Goal: Information Seeking & Learning: Learn about a topic

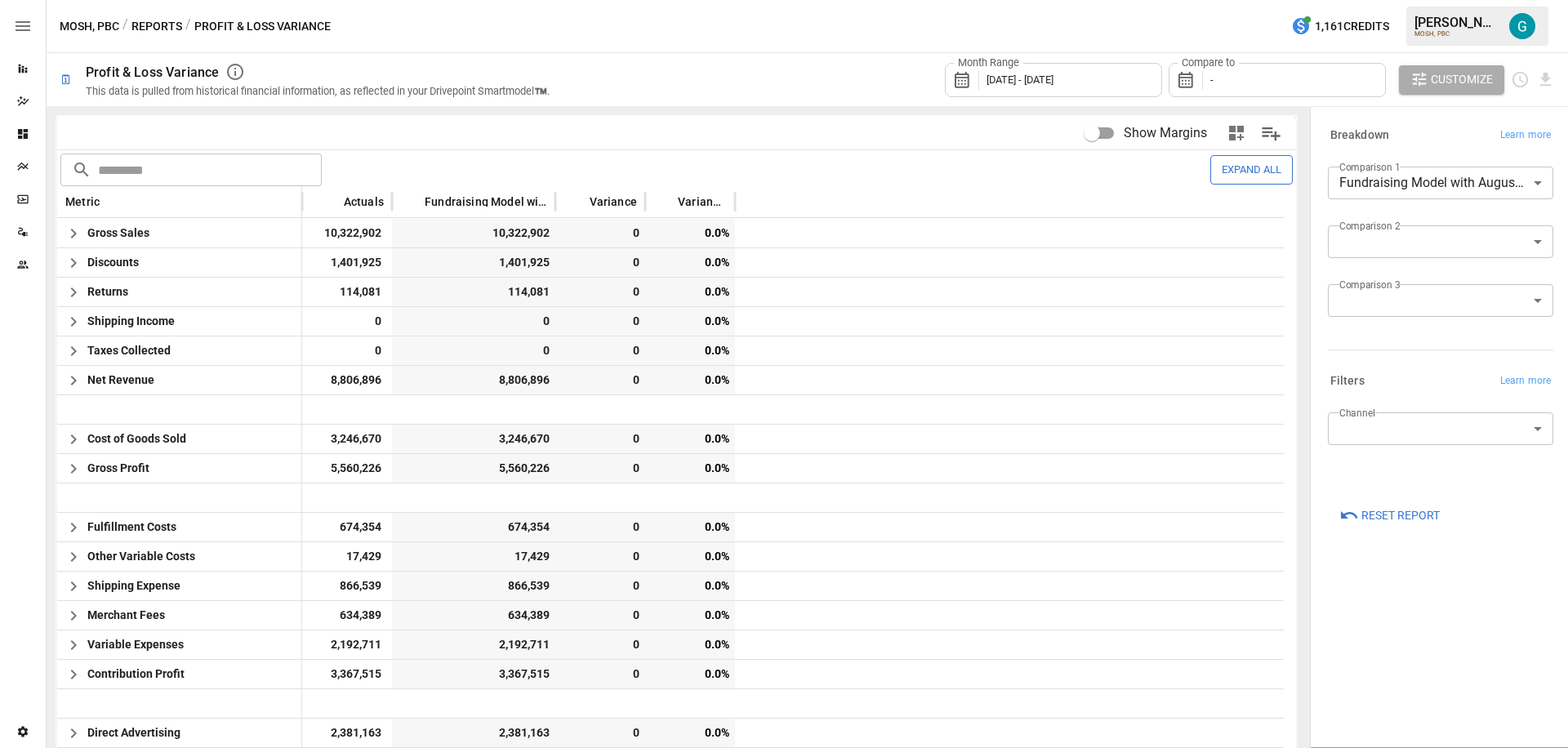
click at [1378, 0] on body "Reports Dazzler Studio Dashboards Plans SmartModel ™ Data Sources Team Settings…" at bounding box center [784, 0] width 1568 height 0
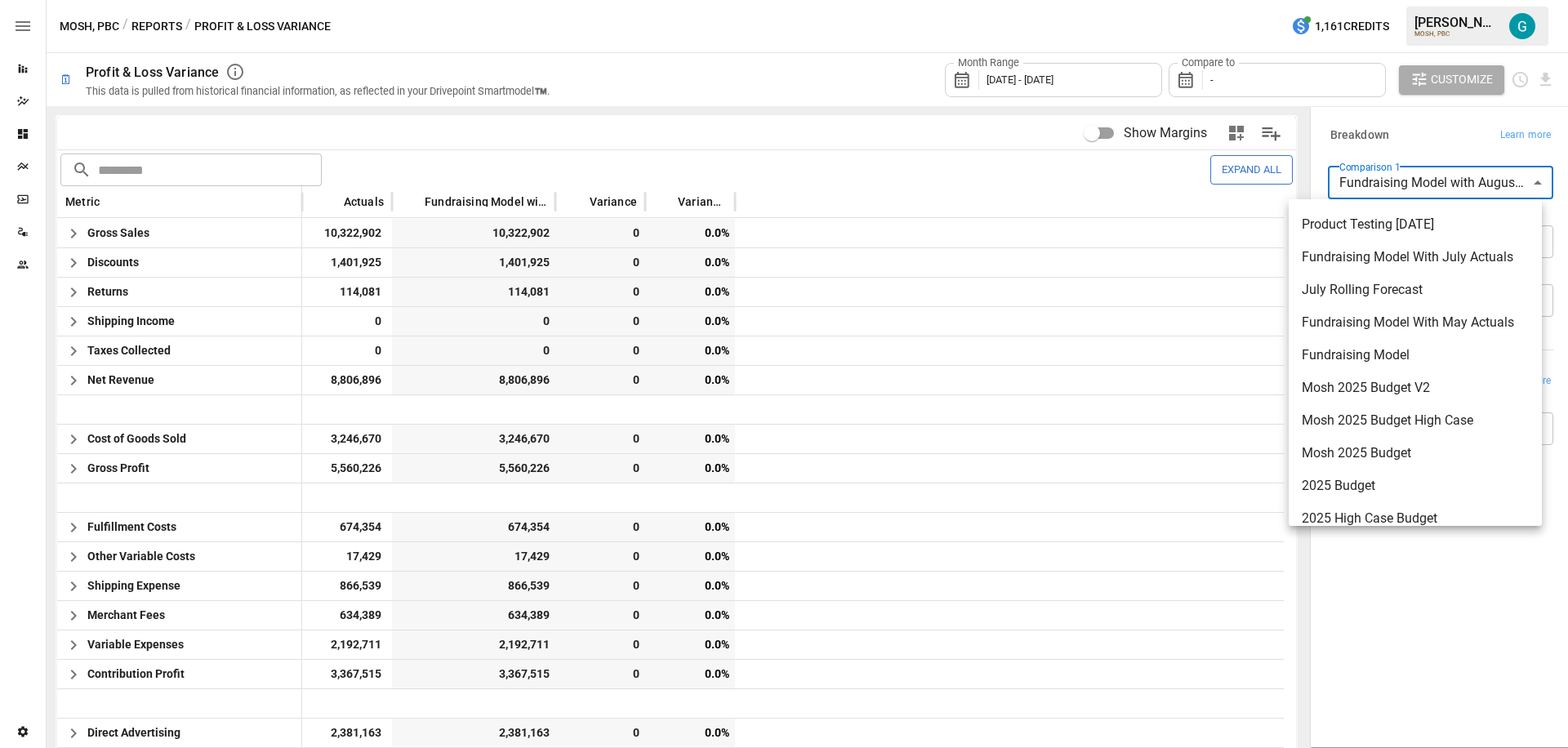
scroll to position [111, 0]
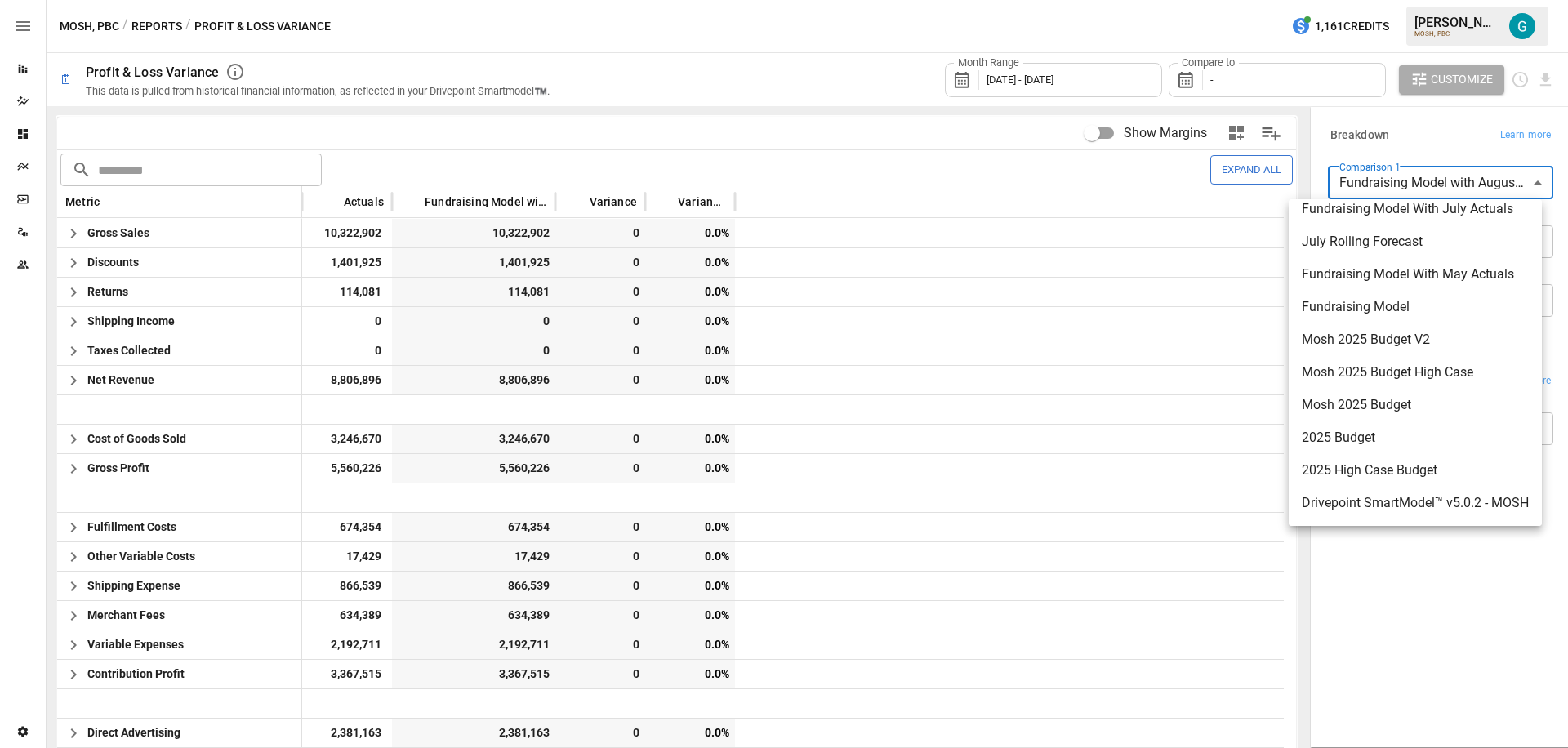
click at [1390, 443] on span "2025 Budget" at bounding box center [1415, 437] width 227 height 19
type input "**********"
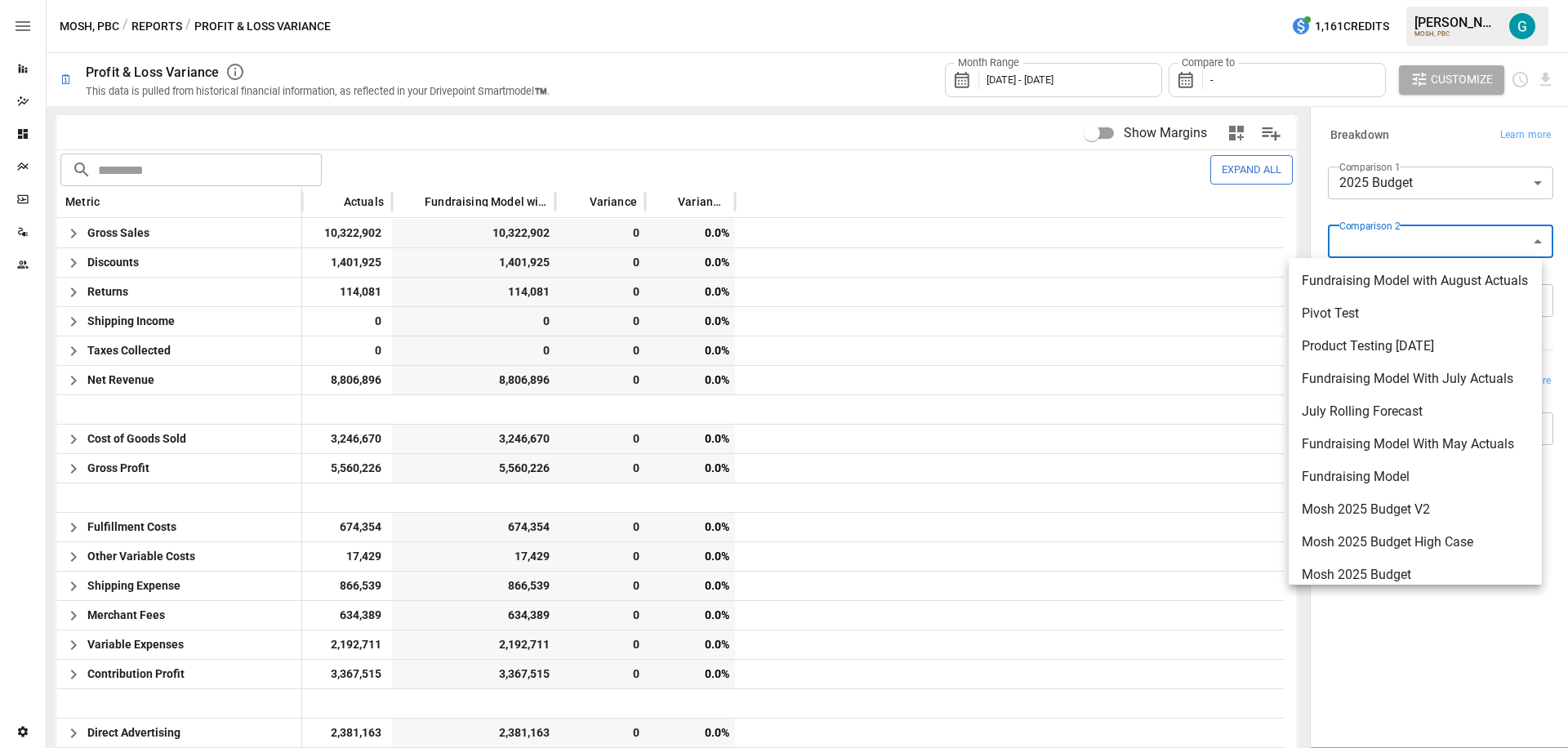
click at [1406, 0] on body "Reports Dazzler Studio Dashboards Plans SmartModel ™ Data Sources Team Settings…" at bounding box center [784, 0] width 1568 height 0
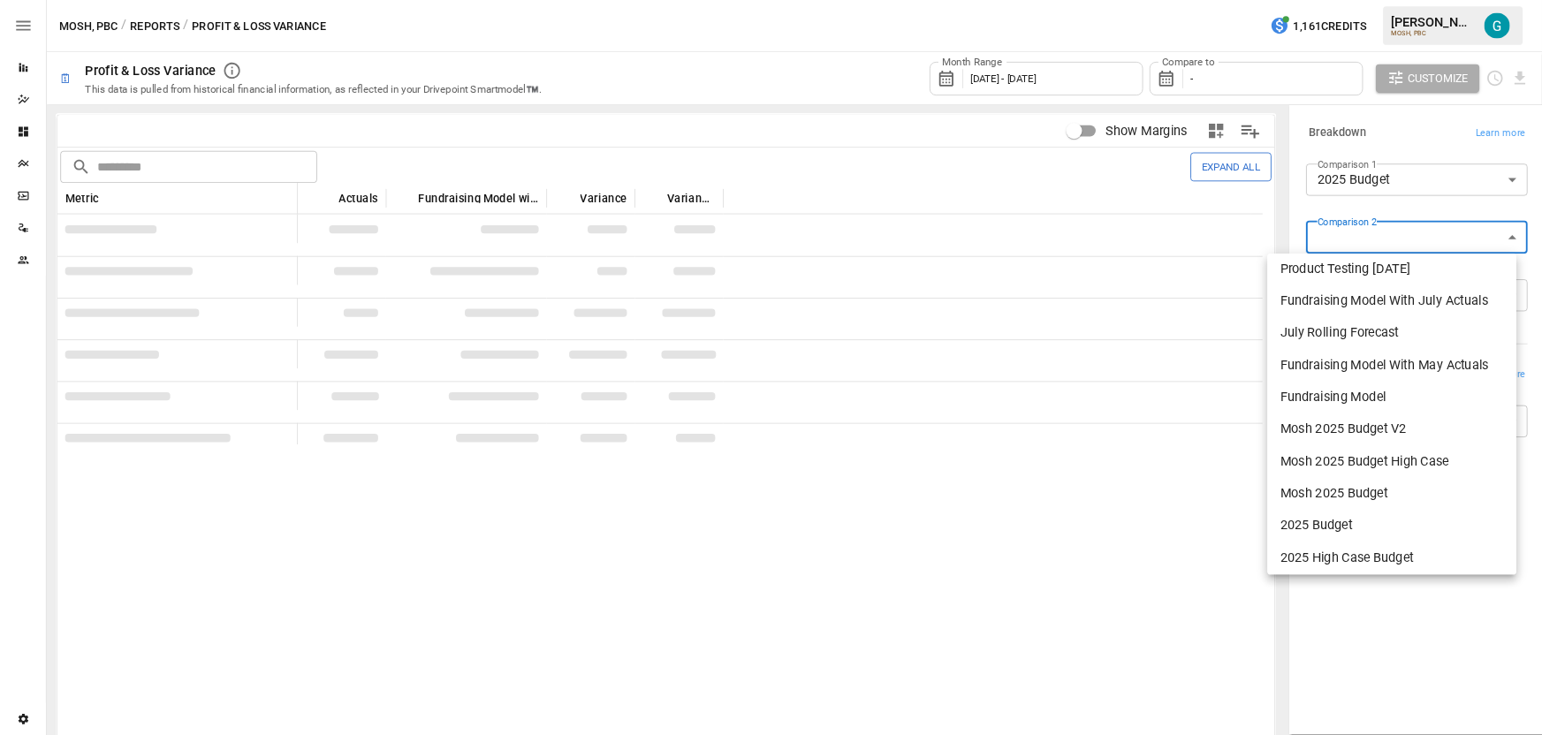
scroll to position [120, 0]
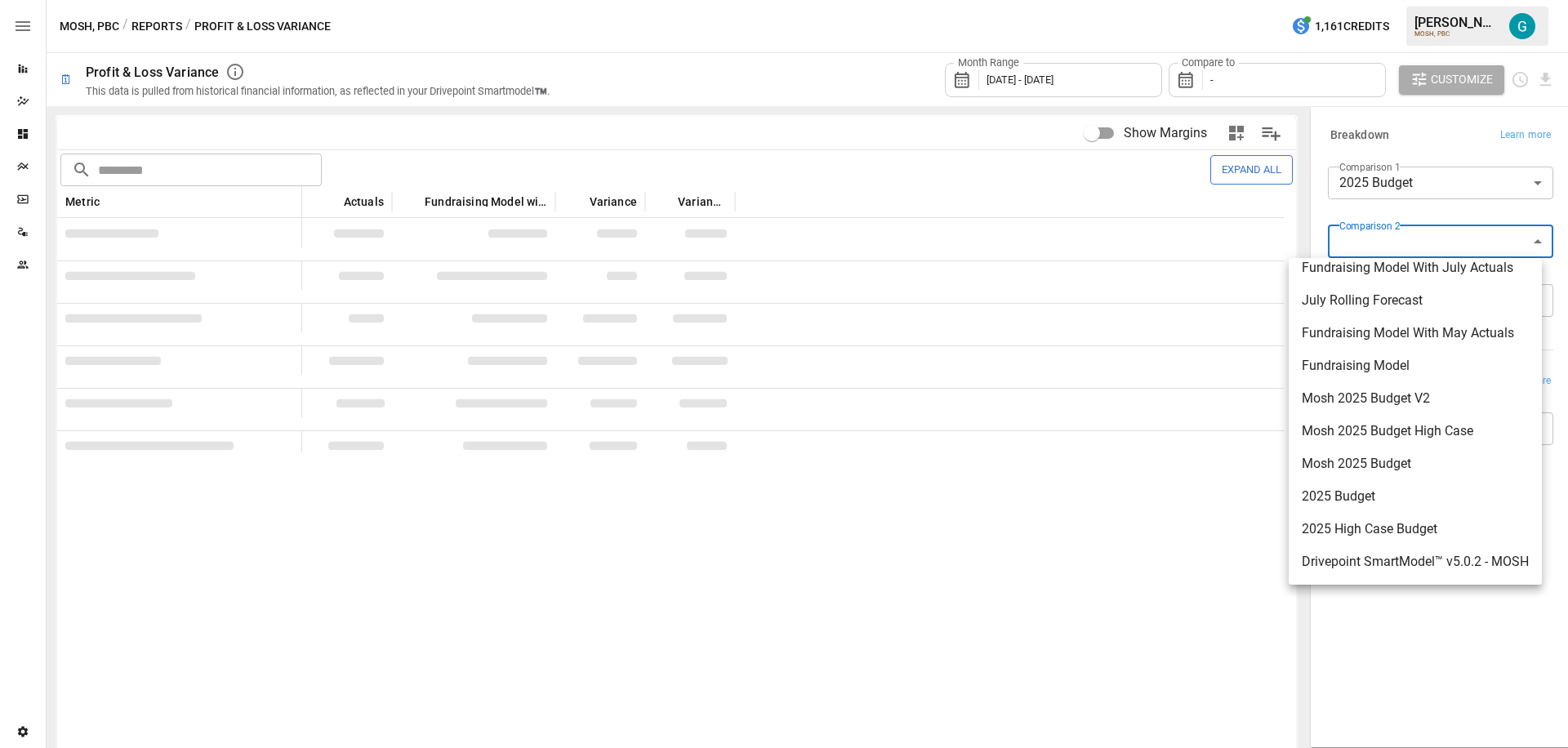
click at [1381, 536] on span "2025 High Case Budget" at bounding box center [1415, 529] width 227 height 19
type input "**********"
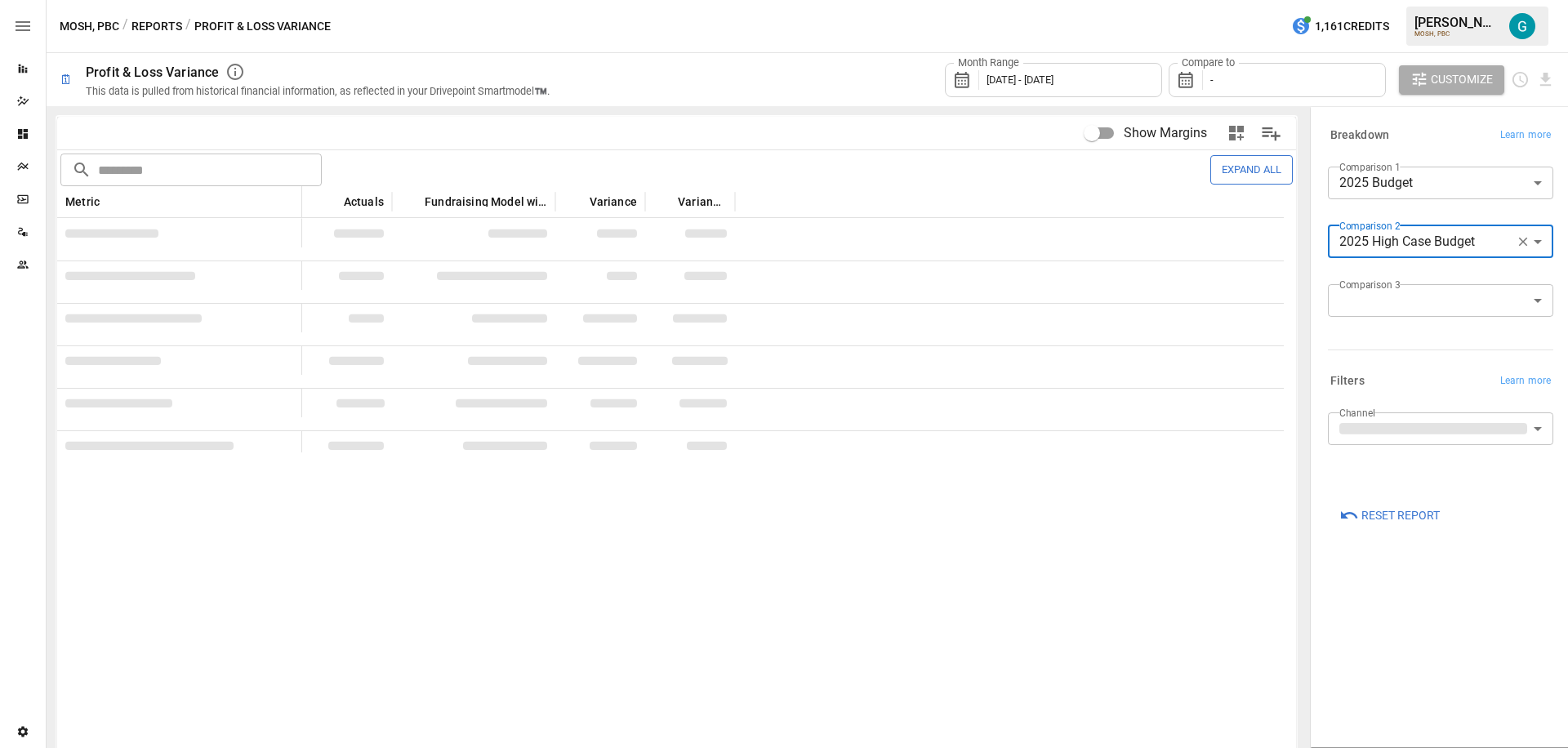
click at [1410, 620] on div "**********" at bounding box center [1440, 427] width 251 height 632
click at [1261, 69] on div "Compare to -" at bounding box center [1277, 80] width 217 height 34
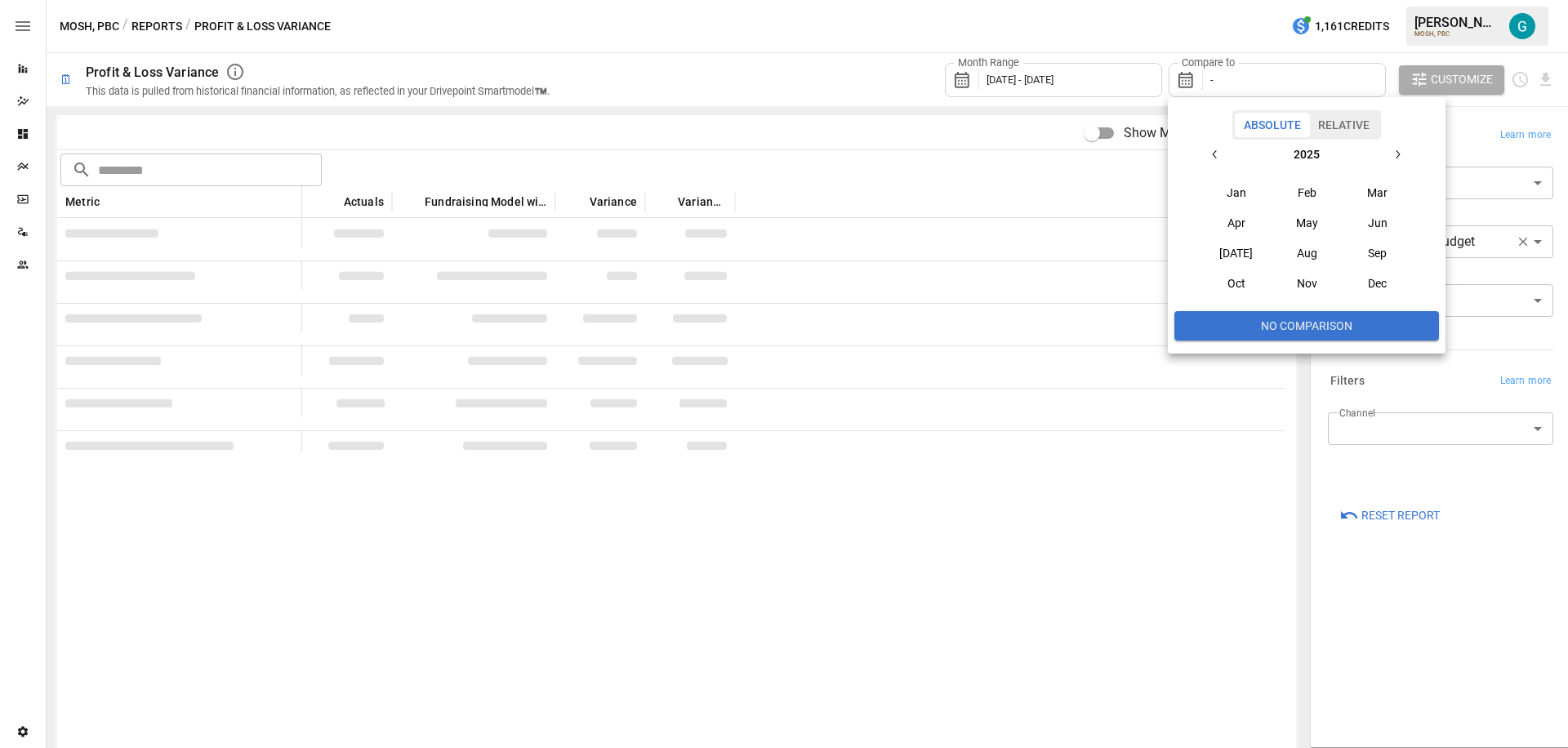
click at [1114, 77] on div at bounding box center [784, 374] width 1568 height 748
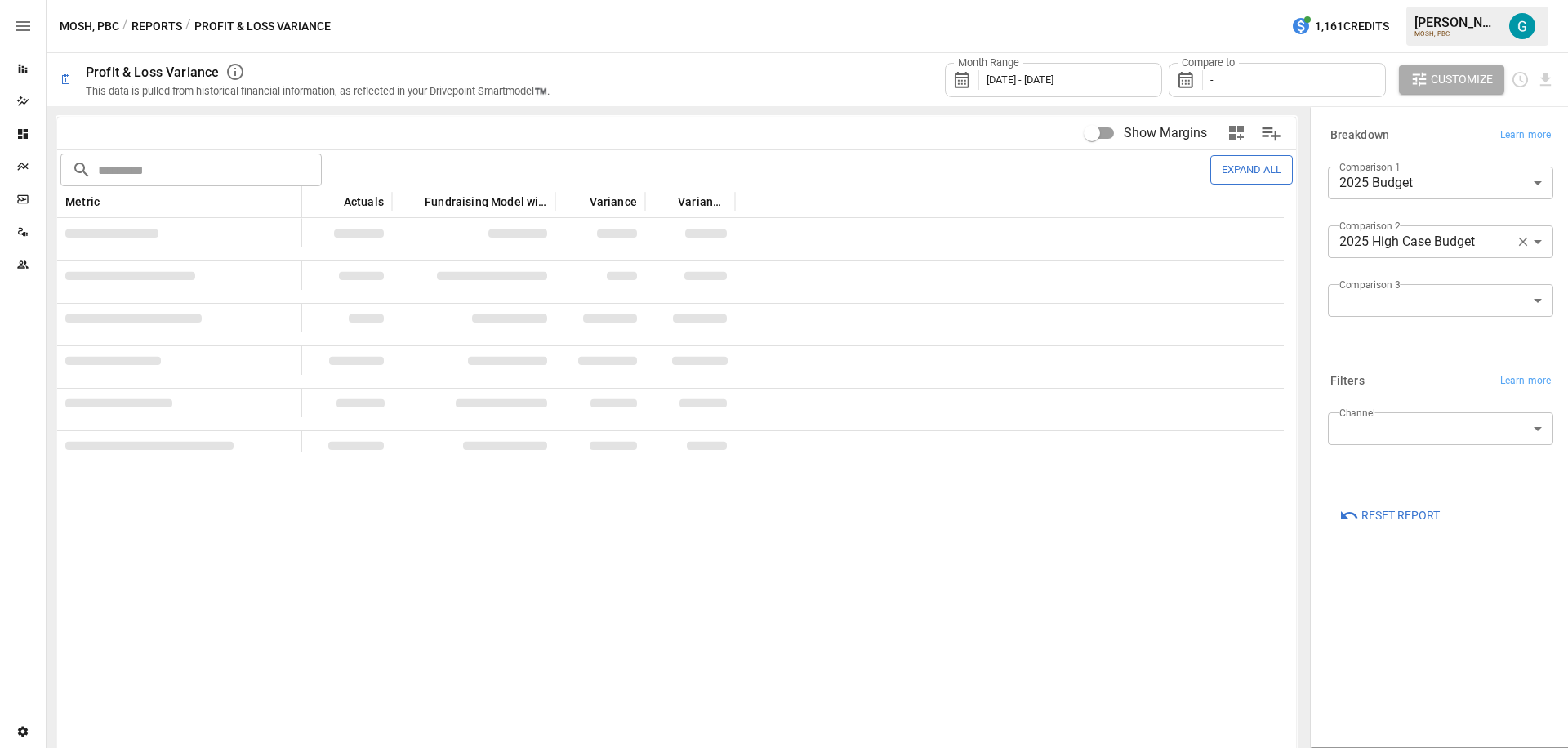
click at [1054, 80] on span "[DATE] - [DATE]" at bounding box center [1020, 80] width 67 height 12
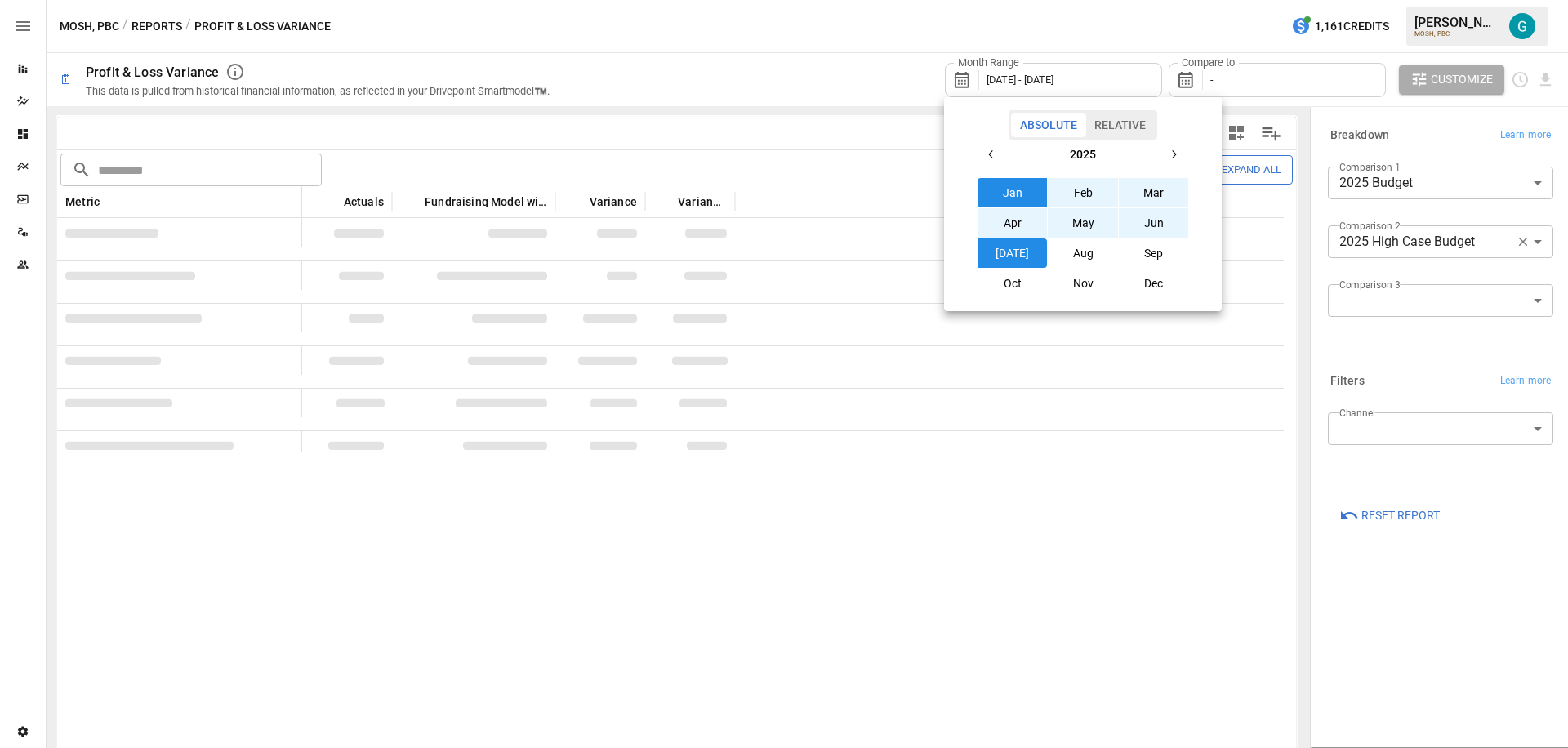
click at [1031, 255] on button "[DATE]" at bounding box center [1013, 253] width 70 height 30
click at [1248, 72] on div at bounding box center [784, 374] width 1568 height 748
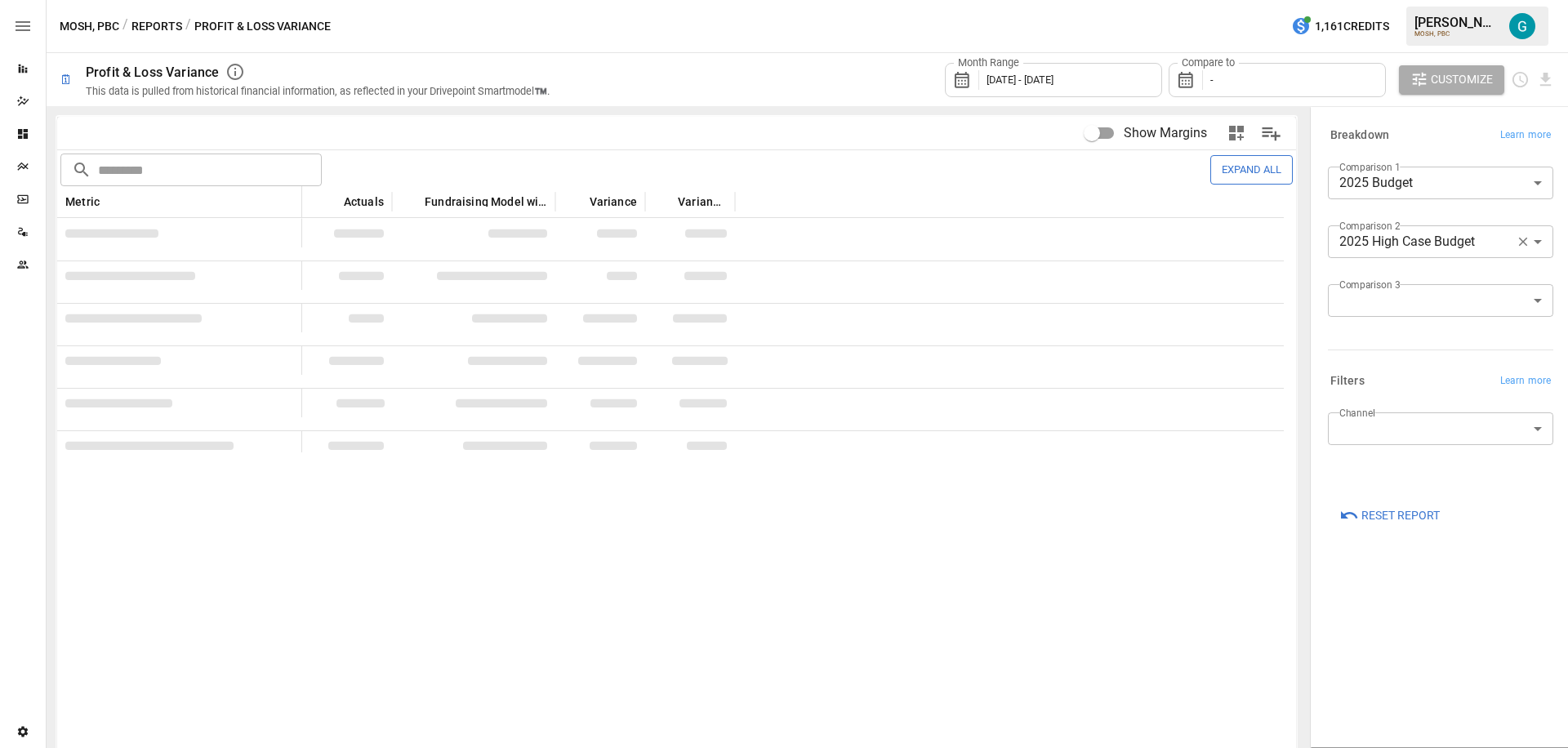
click at [1245, 80] on div "Compare to -" at bounding box center [1277, 80] width 217 height 34
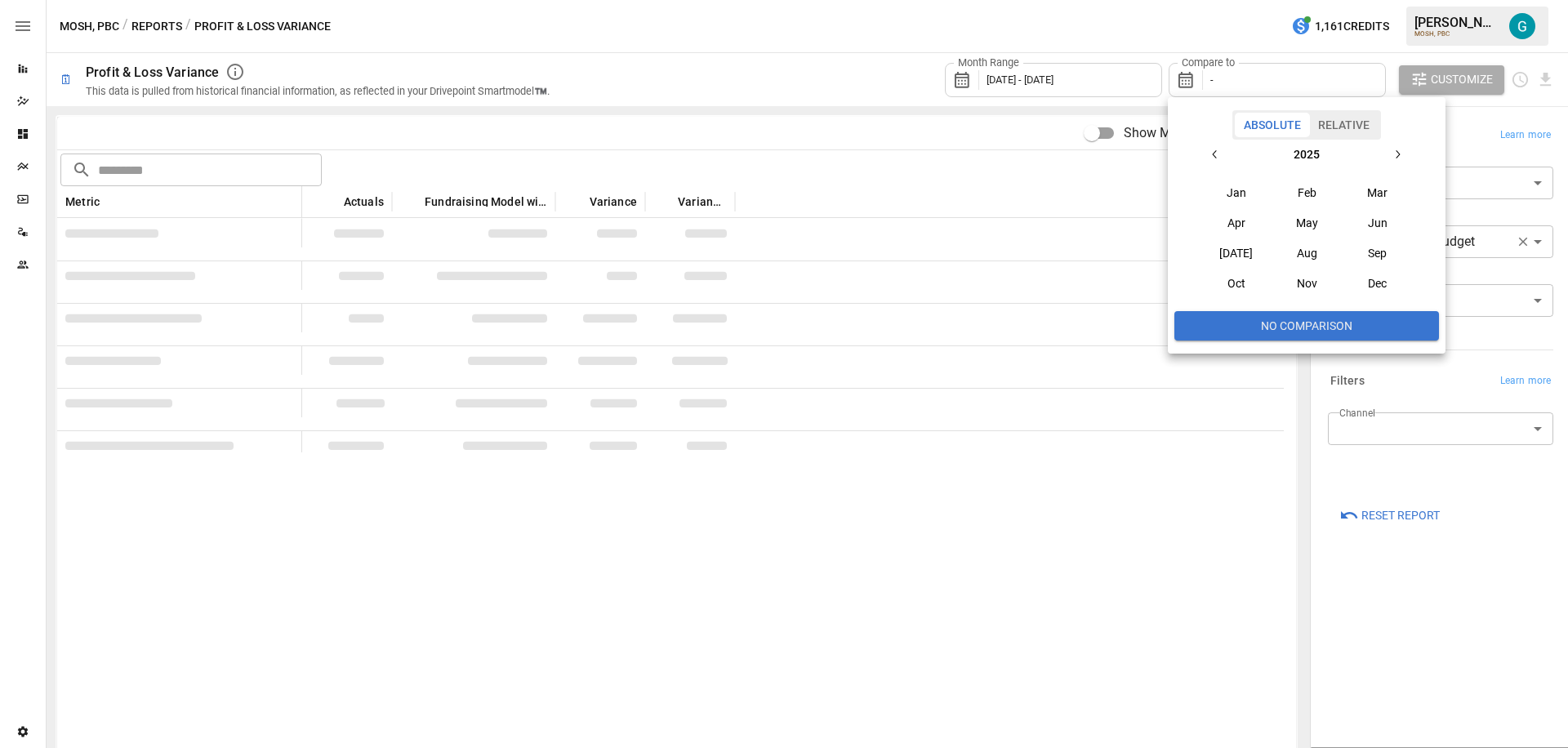
click at [1369, 217] on button "Jun" at bounding box center [1378, 223] width 70 height 30
click at [861, 50] on div at bounding box center [784, 374] width 1568 height 748
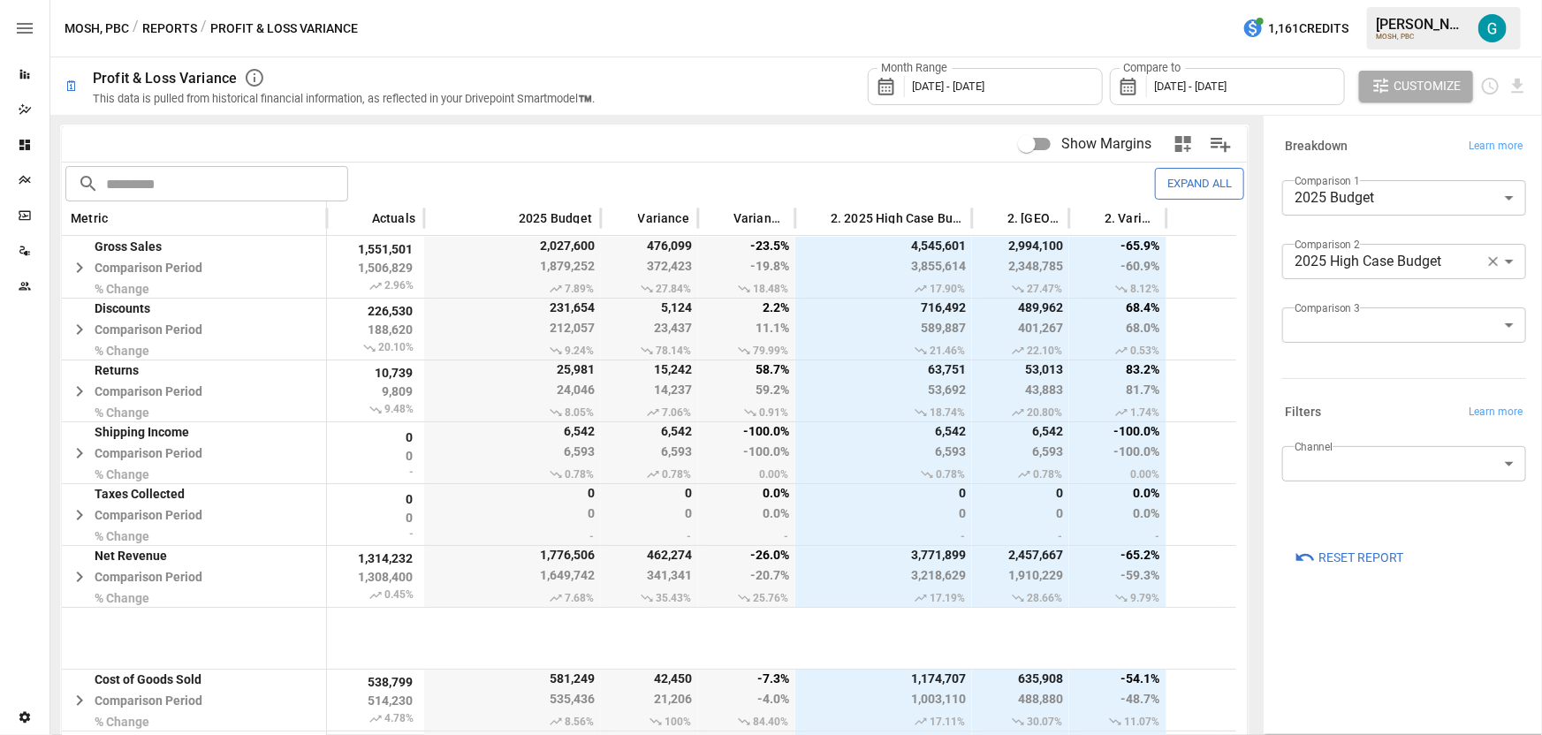
click at [626, 76] on div "Month Range [DATE] - [DATE] Compare to [DATE] - [DATE] Customize" at bounding box center [1072, 85] width 912 height 57
click at [706, 84] on div "Month Range [DATE] - [DATE] Compare to [DATE] - [DATE] Customize" at bounding box center [1072, 85] width 912 height 57
click at [692, 55] on div "MOSH, PBC / Reports / Profit & Loss Variance 1,161 Credits [PERSON_NAME] MOSH, …" at bounding box center [795, 28] width 1491 height 57
click at [1492, 261] on icon "button" at bounding box center [1493, 262] width 16 height 16
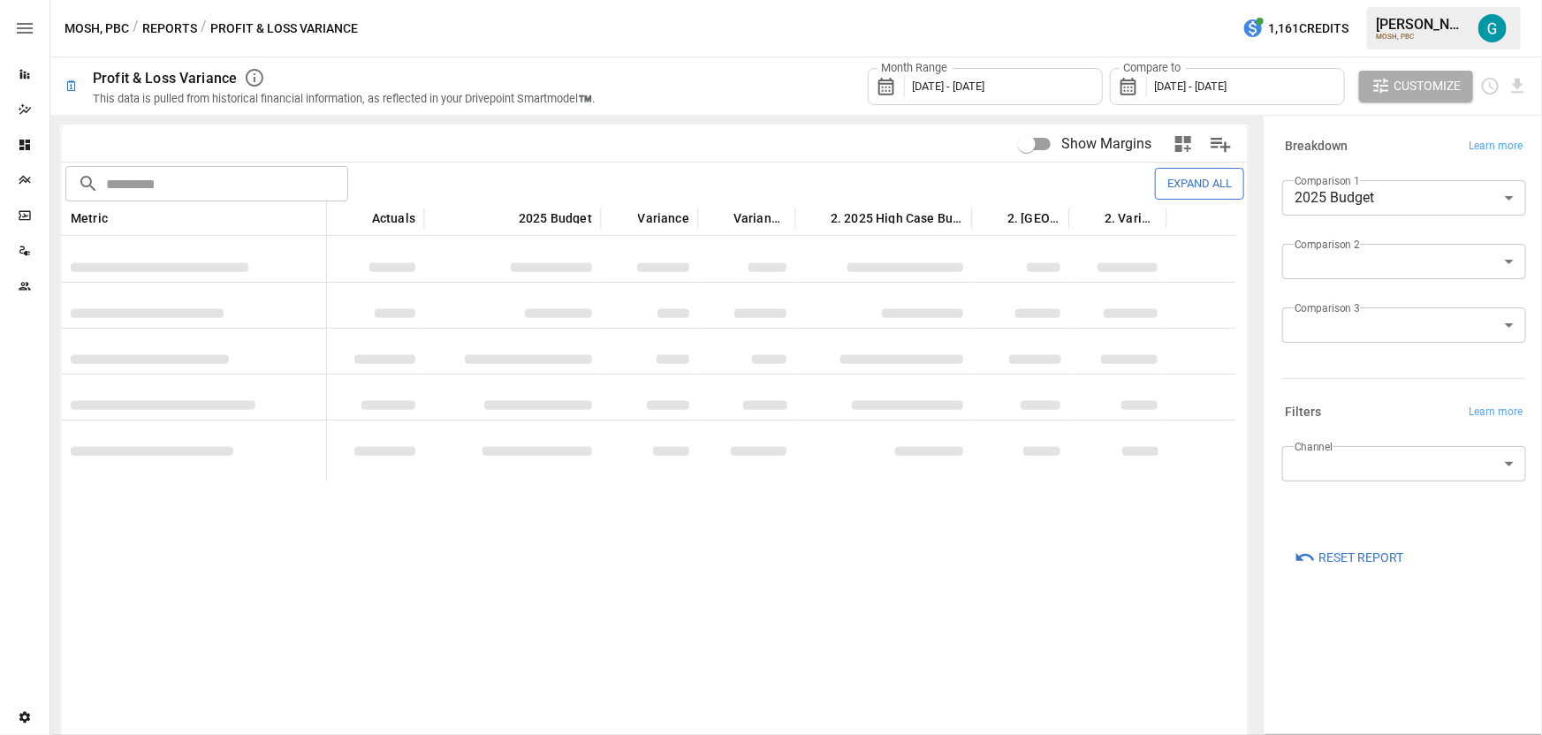
click at [702, 73] on div "Month Range [DATE] - [DATE] Compare to [DATE] - [DATE] Customize" at bounding box center [1072, 85] width 912 height 57
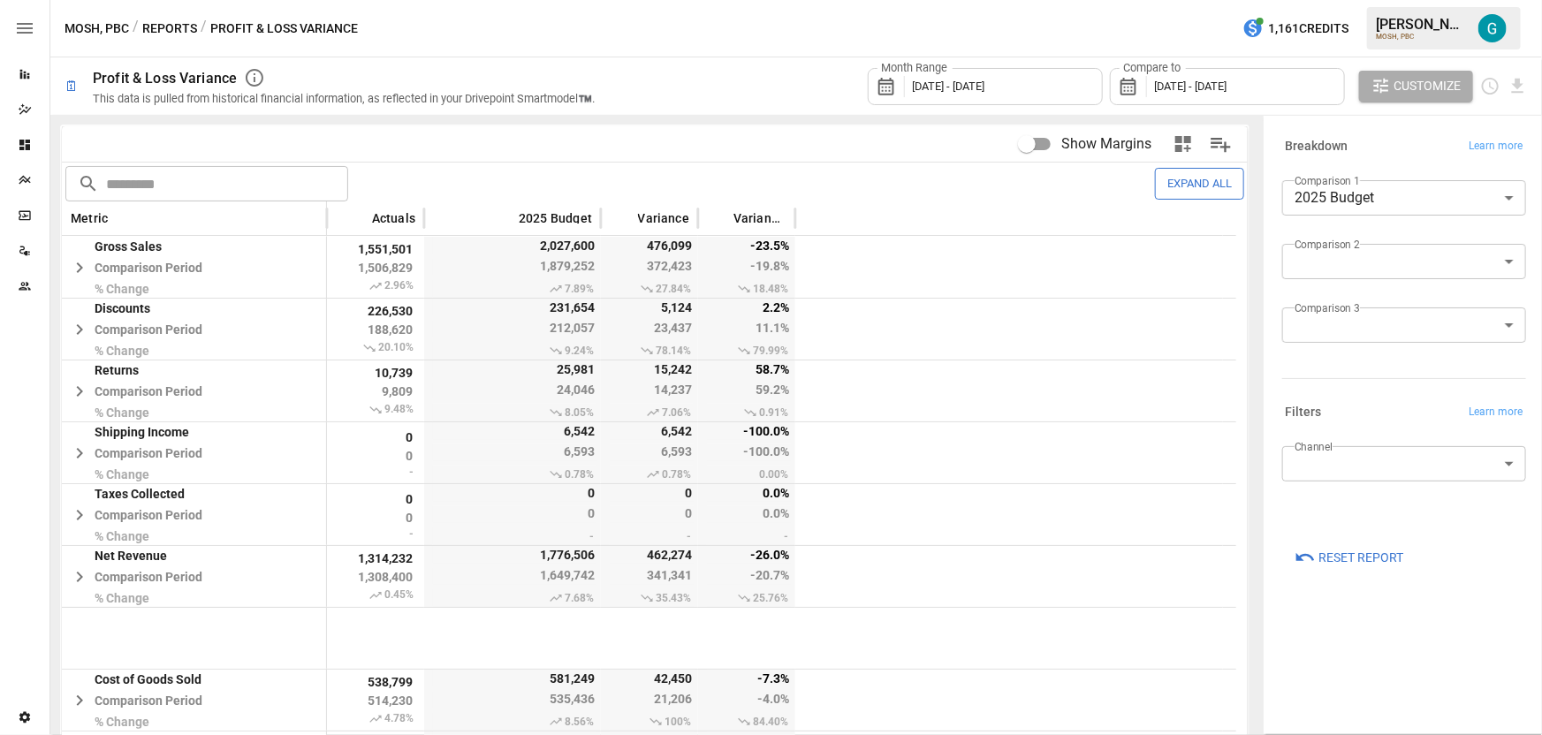
click at [734, 38] on div "MOSH, PBC / Reports / Profit & Loss Variance 1,161 Credits [PERSON_NAME] MOSH, …" at bounding box center [795, 28] width 1491 height 57
click at [715, 25] on div "MOSH, PBC / Reports / Profit & Loss Variance 1,161 Credits [PERSON_NAME] MOSH, …" at bounding box center [795, 28] width 1491 height 57
click at [694, 22] on div "MOSH, PBC / Reports / Profit & Loss Variance 1,161 Credits [PERSON_NAME] MOSH, …" at bounding box center [795, 28] width 1491 height 57
click at [1207, 83] on span "[DATE] - [DATE]" at bounding box center [1191, 86] width 72 height 13
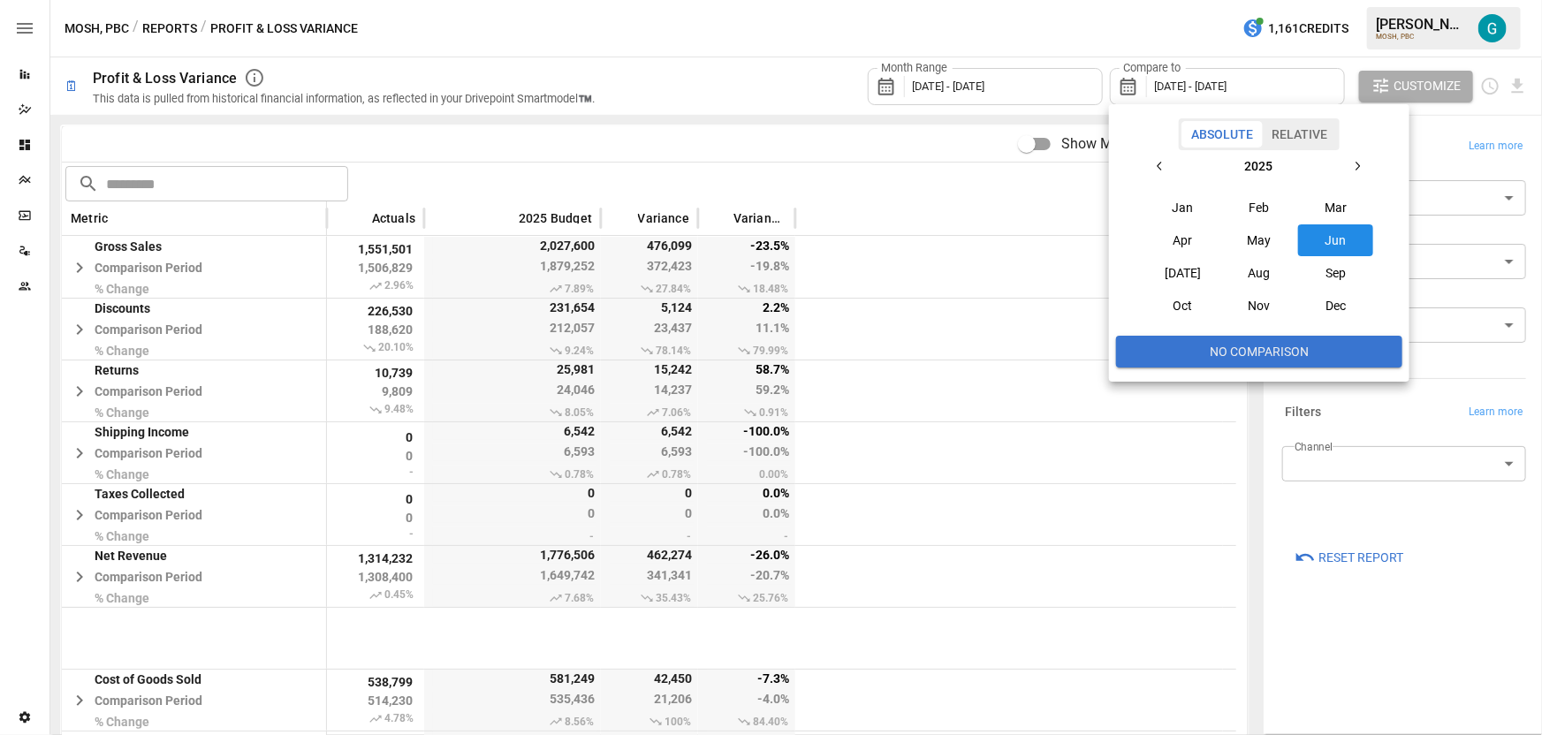
click at [1159, 172] on icon "button" at bounding box center [1160, 166] width 14 height 14
click at [1192, 272] on button "[DATE]" at bounding box center [1183, 273] width 76 height 32
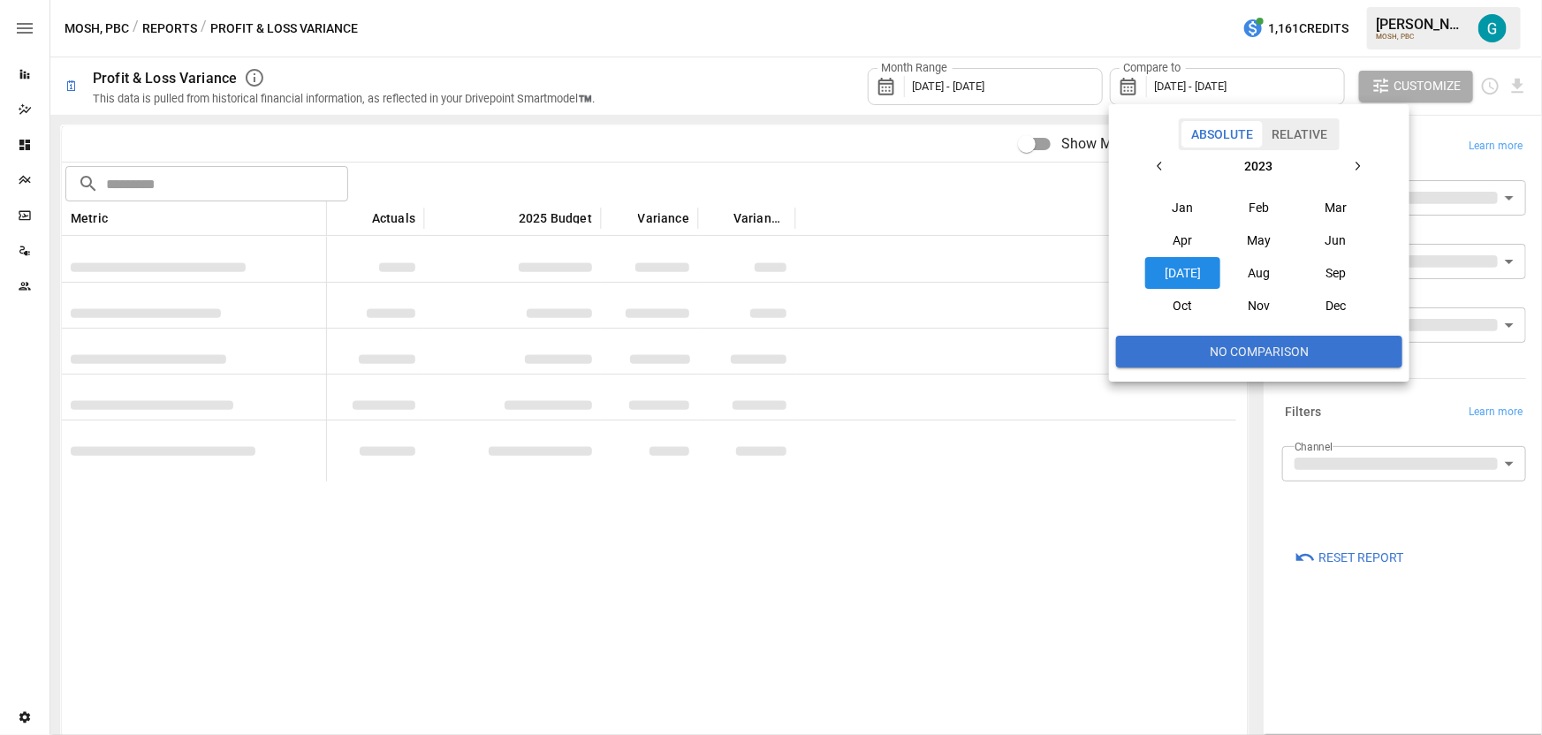
click at [805, 62] on div at bounding box center [771, 367] width 1542 height 735
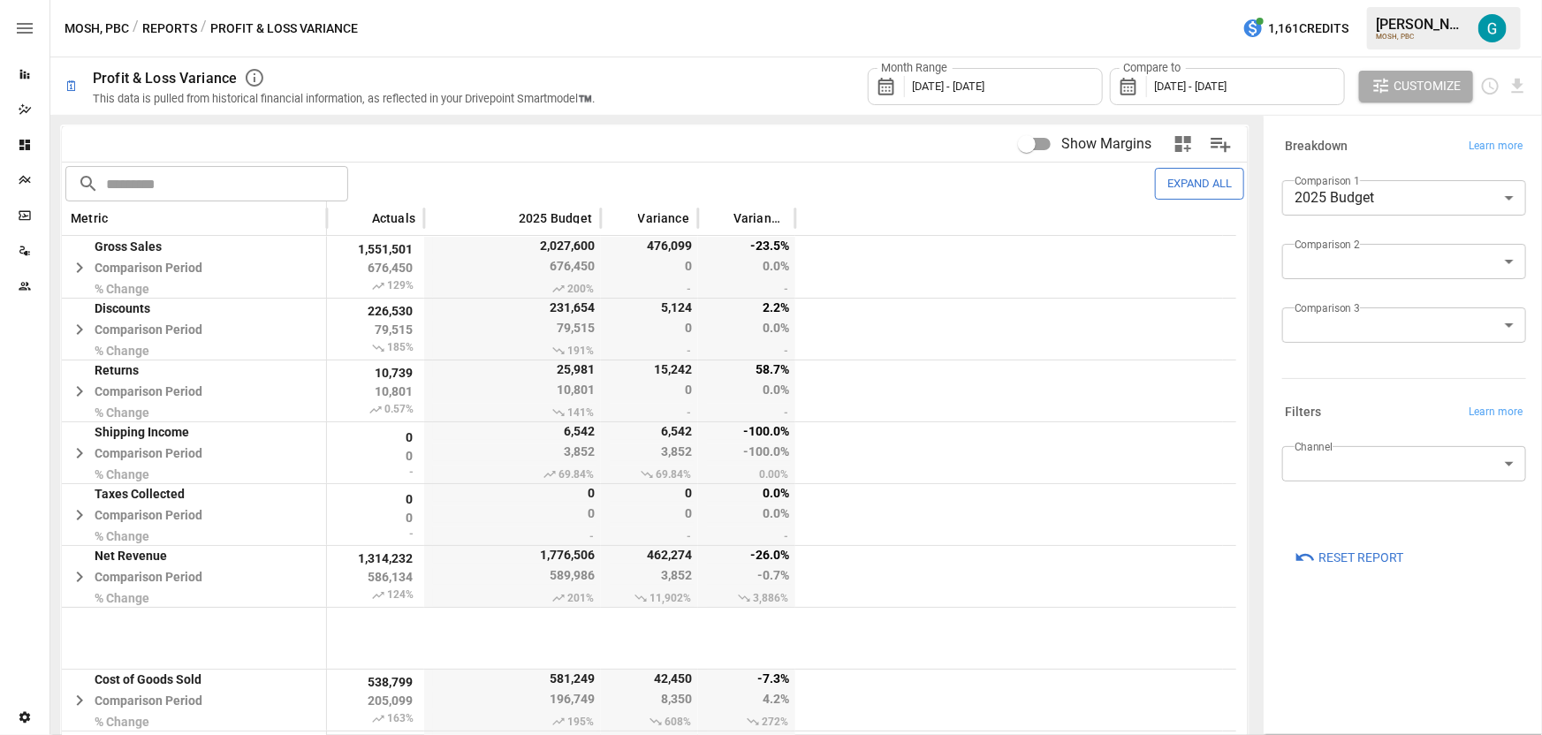
click at [787, 79] on div "Month Range [DATE] - [DATE] Compare to [DATE] - [DATE] Customize" at bounding box center [1072, 85] width 912 height 57
click at [1335, 122] on div "**********" at bounding box center [1400, 357] width 279 height 489
click at [1208, 87] on span "[DATE] - [DATE]" at bounding box center [1191, 86] width 72 height 13
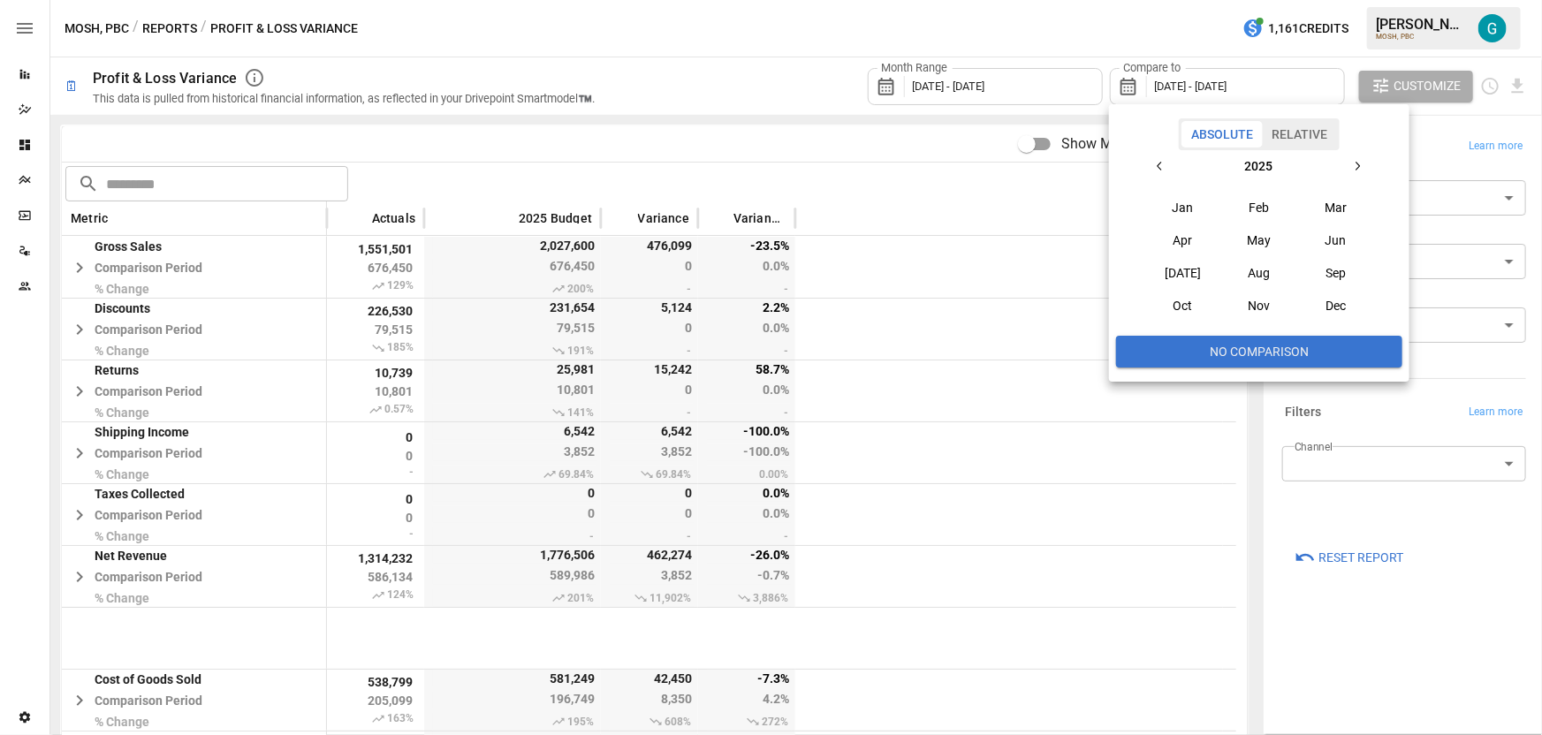
click at [1427, 136] on div at bounding box center [771, 367] width 1542 height 735
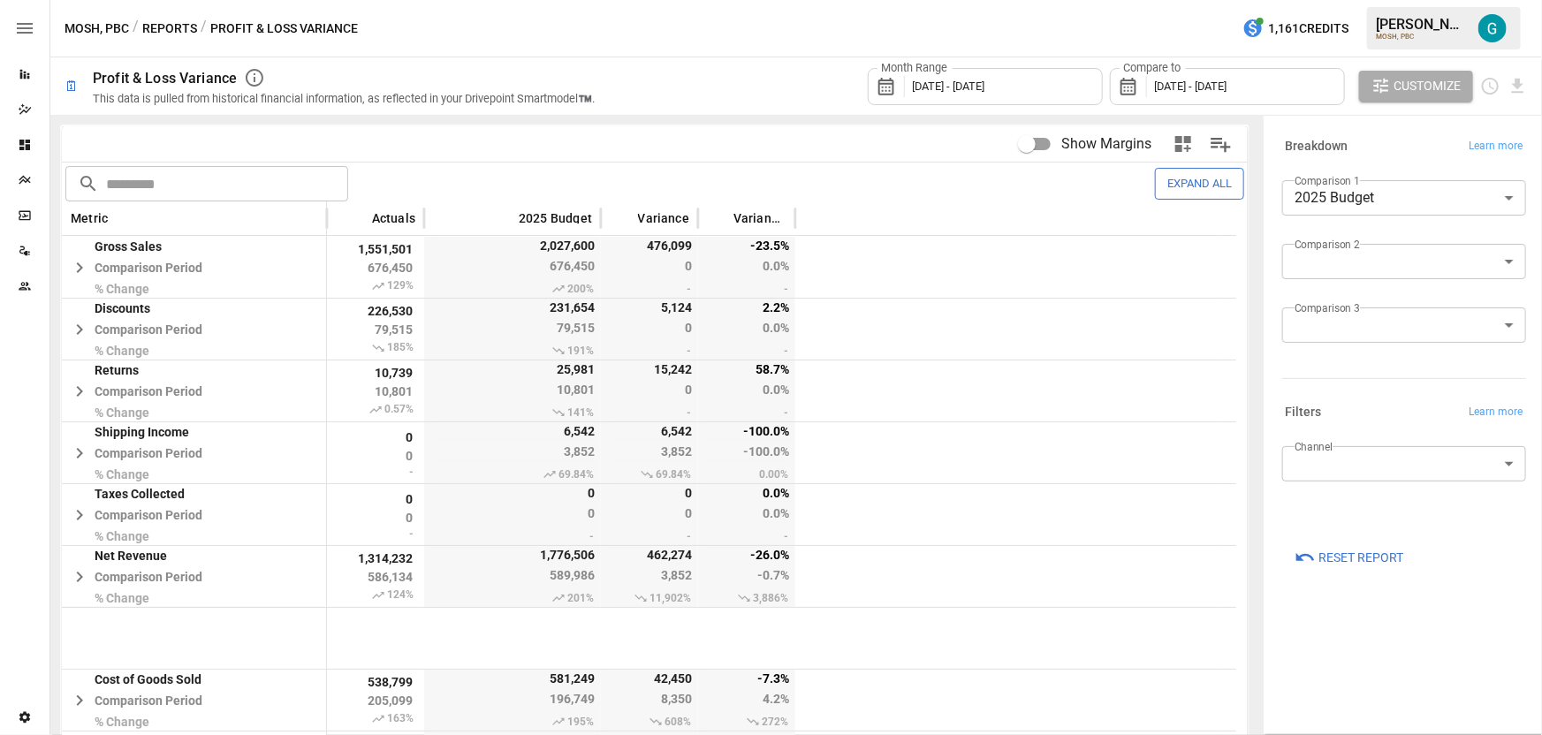
click at [1400, 0] on body "Reports Dazzler Studio Dashboards Plans SmartModel ™ Data Sources Team Settings…" at bounding box center [771, 0] width 1542 height 0
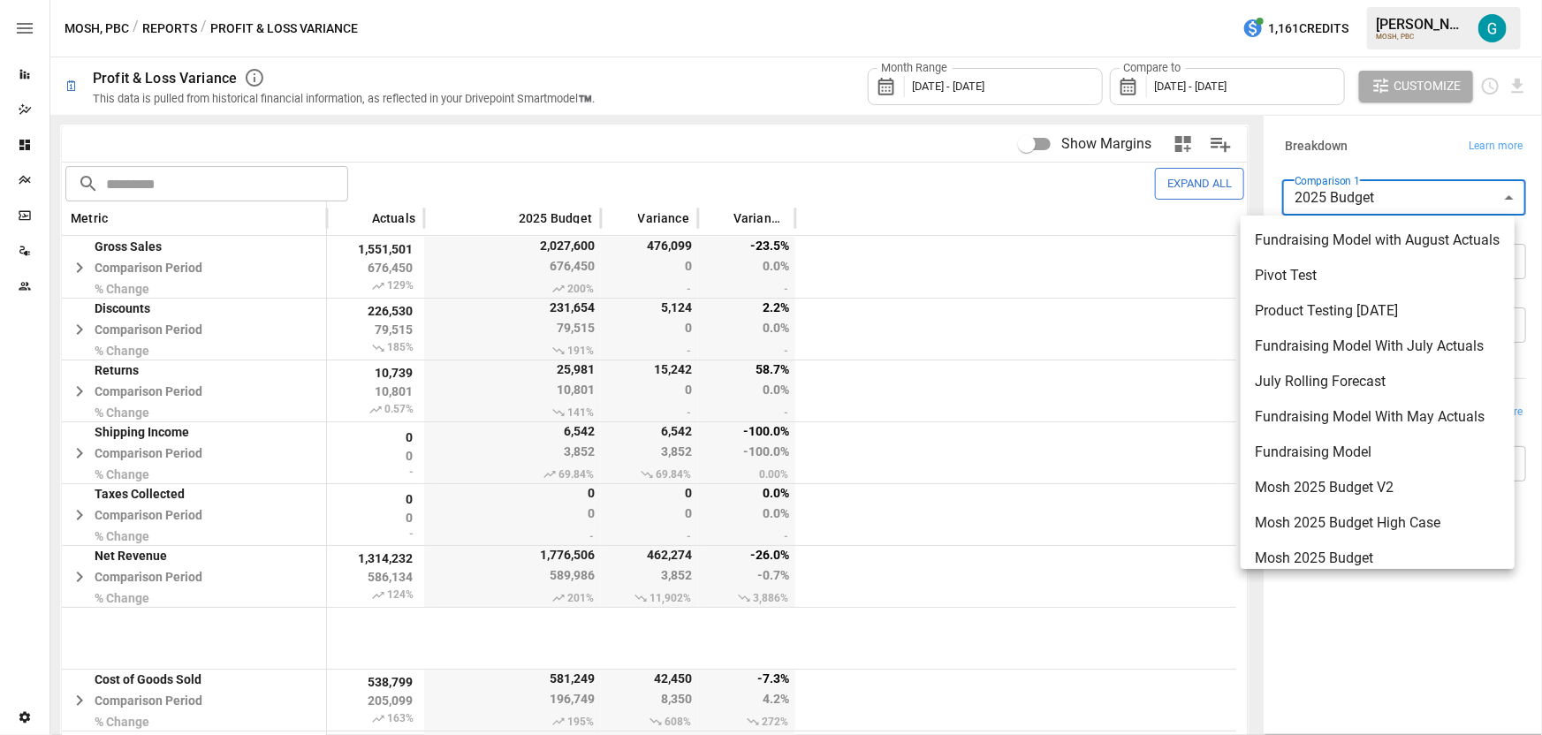
click at [1182, 75] on div at bounding box center [771, 367] width 1542 height 735
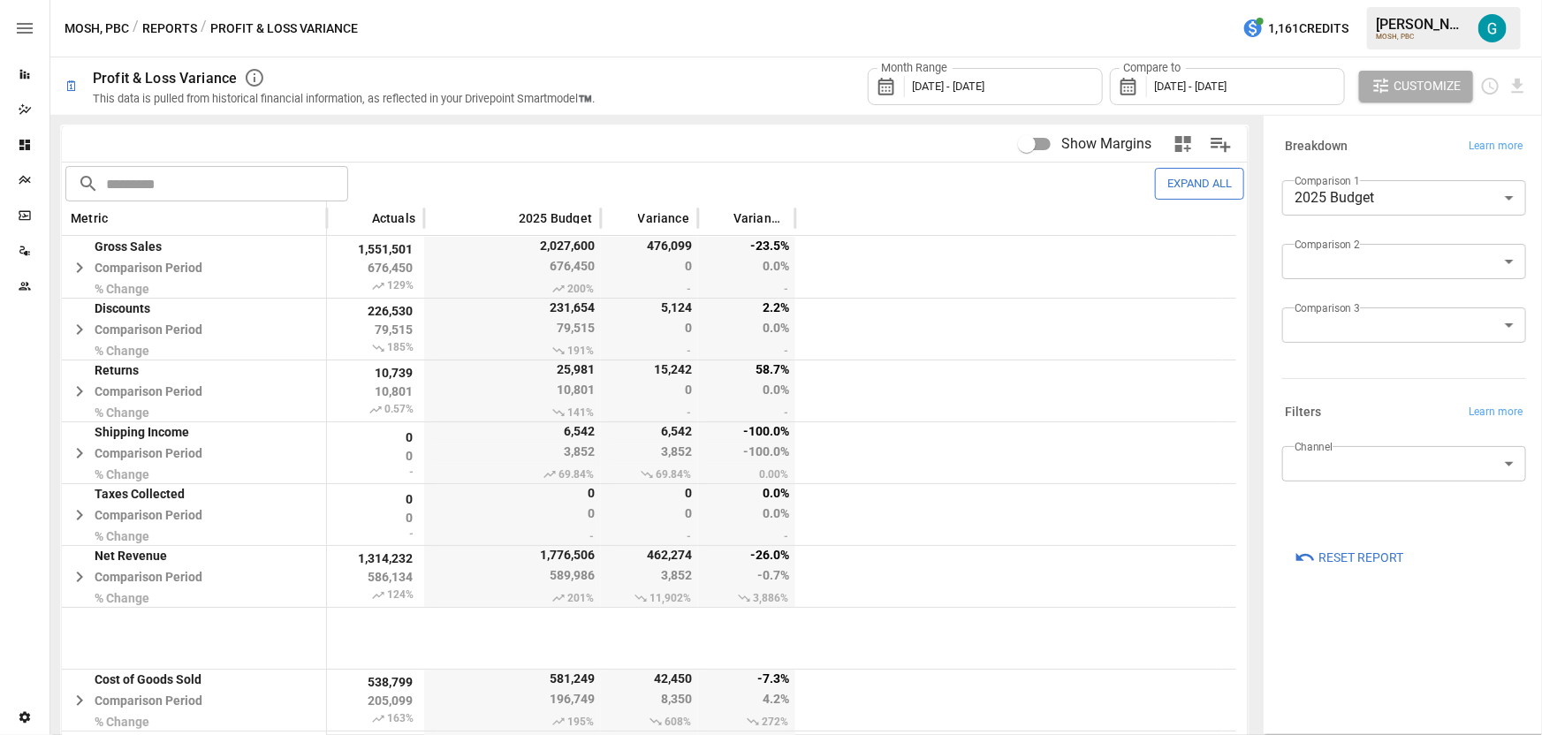
click at [1183, 83] on div "Fundraising Model with August Actuals Pivot Test Product Testing [DATE] Fundrai…" at bounding box center [771, 367] width 1542 height 735
click at [1183, 83] on span "[DATE] - [DATE]" at bounding box center [1191, 86] width 72 height 13
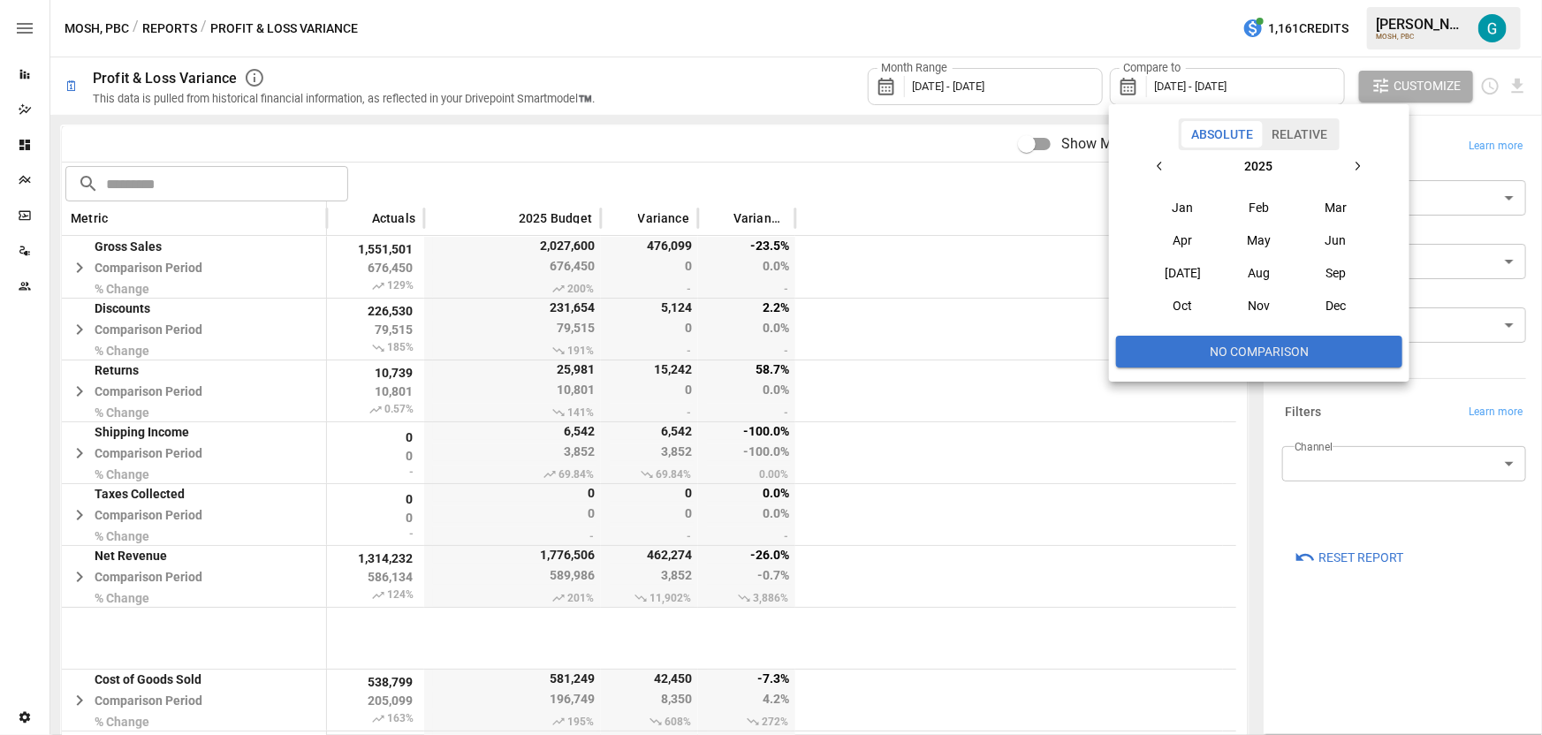
click at [1164, 39] on div at bounding box center [771, 367] width 1542 height 735
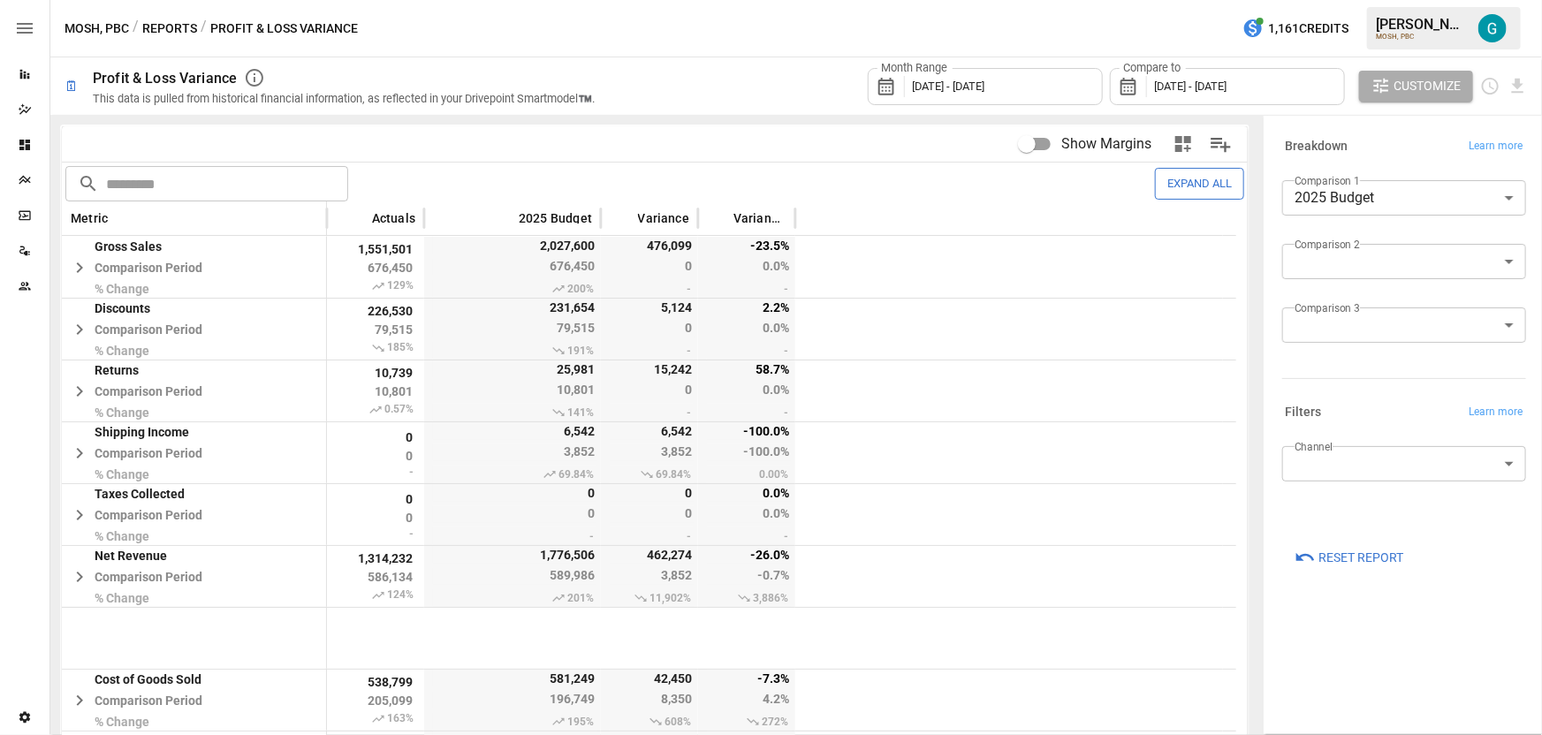
click at [755, 33] on div "MOSH, PBC / Reports / Profit & Loss Variance 1,161 Credits [PERSON_NAME] MOSH, …" at bounding box center [795, 28] width 1491 height 57
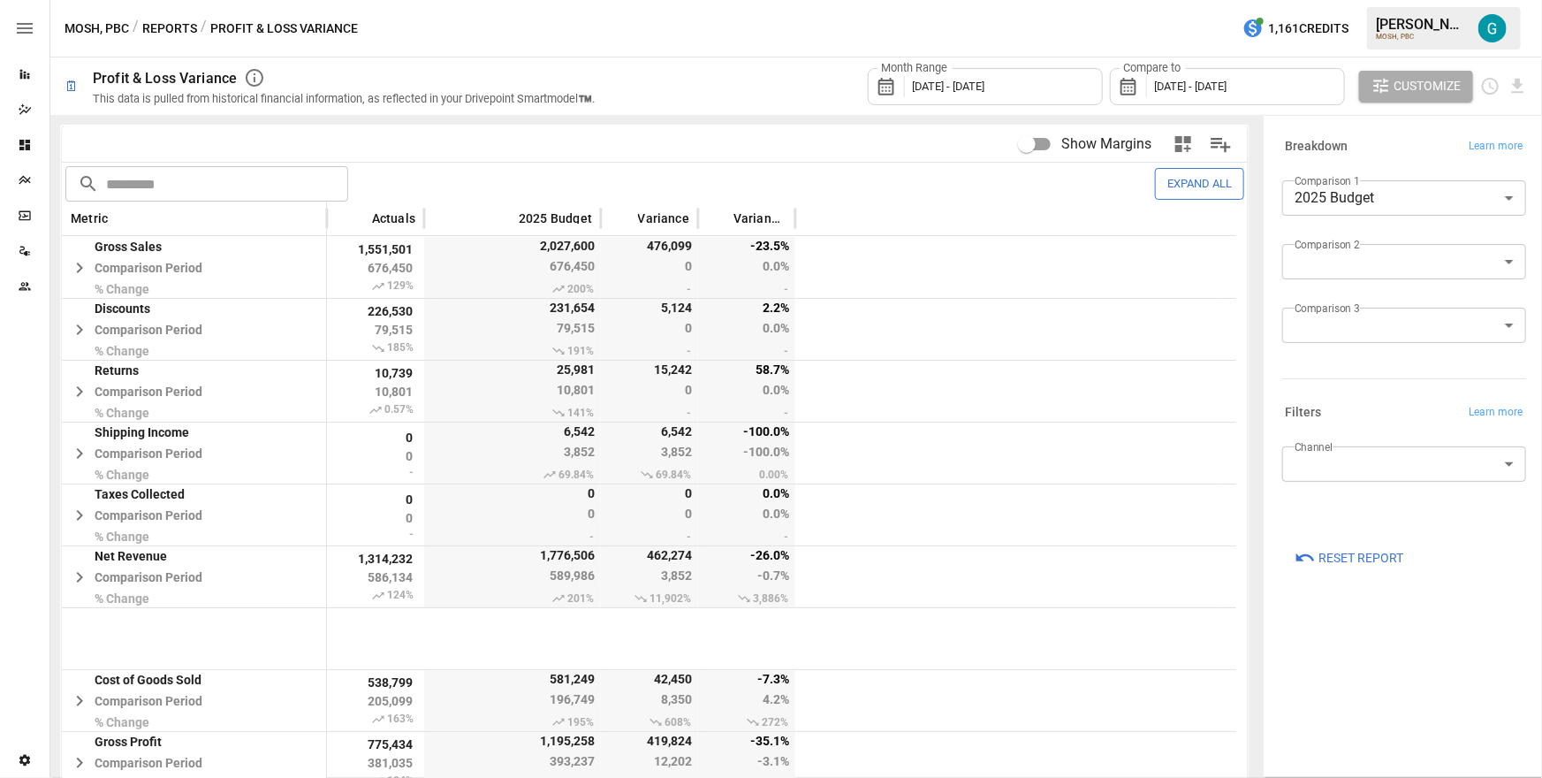
click at [1089, 19] on div "MOSH, PBC / Reports / Profit & Loss Variance 1,161 Credits [PERSON_NAME] MOSH, …" at bounding box center [795, 28] width 1491 height 57
click at [1127, 27] on div "MOSH, PBC / Reports / Profit & Loss Variance 1,161 Credits [PERSON_NAME] MOSH, …" at bounding box center [795, 28] width 1491 height 57
click at [79, 269] on icon "button" at bounding box center [79, 267] width 6 height 11
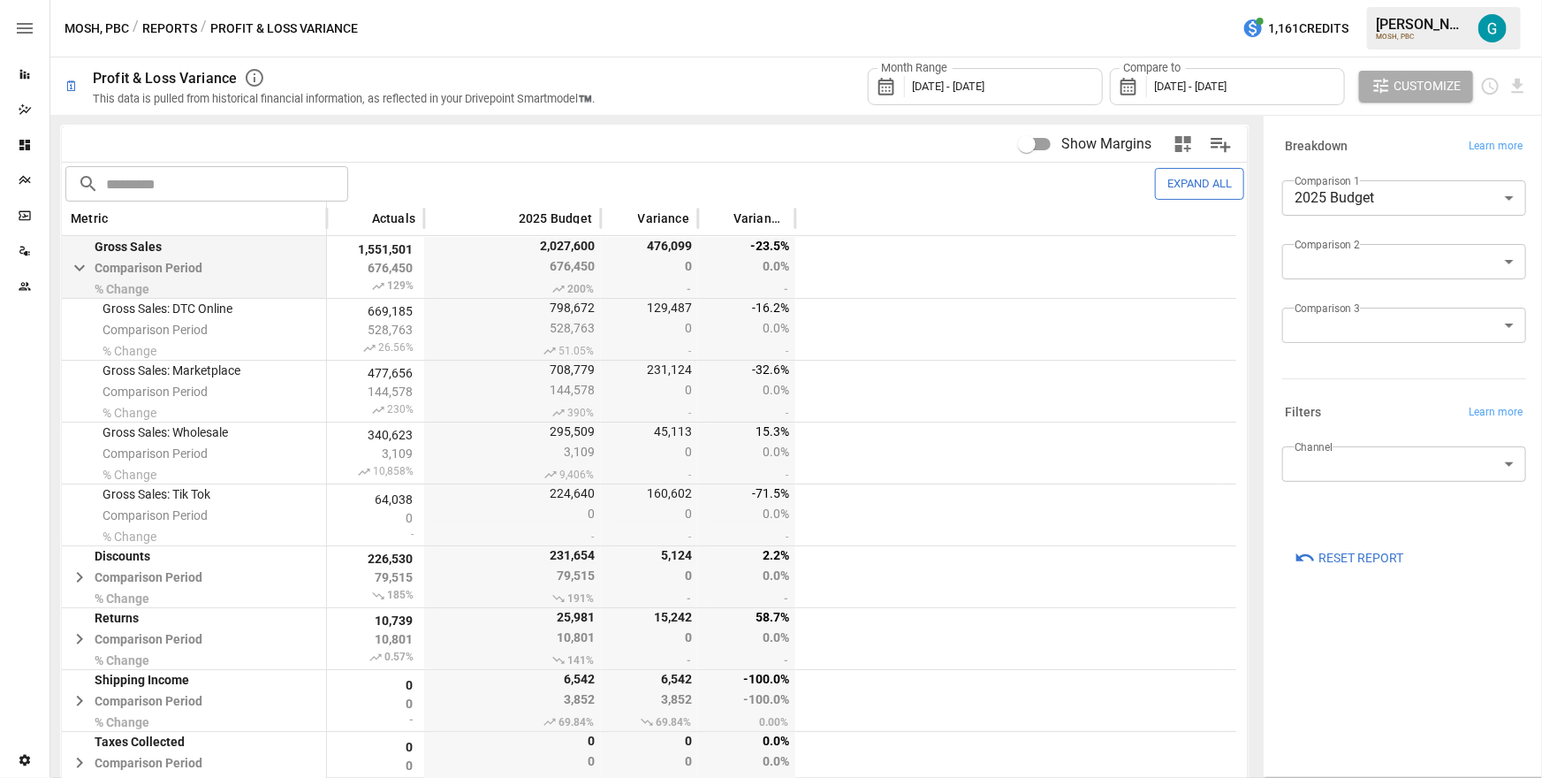
click at [778, 87] on div "Month Range [DATE] - [DATE] Compare to [DATE] - [DATE] Customize" at bounding box center [1072, 85] width 912 height 57
drag, startPoint x: 543, startPoint y: 263, endPoint x: 605, endPoint y: 226, distance: 72.1
click at [601, 259] on div "Gross Sales Comparison Period % Change 1,551,501 676,450 129% 2,027,600 676,450…" at bounding box center [649, 267] width 1174 height 62
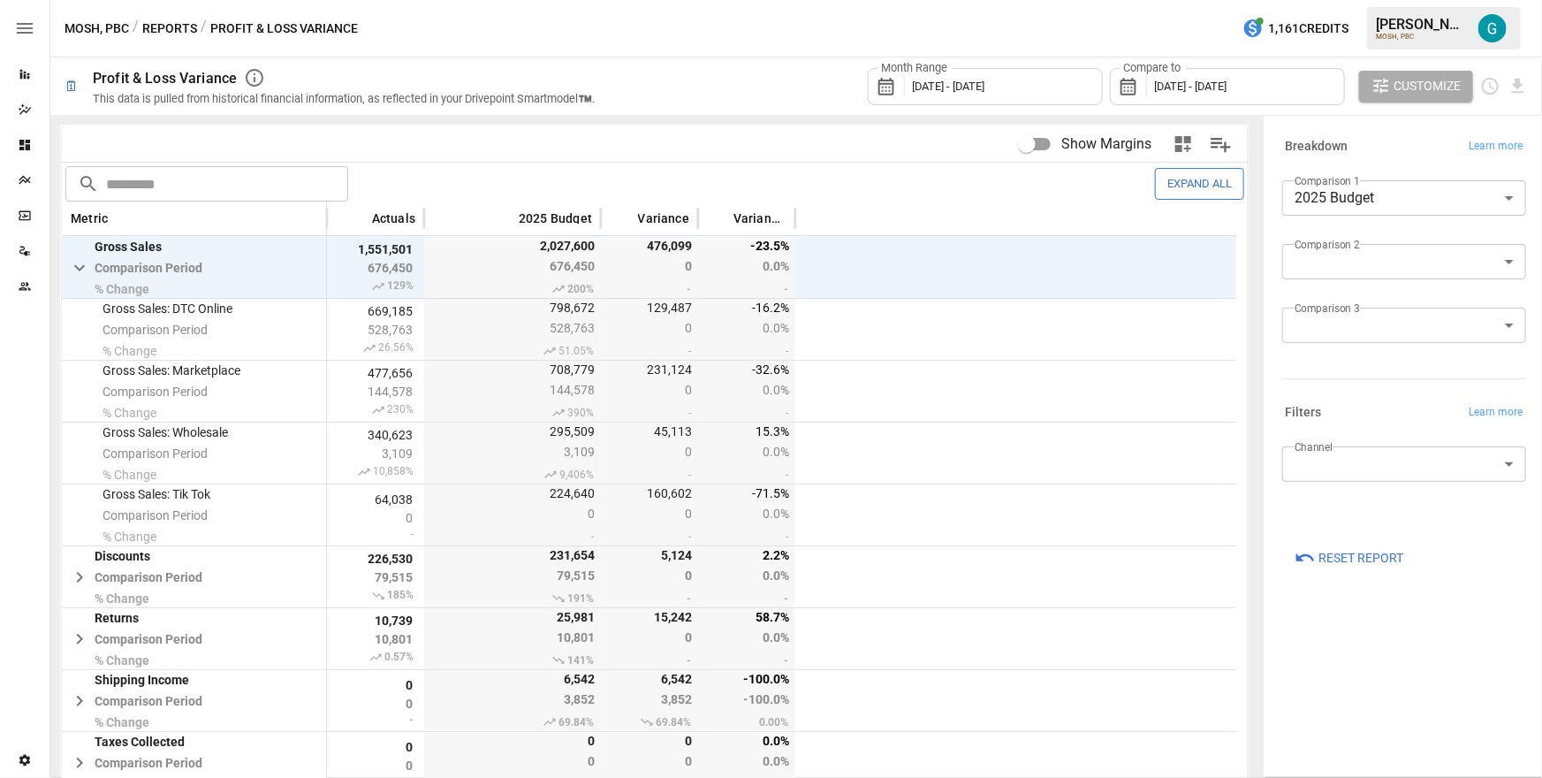
click at [661, 134] on div "Show Margins" at bounding box center [948, 145] width 586 height 40
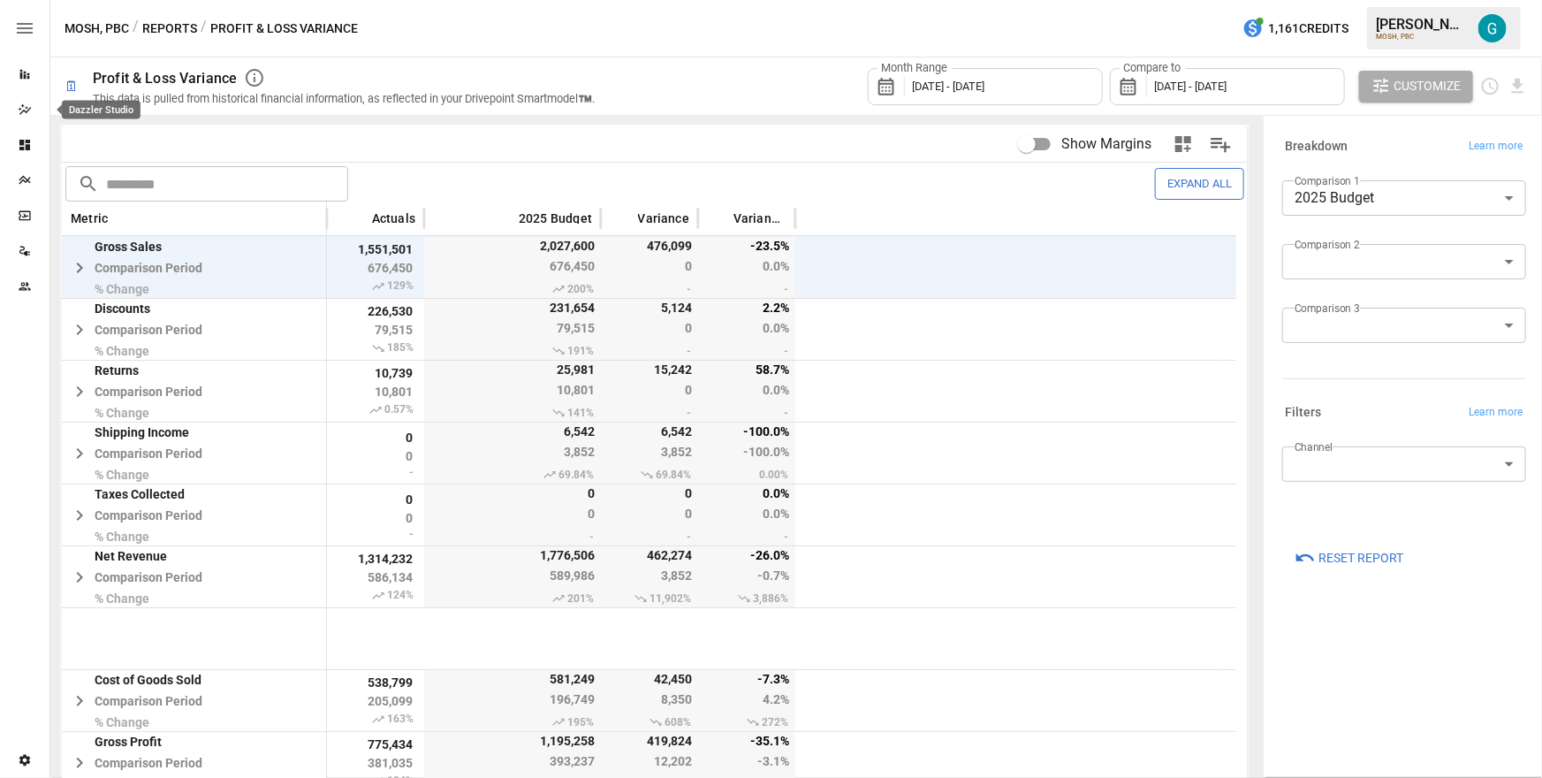
click at [26, 109] on icon "Dazzler Studio" at bounding box center [25, 109] width 14 height 14
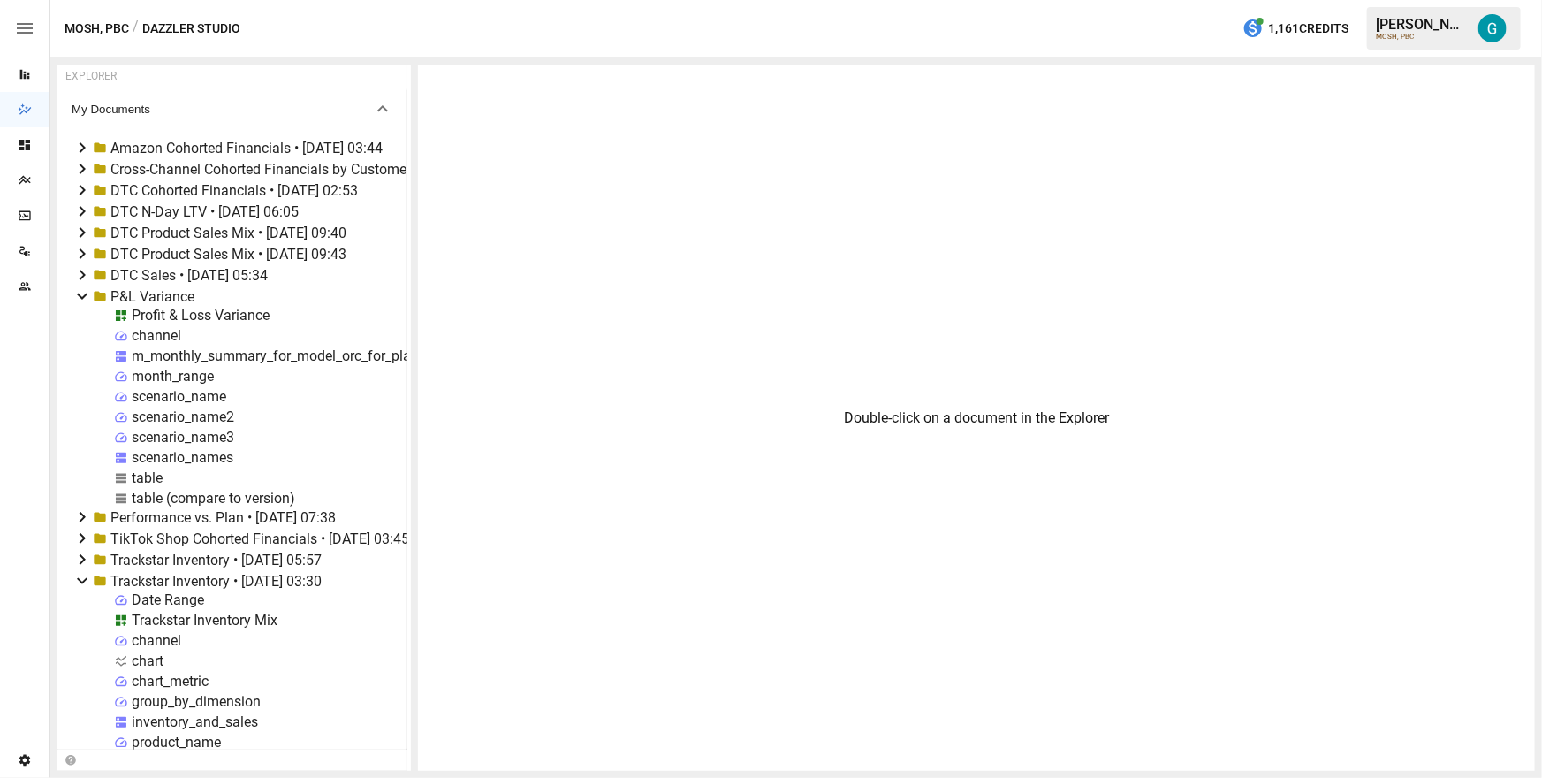
drag, startPoint x: 232, startPoint y: 225, endPoint x: 461, endPoint y: 239, distance: 229.3
click at [461, 239] on div "EXPLORER My Documents Amazon Cohorted Financials • [DATE] 03:44 Cross-Channel C…" at bounding box center [795, 417] width 1477 height 706
click at [82, 294] on icon at bounding box center [82, 295] width 21 height 21
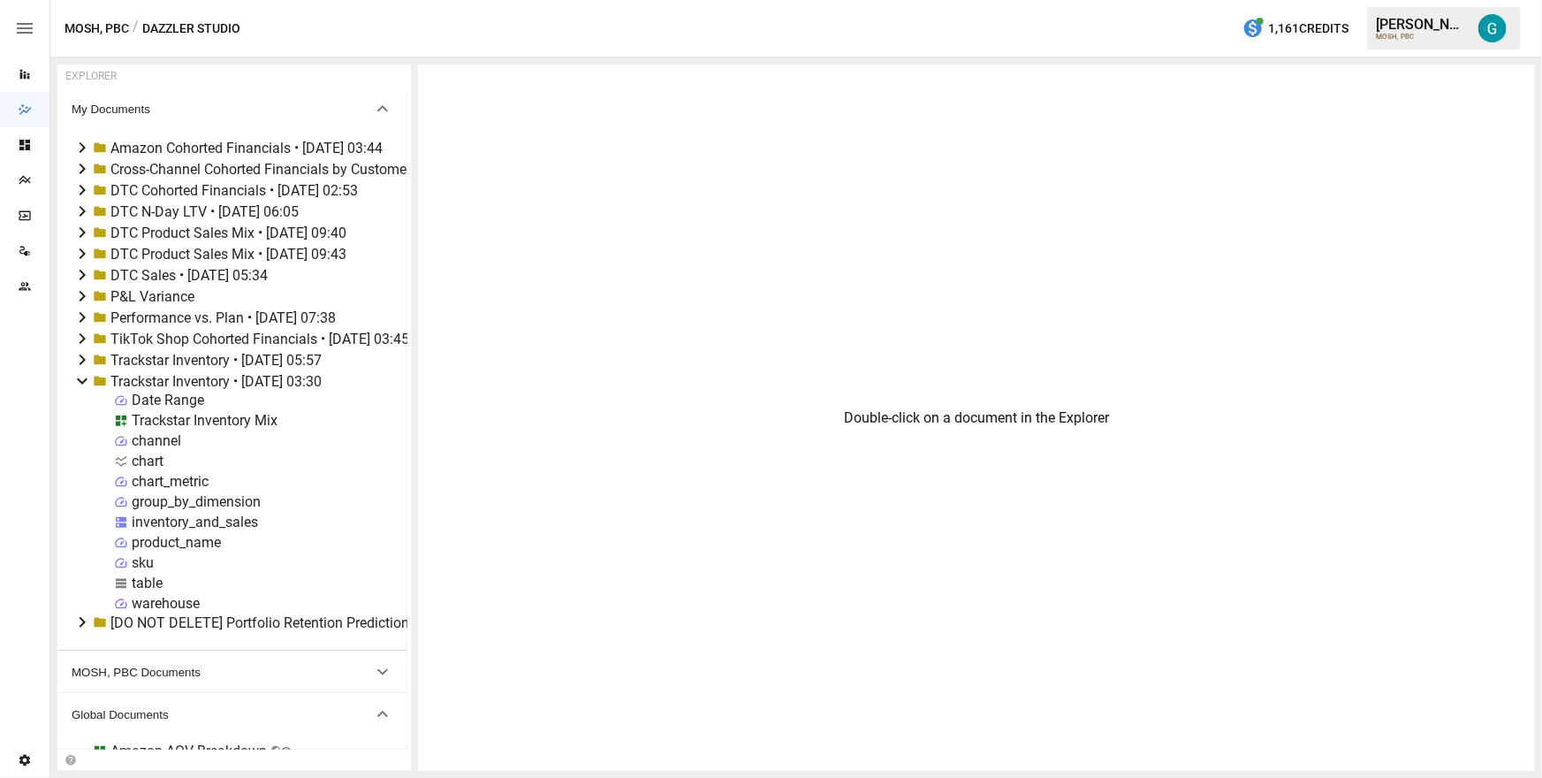
click at [80, 377] on icon at bounding box center [82, 380] width 21 height 21
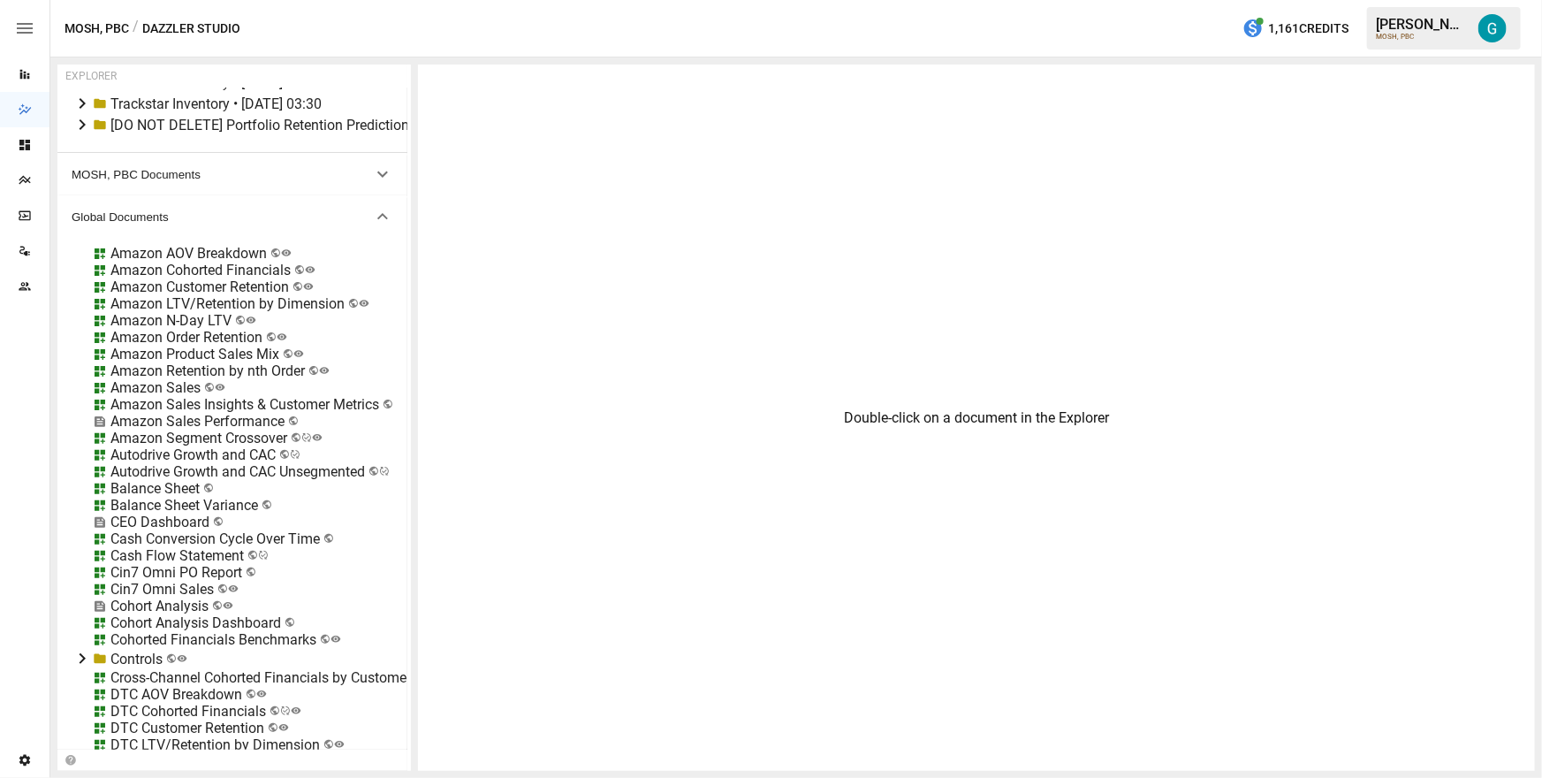
scroll to position [717, 0]
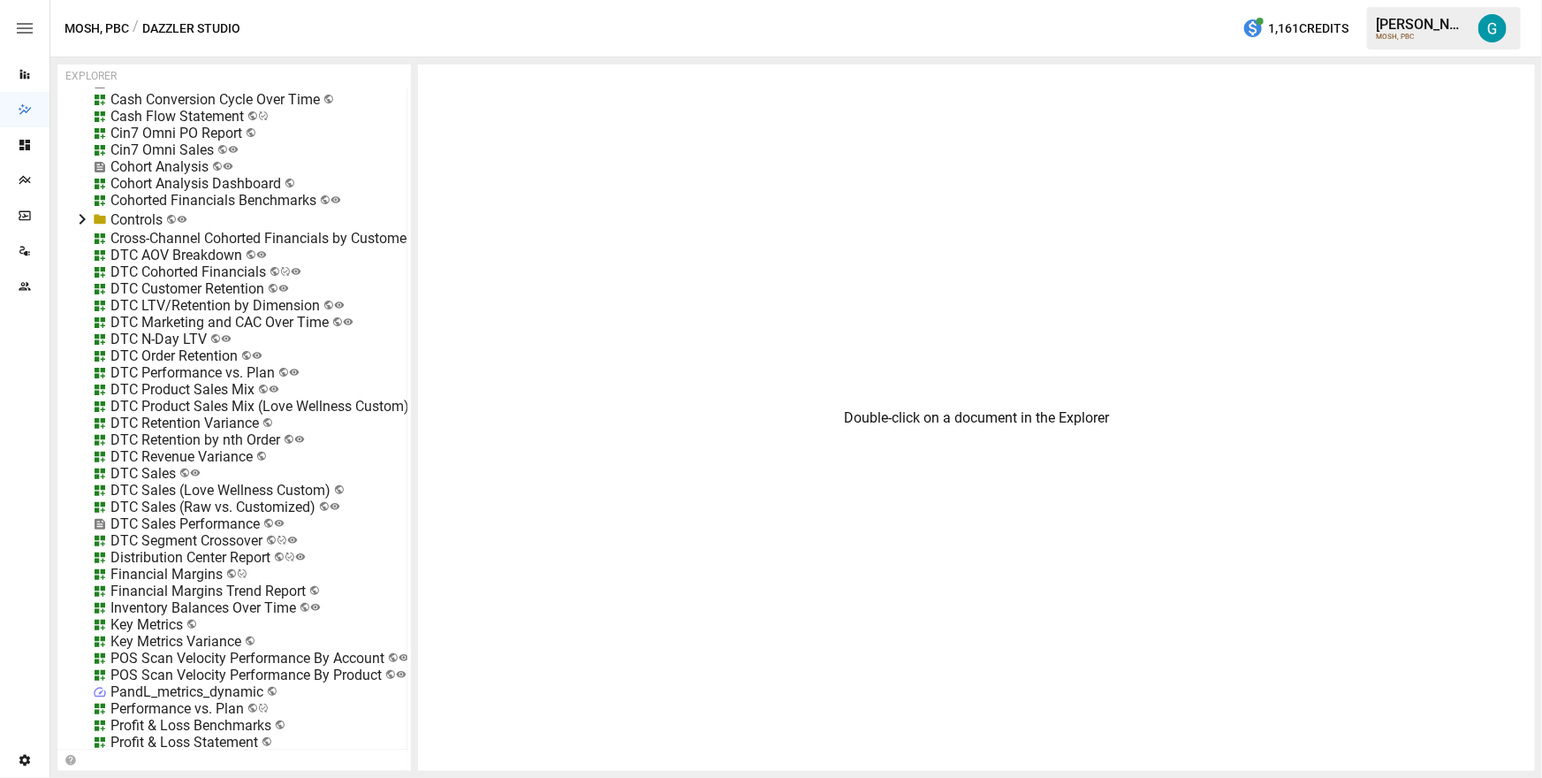
click at [160, 512] on div "DTC Sales (Raw vs. Customized)" at bounding box center [212, 506] width 205 height 17
click at [286, 606] on li "Edit" at bounding box center [280, 607] width 121 height 35
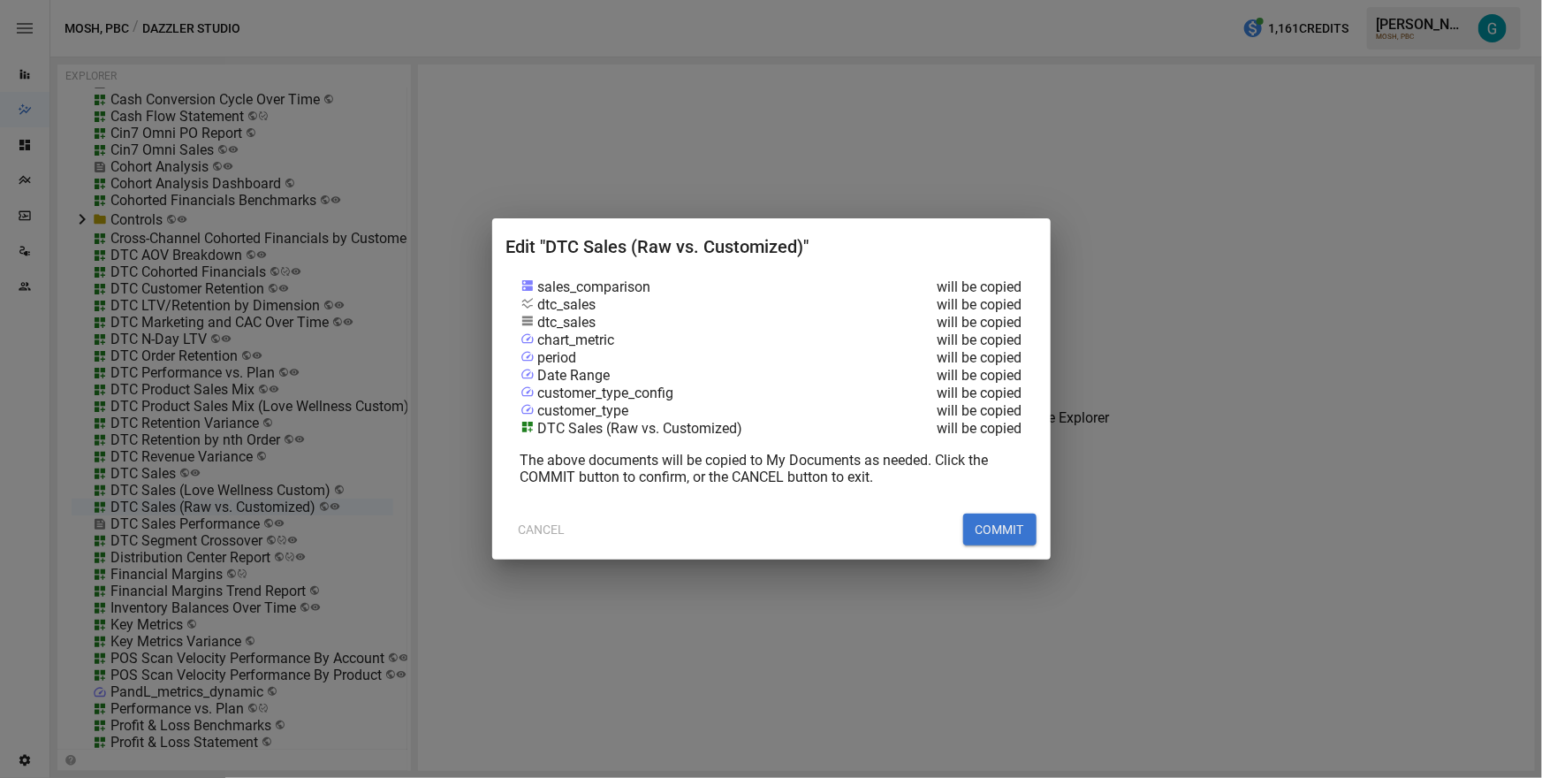
click at [1013, 531] on button "COMMIT" at bounding box center [999, 529] width 73 height 32
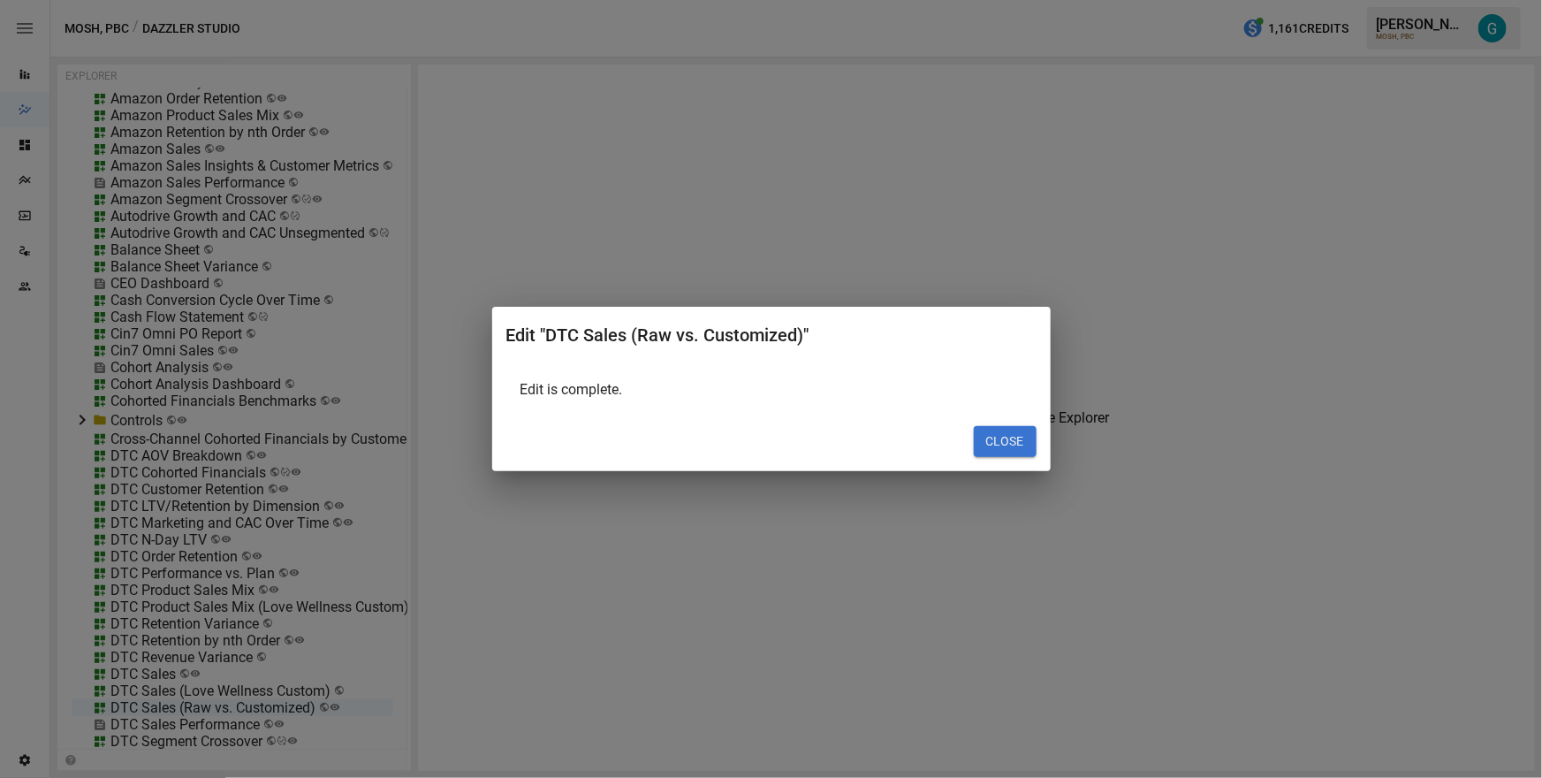
click at [1013, 446] on button "CLOSE" at bounding box center [1005, 442] width 63 height 32
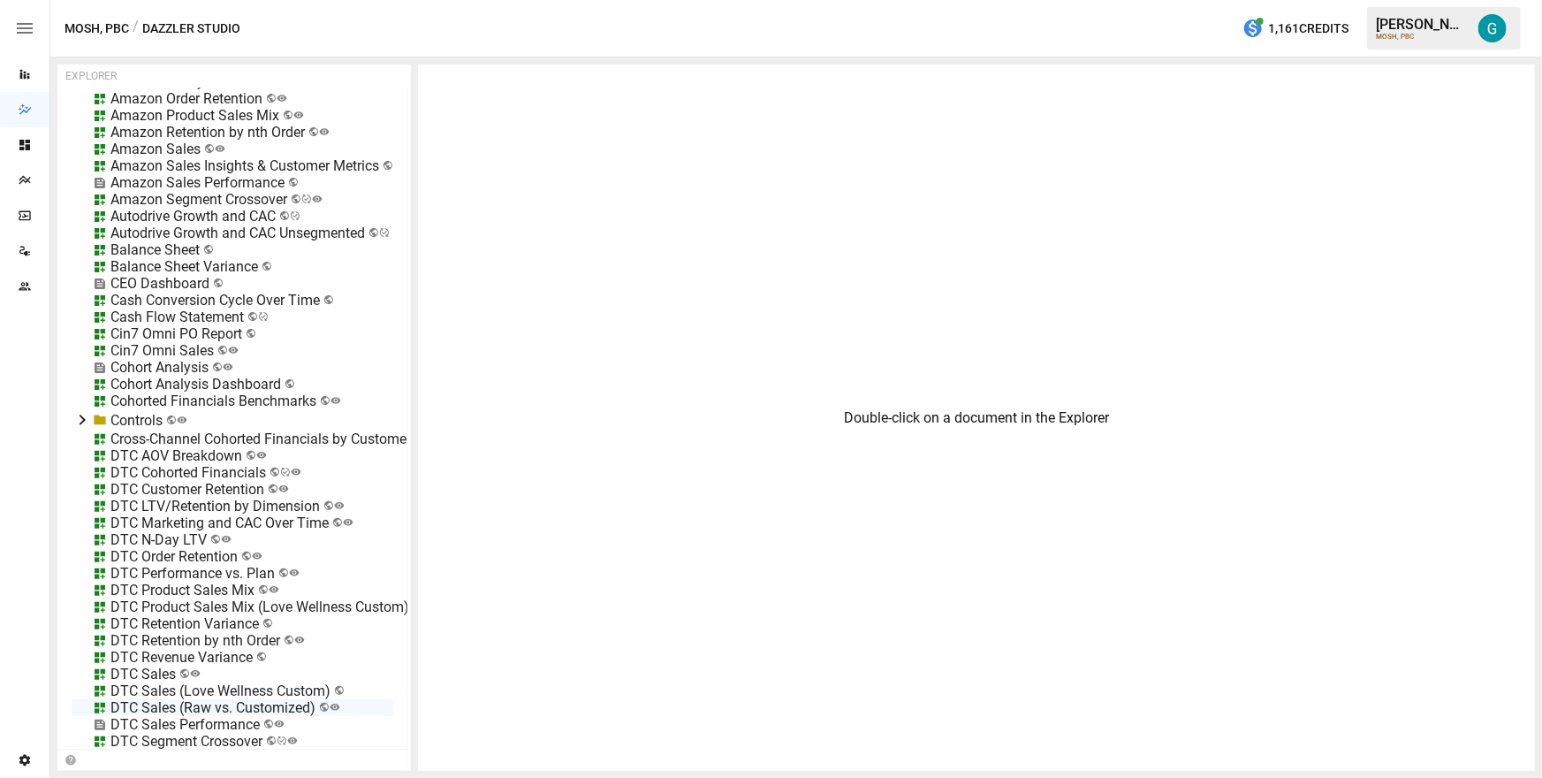
scroll to position [0, 0]
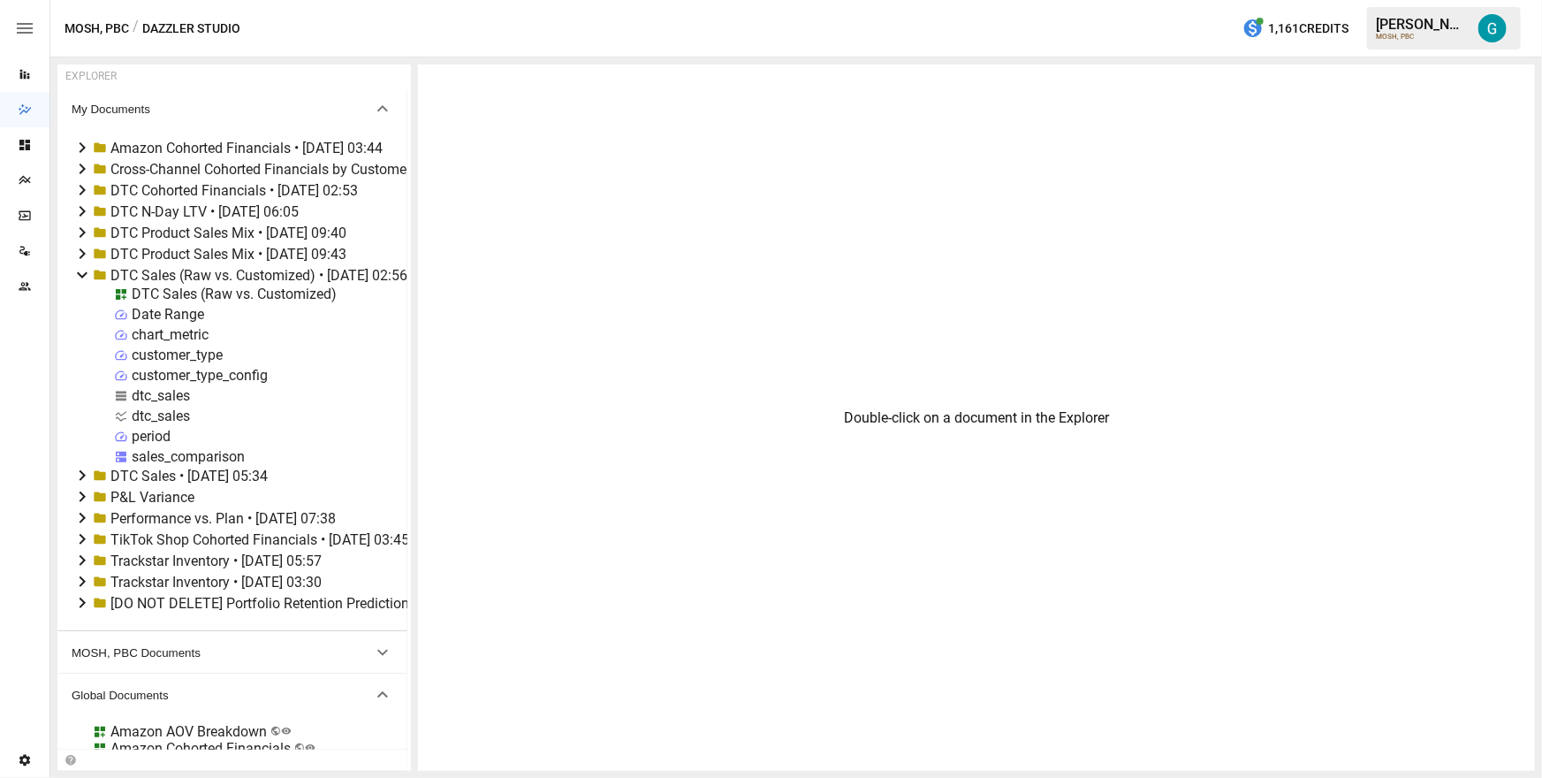
click at [150, 293] on div "DTC Sales (Raw vs. Customized)" at bounding box center [234, 293] width 205 height 17
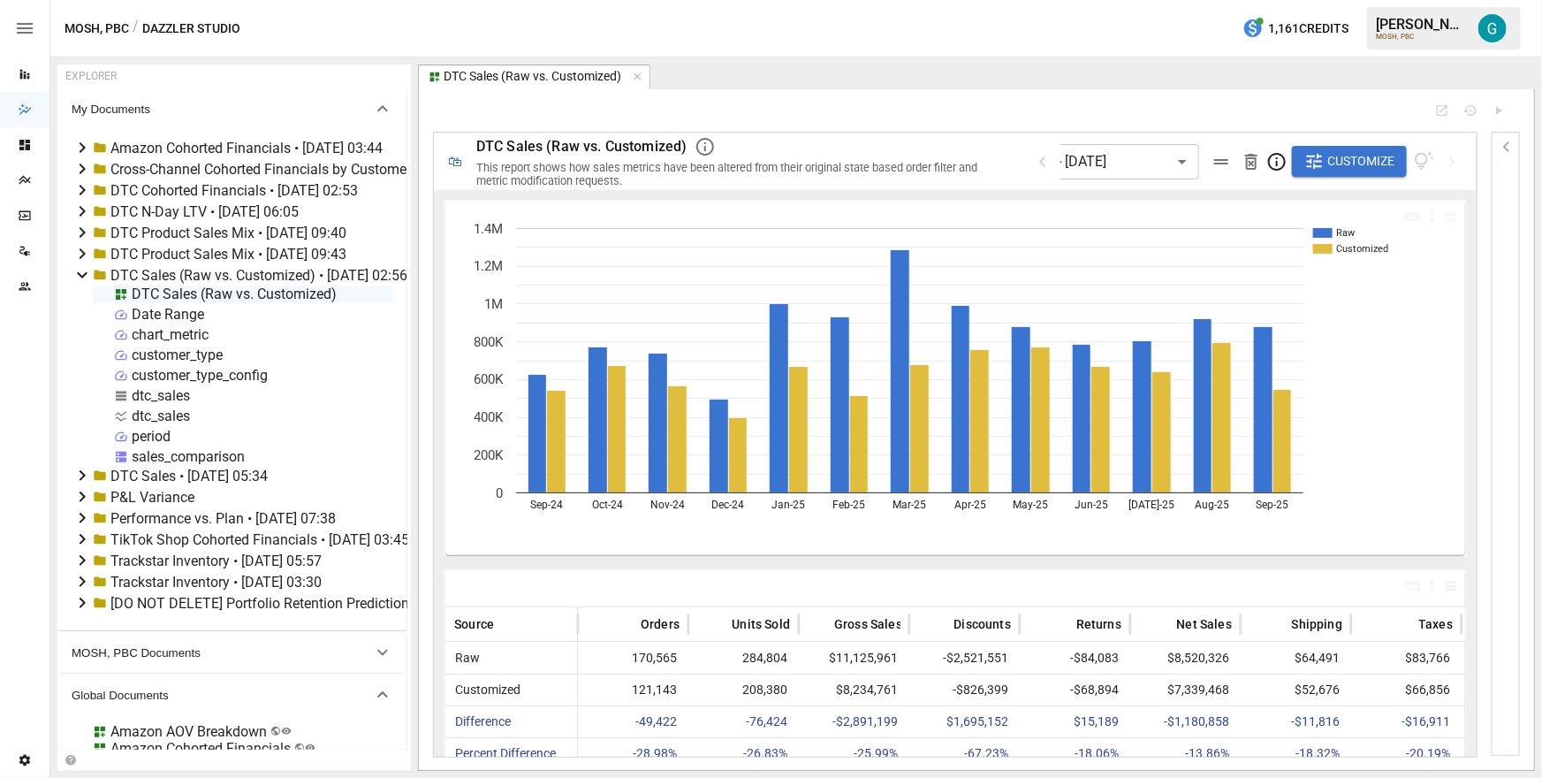
click at [152, 417] on div "dtc_sales" at bounding box center [161, 415] width 58 height 17
select select "**********"
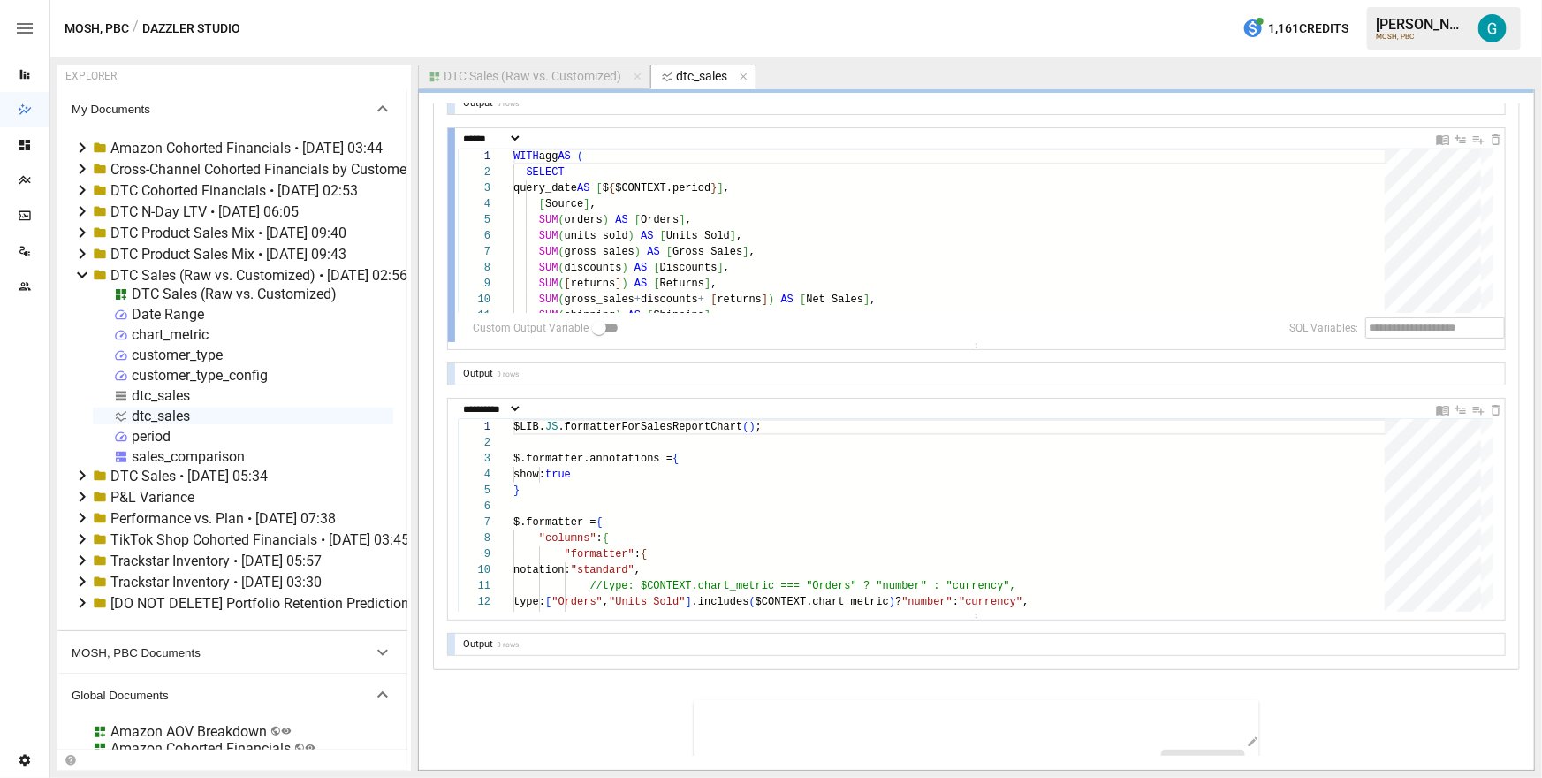
scroll to position [580, 0]
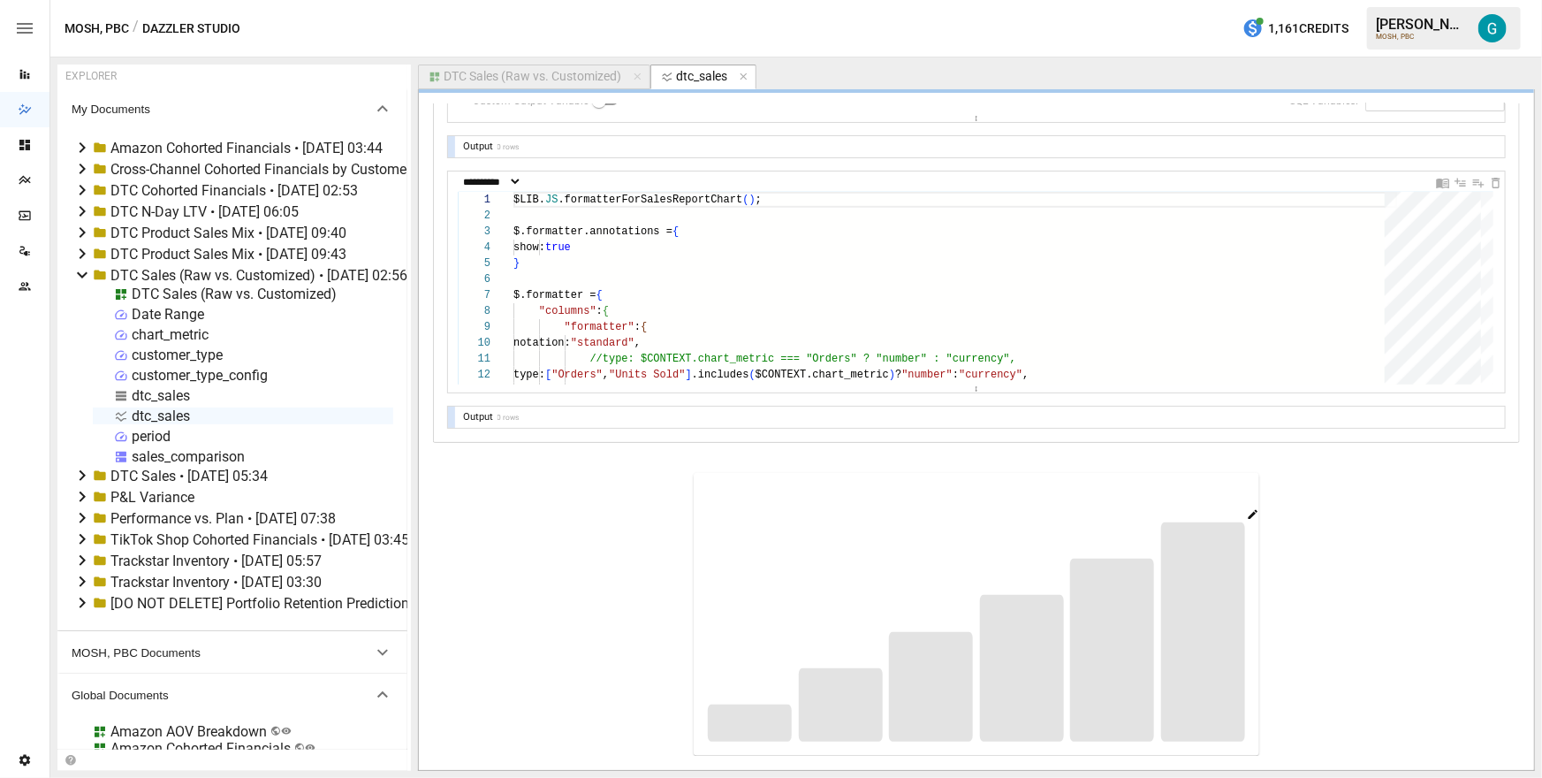
click at [1248, 516] on icon "button" at bounding box center [1253, 514] width 10 height 10
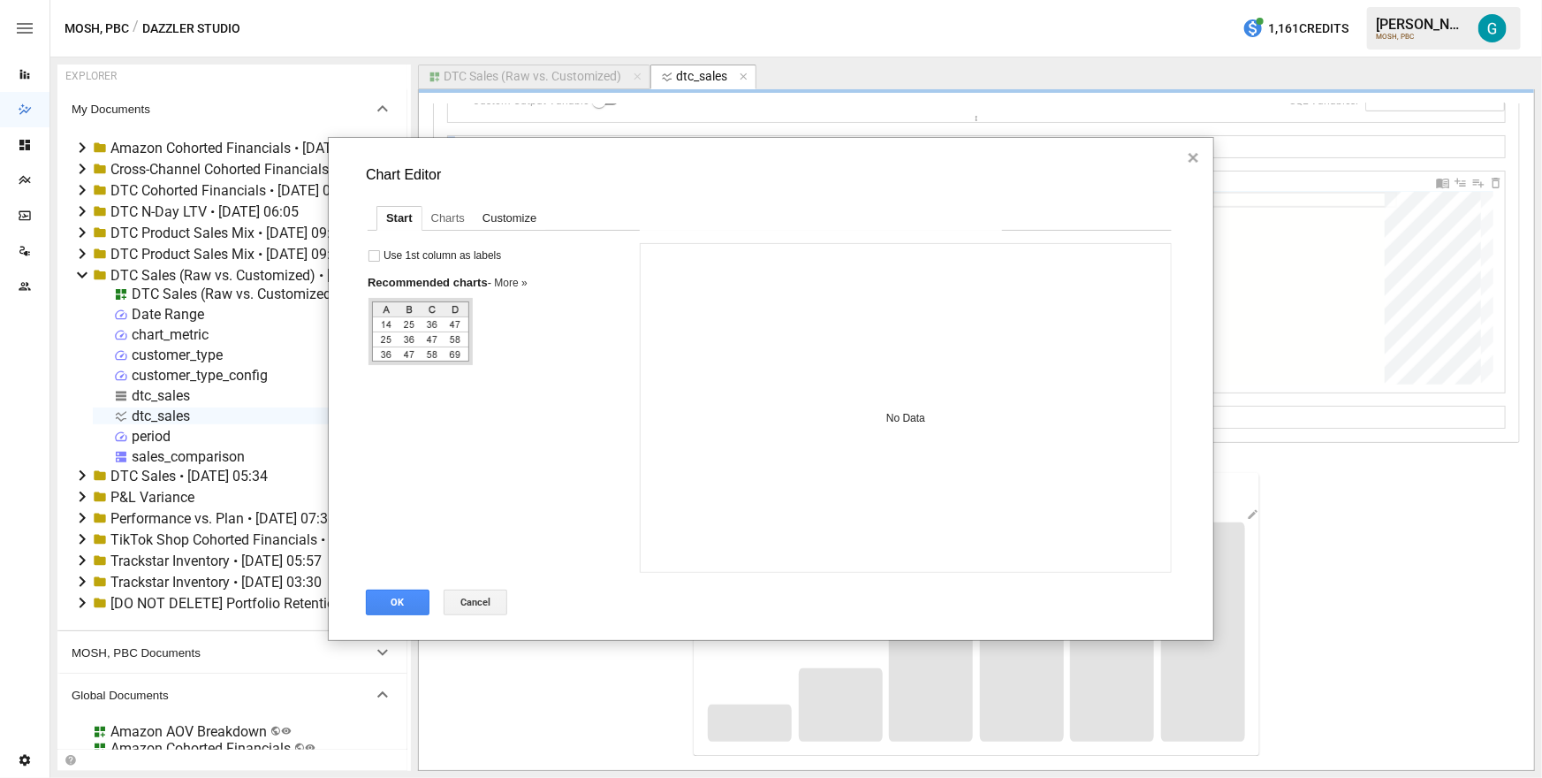
click at [508, 213] on div "Customize" at bounding box center [510, 218] width 72 height 23
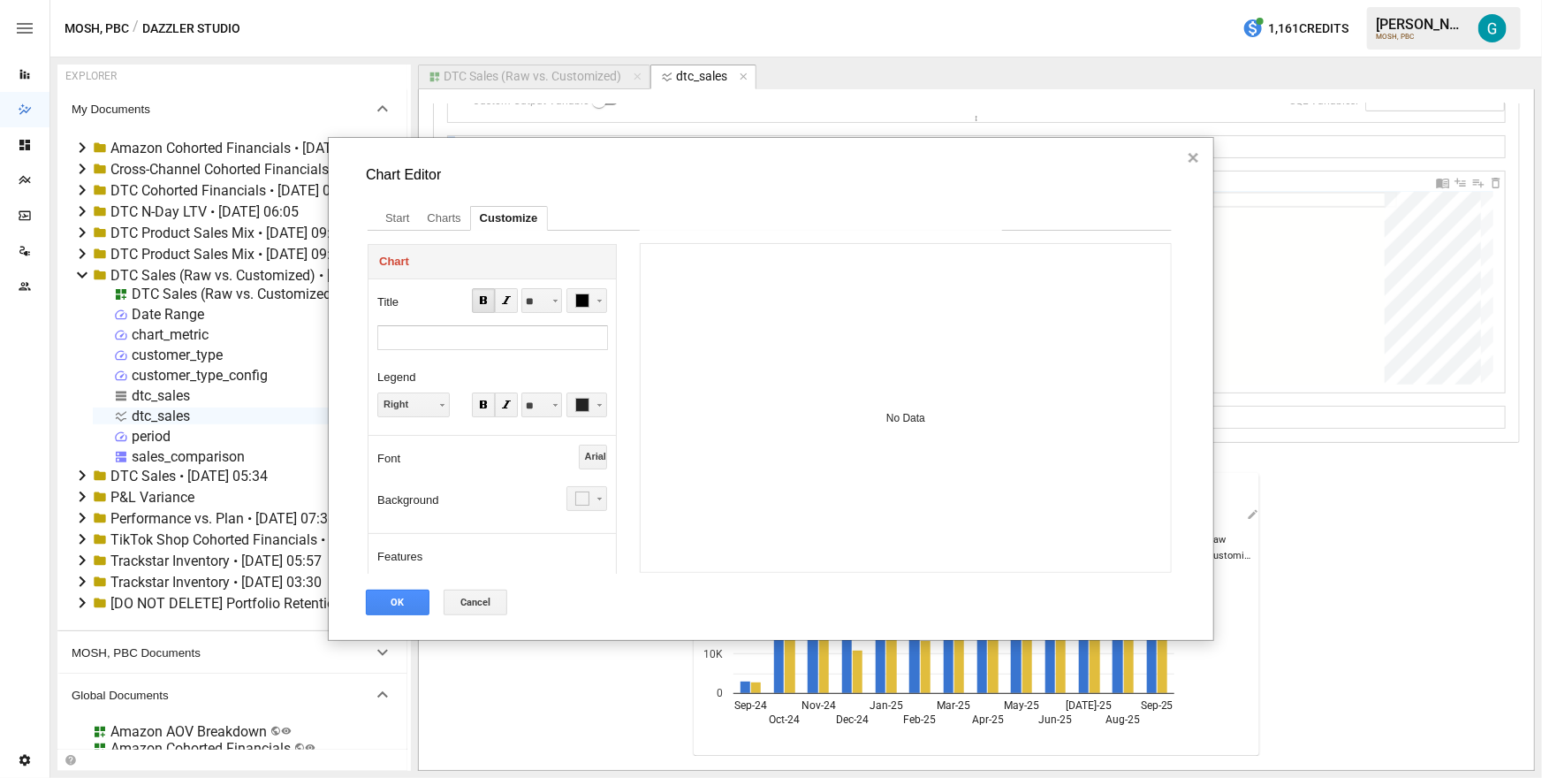
scroll to position [314, 0]
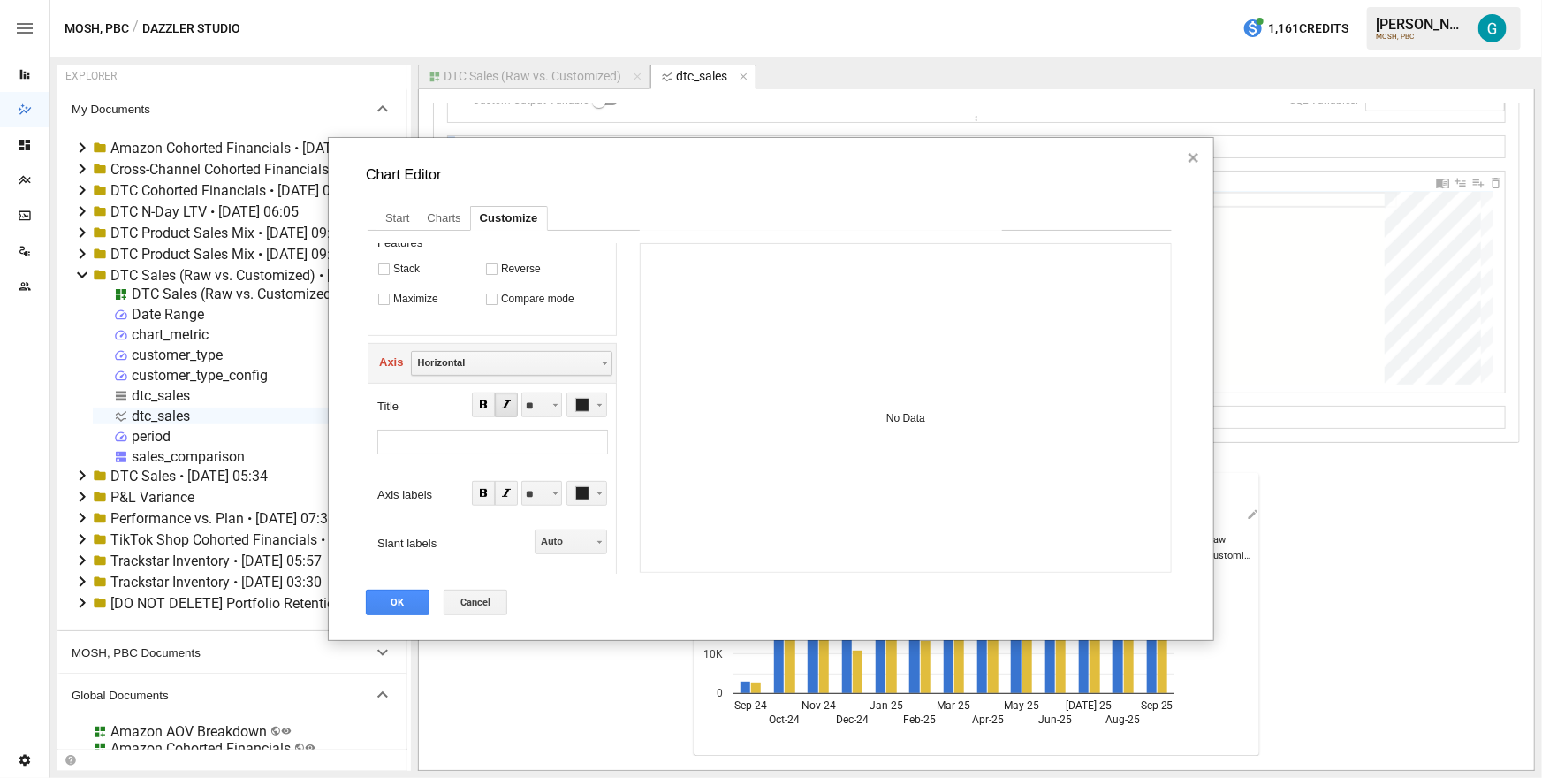
click at [559, 358] on div "Horizontal" at bounding box center [511, 363] width 201 height 25
click at [550, 408] on div "Left vertical" at bounding box center [504, 414] width 185 height 24
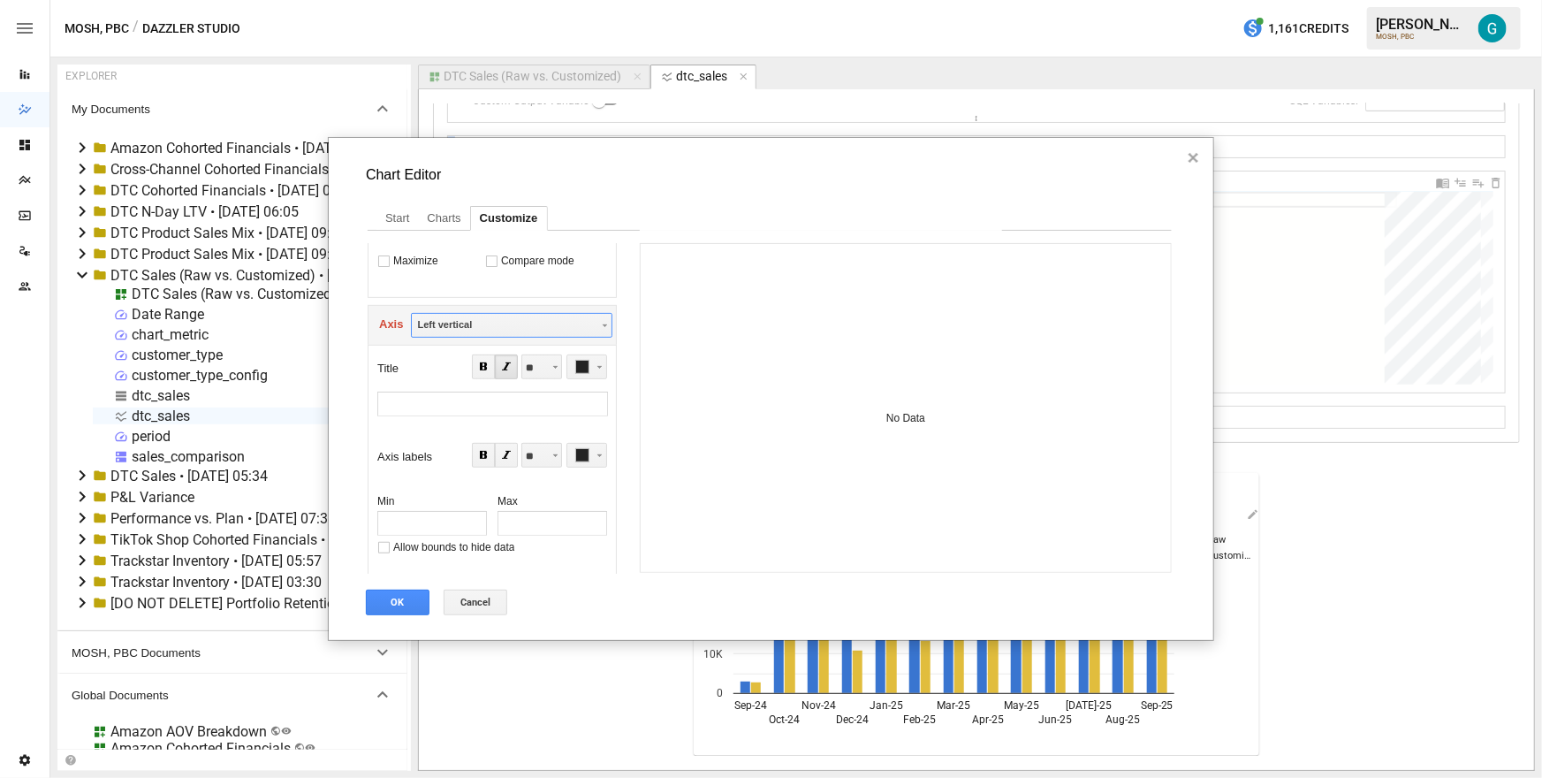
scroll to position [352, 0]
click at [421, 516] on input "Minimum value" at bounding box center [432, 523] width 110 height 25
type input "*"
click at [463, 599] on button "Cancel" at bounding box center [476, 602] width 64 height 26
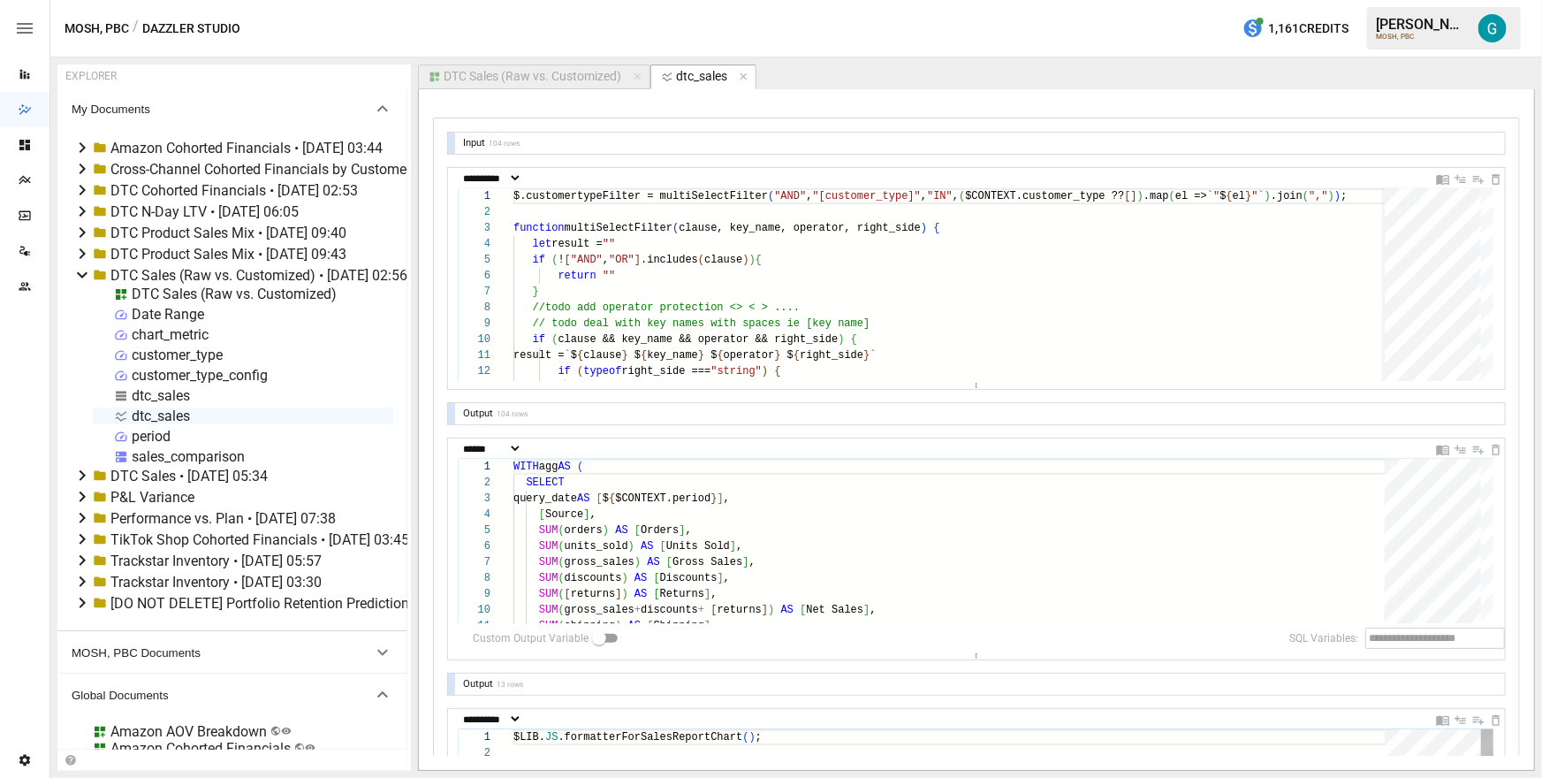
scroll to position [0, 0]
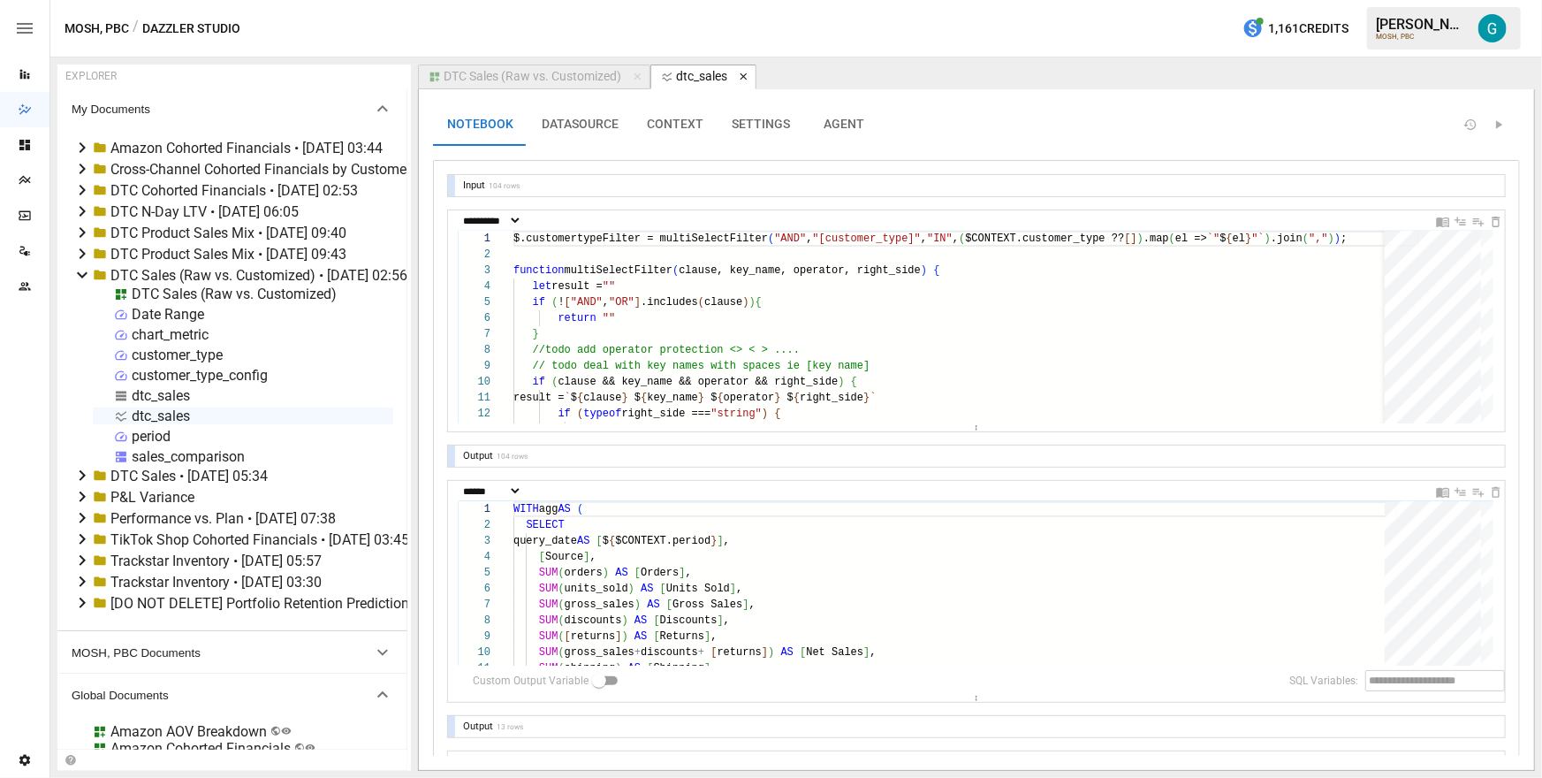
click at [747, 75] on icon "button" at bounding box center [744, 77] width 12 height 12
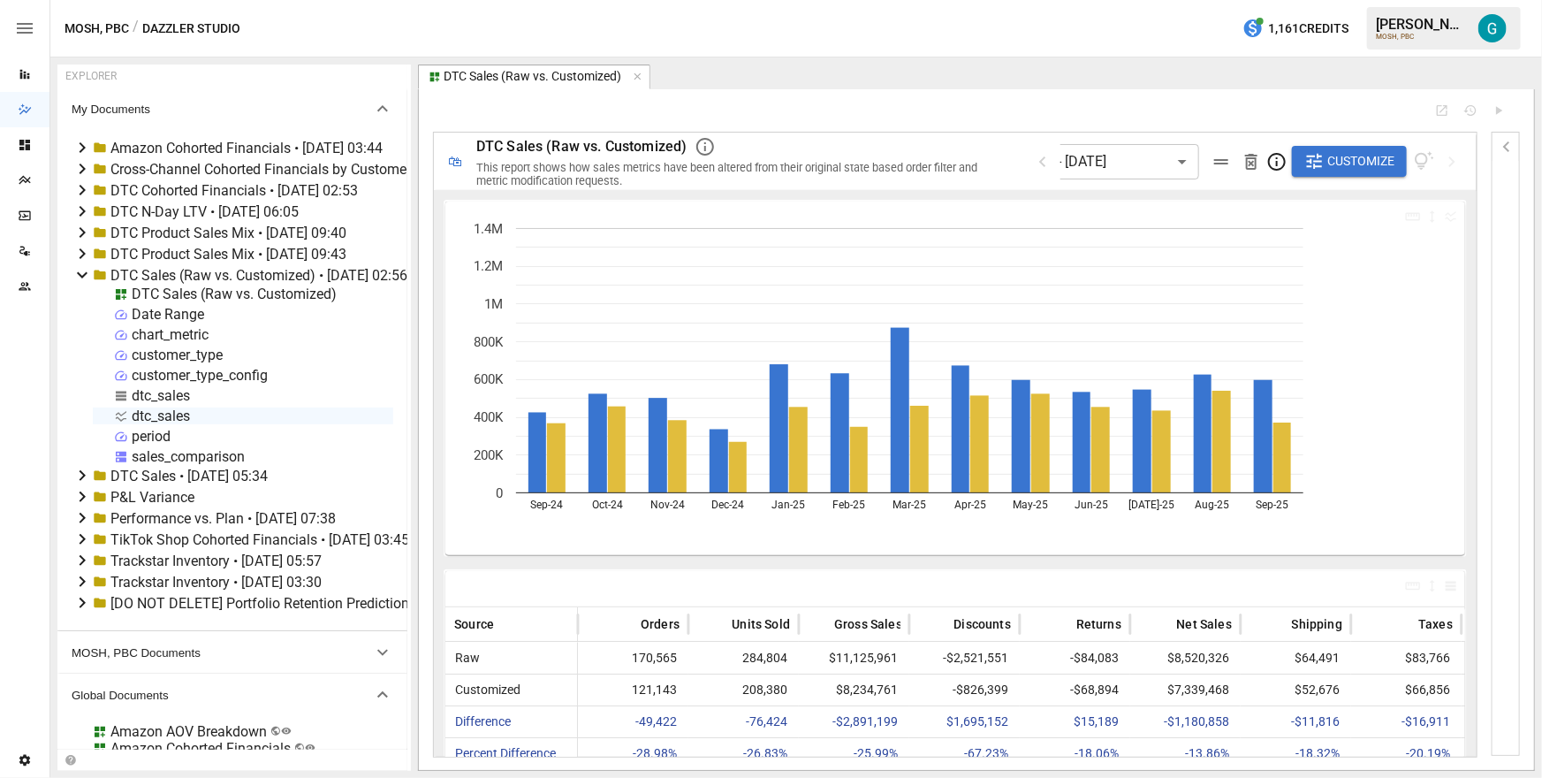
click at [156, 290] on div "DTC Sales (Raw vs. Customized)" at bounding box center [234, 293] width 205 height 17
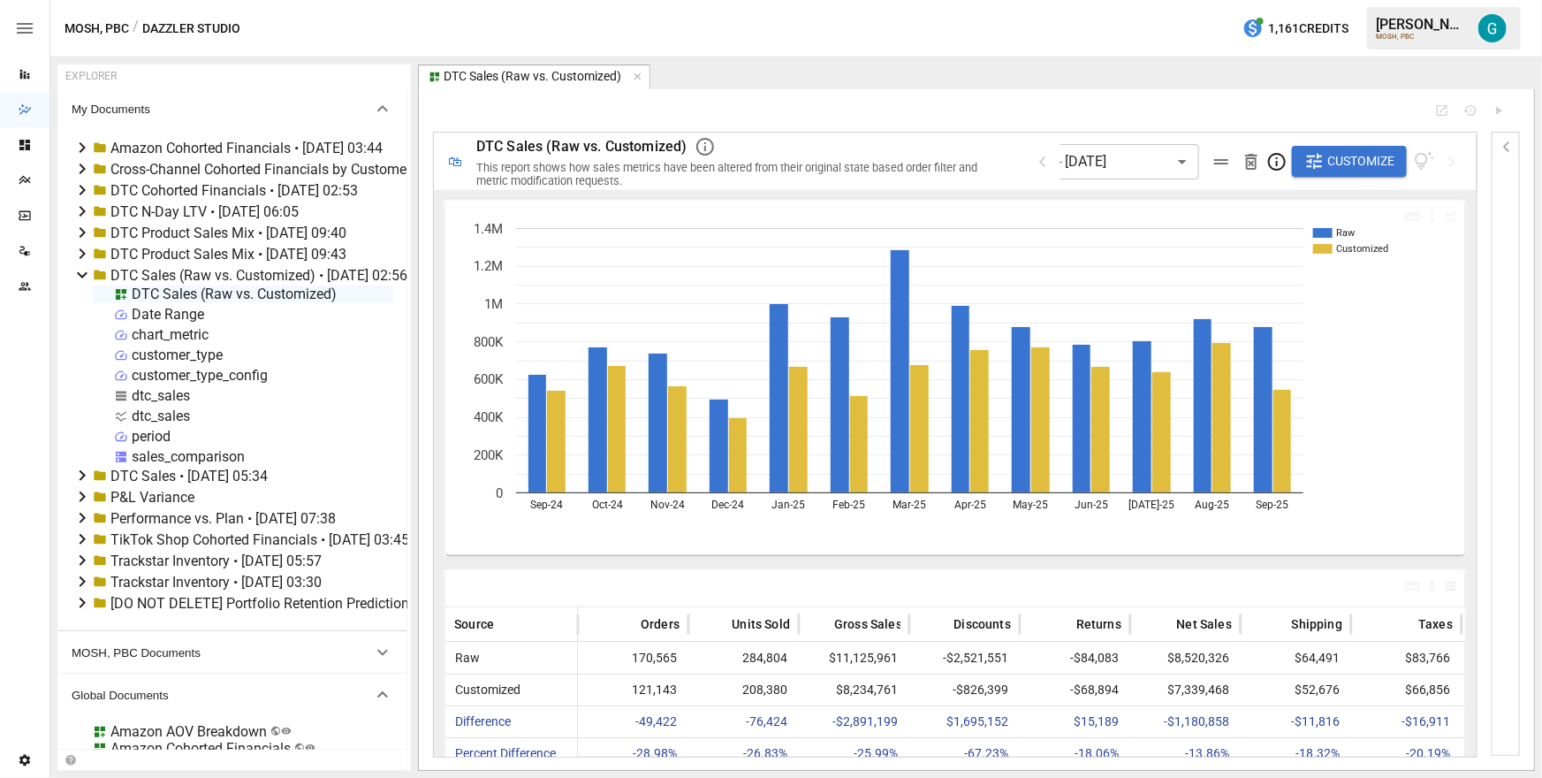
click at [156, 290] on div "DTC Sales (Raw vs. Customized)" at bounding box center [234, 293] width 205 height 17
click at [1370, 158] on span "Customize" at bounding box center [1360, 161] width 67 height 22
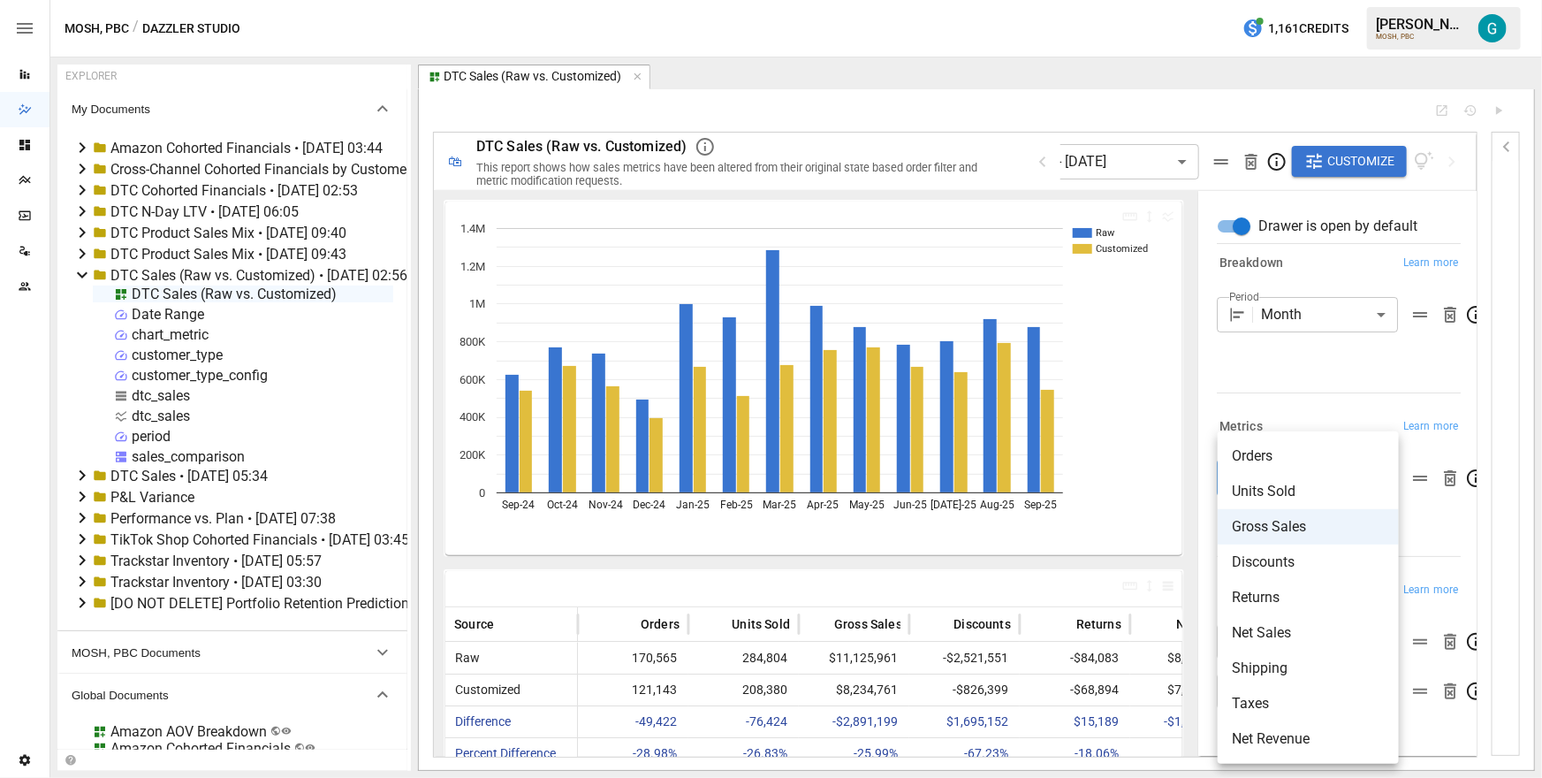
click at [1335, 0] on body "Reports Dazzler Studio Dashboards Plans SmartModel ™ Data Sources Team Settings…" at bounding box center [771, 0] width 1542 height 0
click at [1336, 378] on div at bounding box center [771, 389] width 1542 height 778
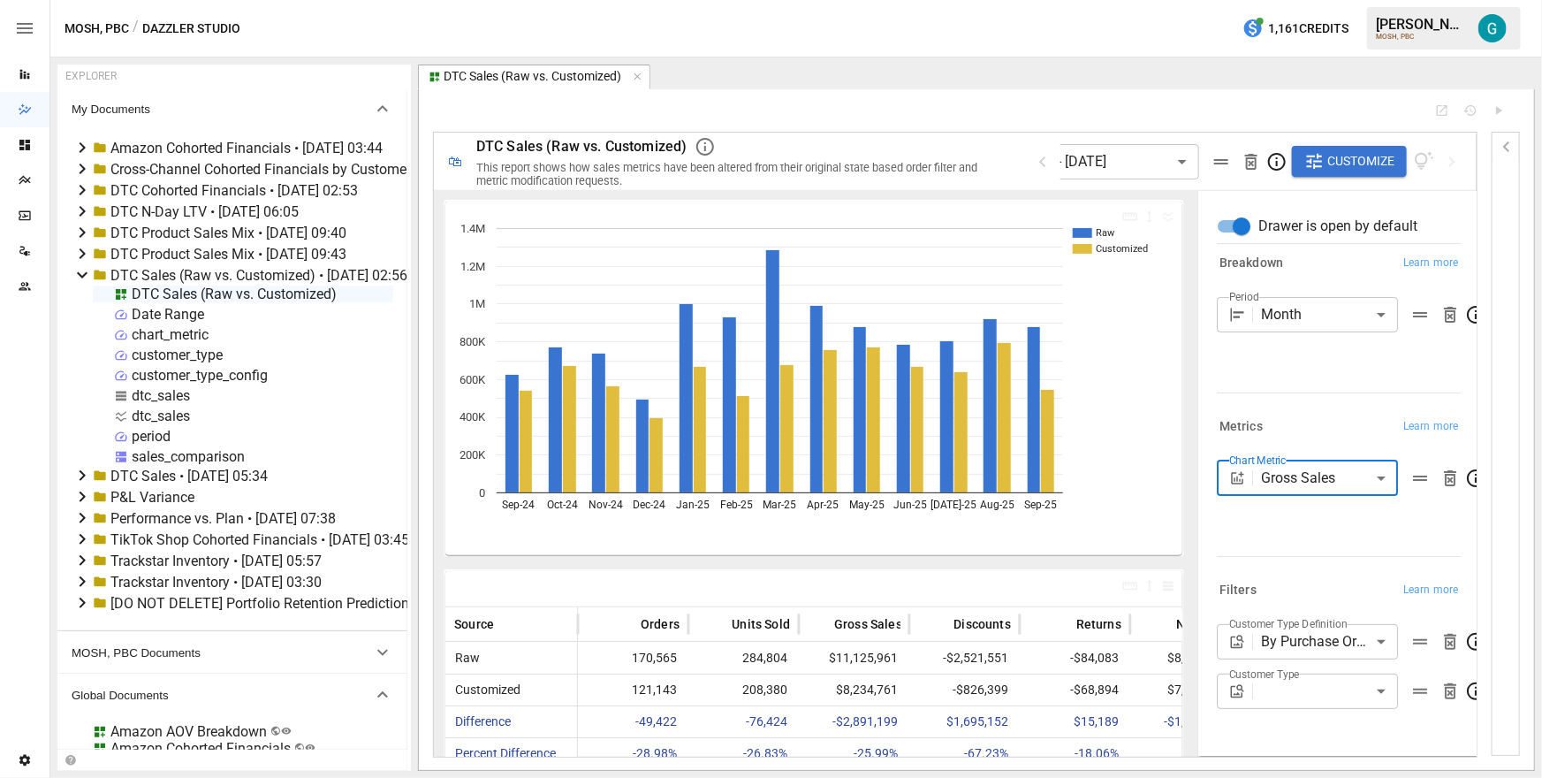
click at [1314, 0] on body "Reports Dazzler Studio Dashboards Plans SmartModel ™ Data Sources Team Settings…" at bounding box center [771, 0] width 1542 height 0
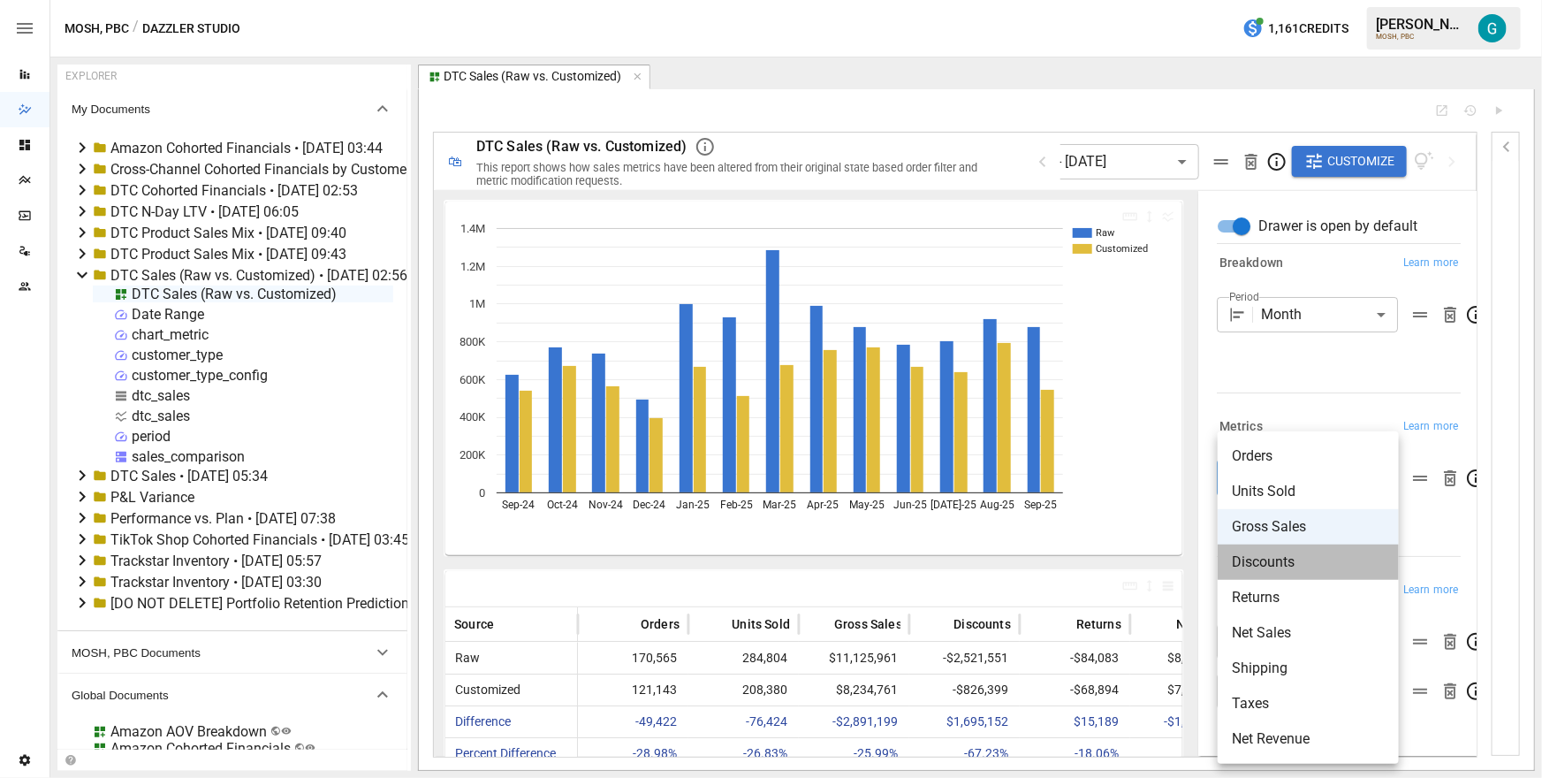
click at [1288, 569] on span "Discounts" at bounding box center [1308, 561] width 153 height 21
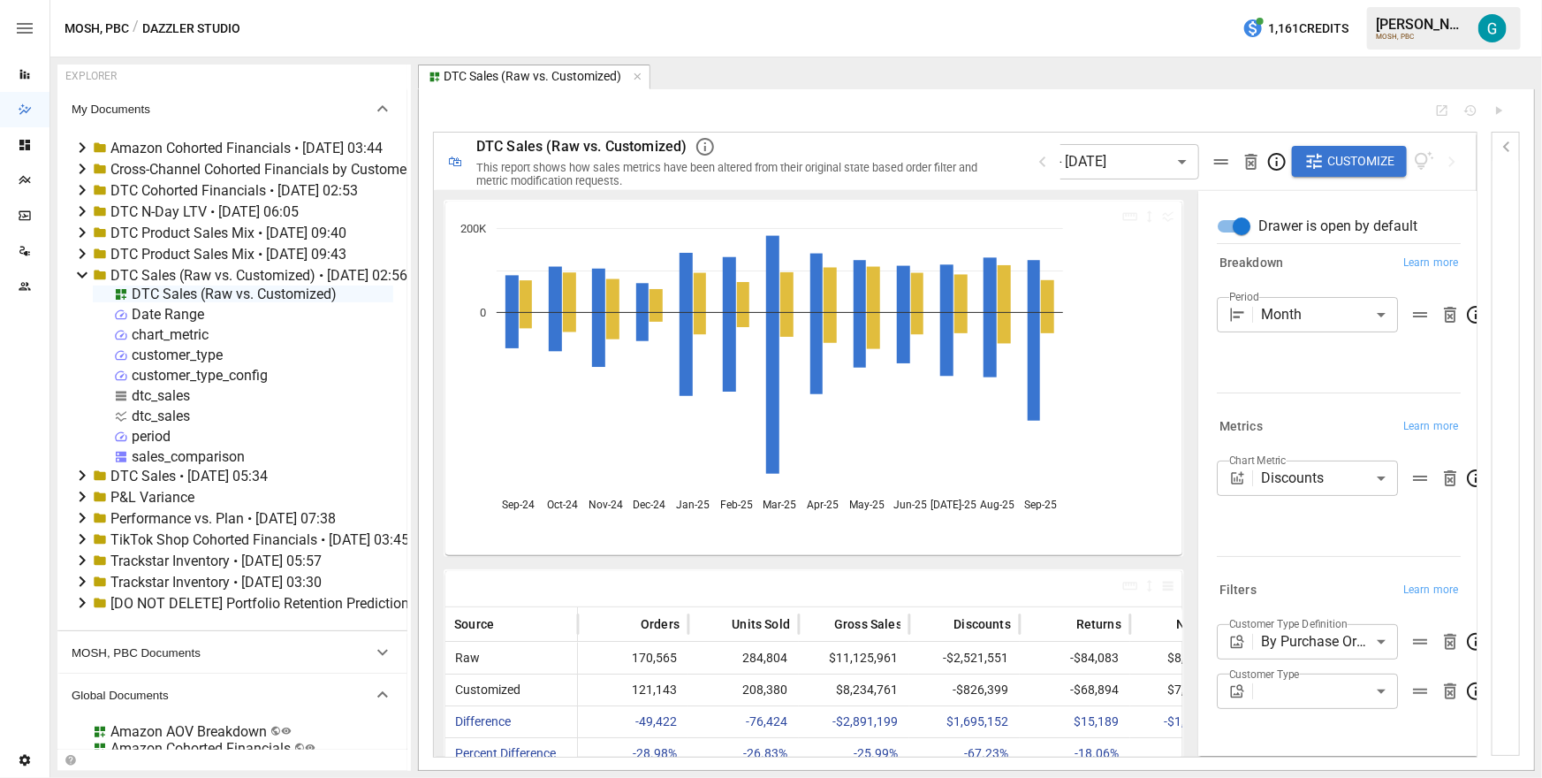
click at [1358, 404] on div "Breakdown Learn more Period Month ***** ​" at bounding box center [1335, 325] width 251 height 163
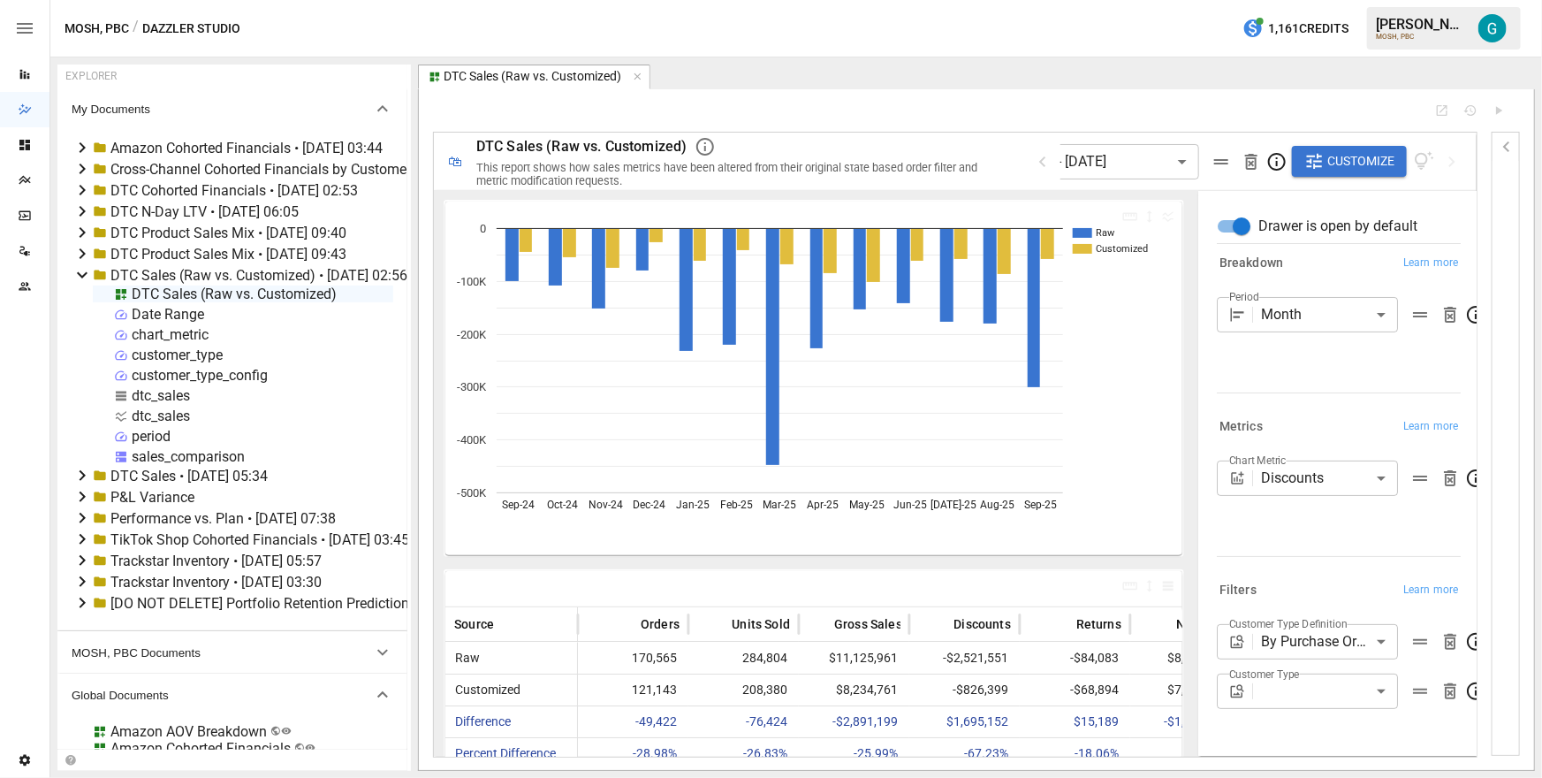
click at [1364, 0] on body "Reports Dazzler Studio Dashboards Plans SmartModel ™ Data Sources Team Settings…" at bounding box center [771, 0] width 1542 height 0
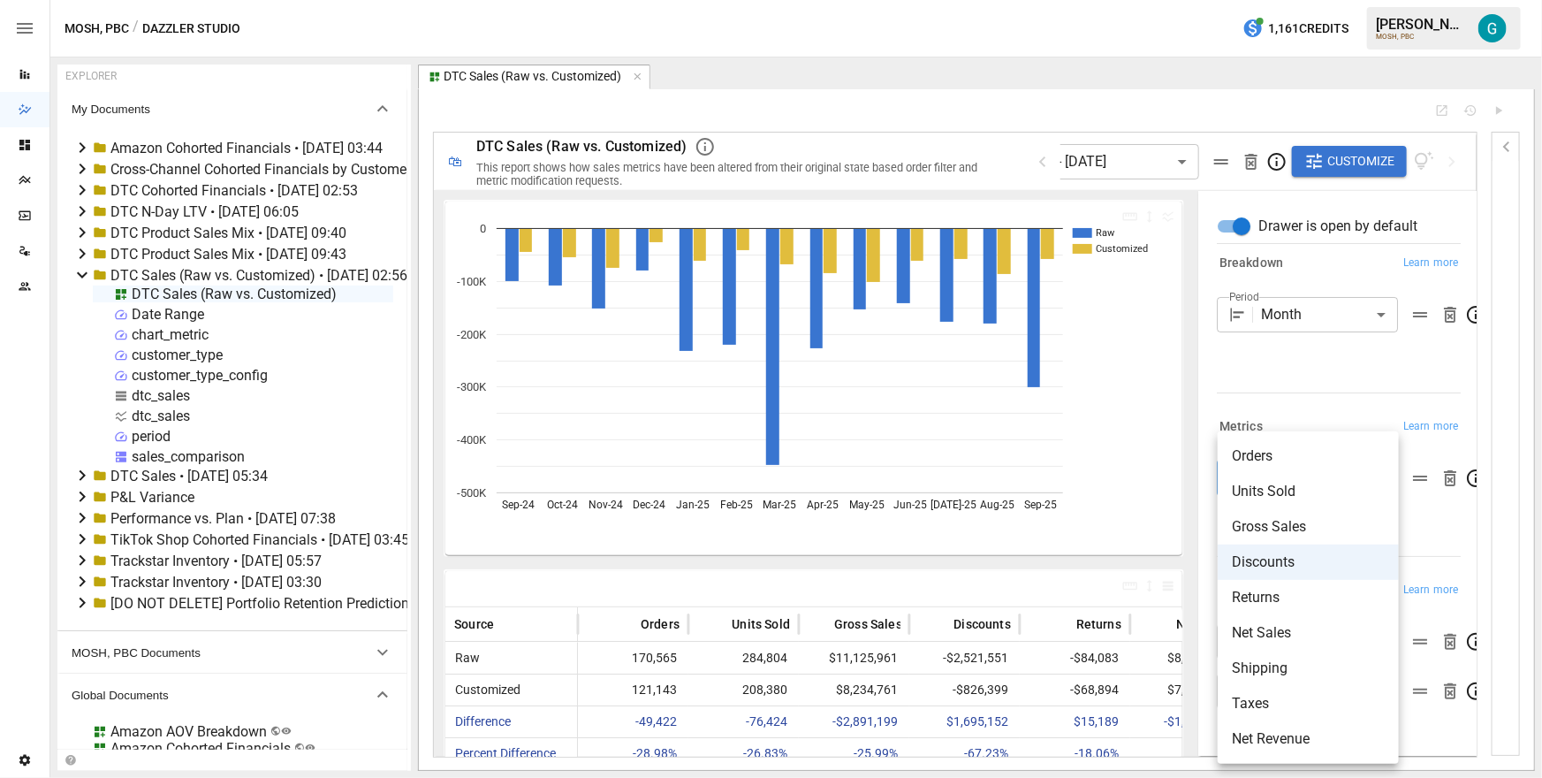
click at [1289, 521] on span "Gross Sales" at bounding box center [1308, 526] width 153 height 21
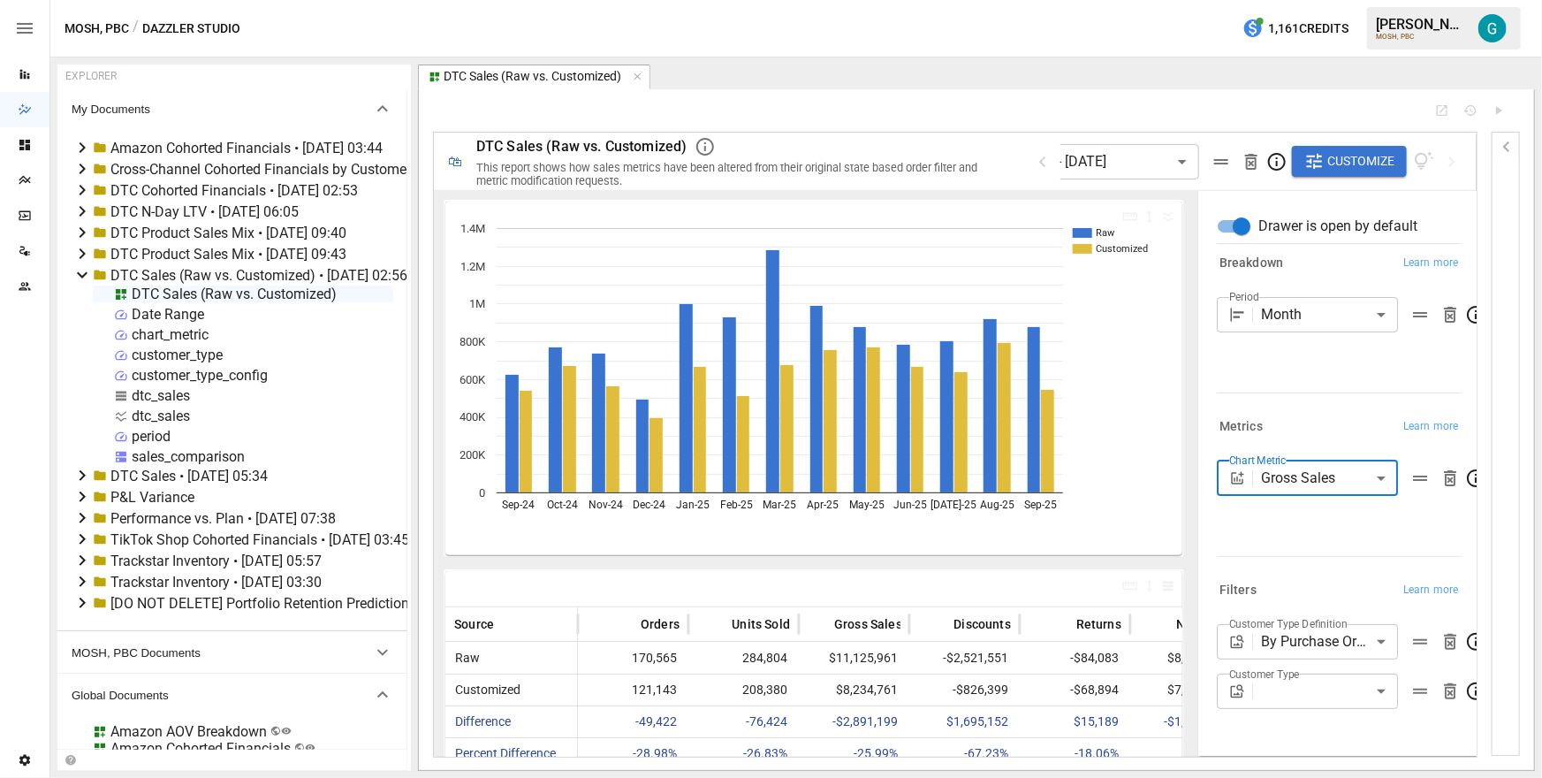
click at [1278, 0] on body "Reports Dazzler Studio Dashboards Plans SmartModel ™ Data Sources Team Settings…" at bounding box center [771, 0] width 1542 height 0
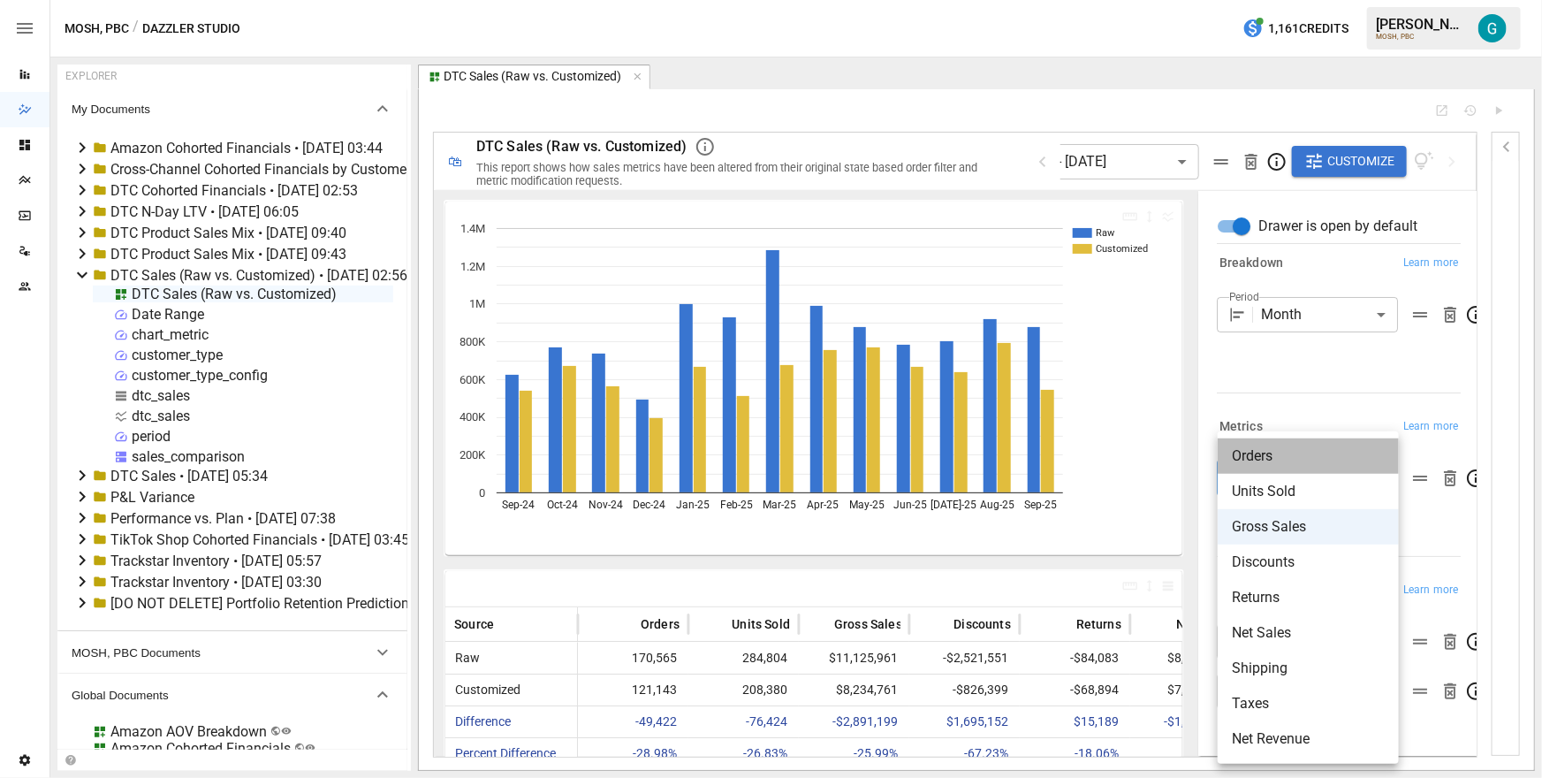
click at [1286, 443] on li "Orders" at bounding box center [1308, 455] width 181 height 35
type input "******"
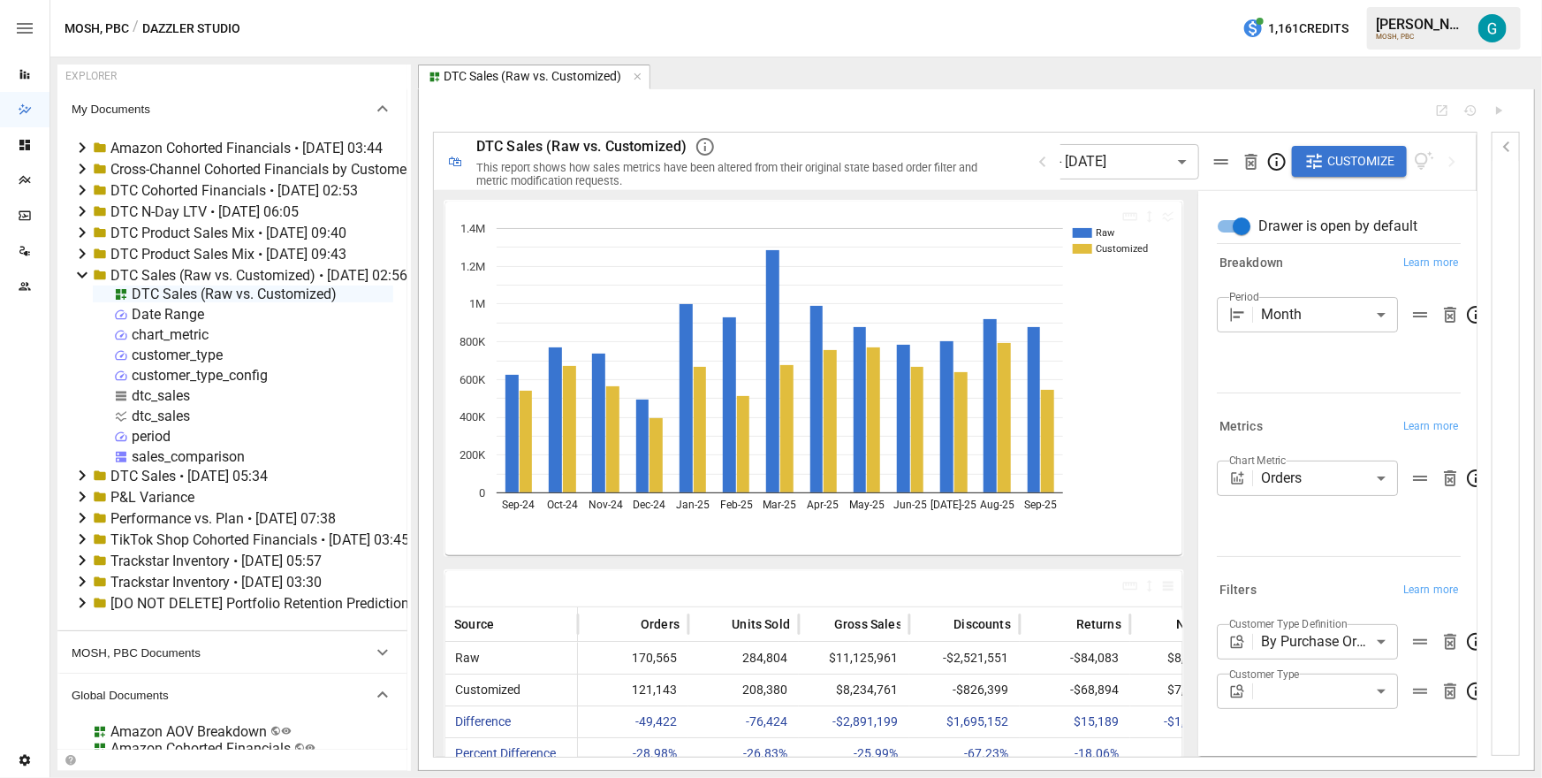
click at [1280, 390] on div at bounding box center [1335, 389] width 251 height 8
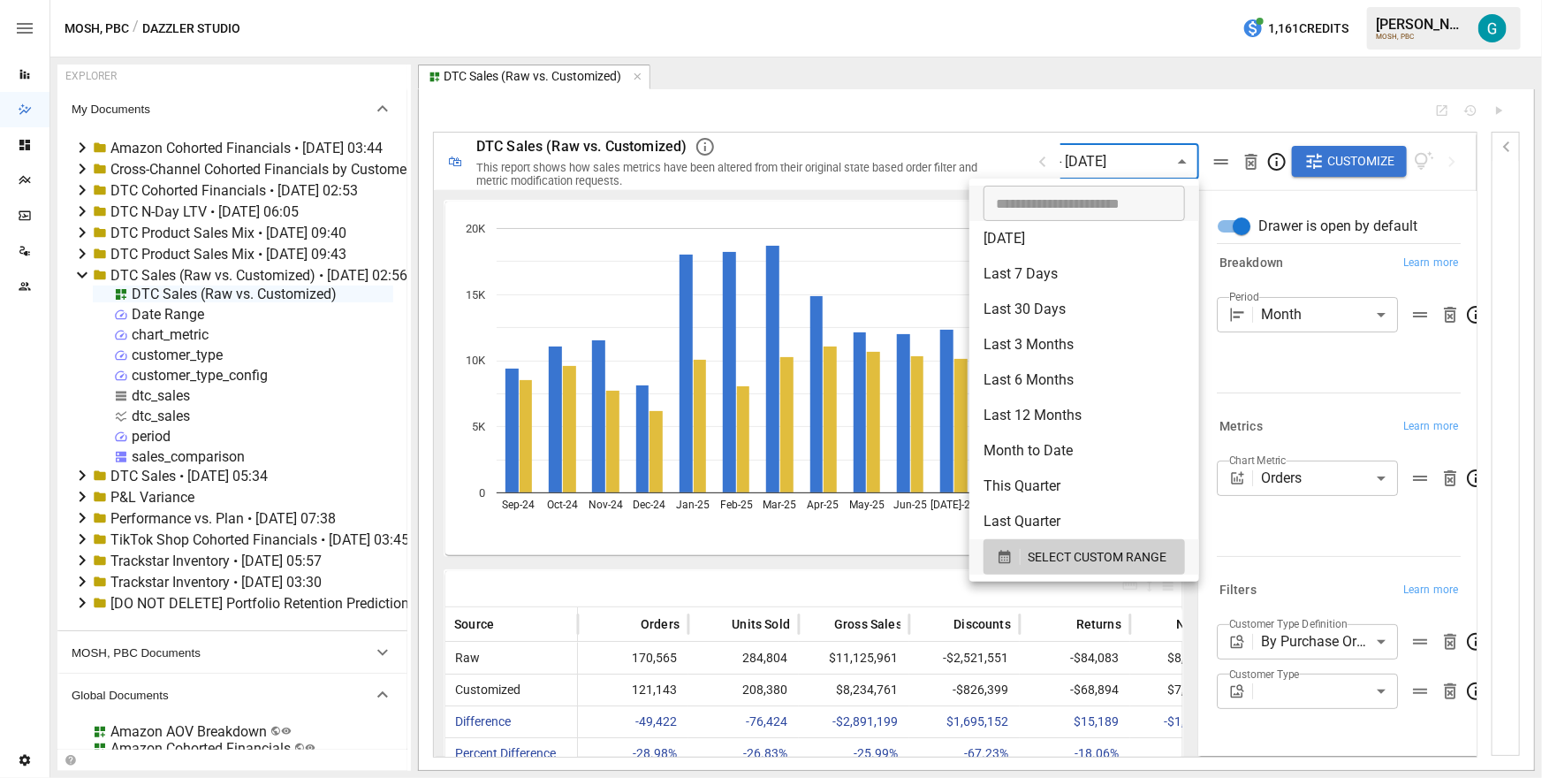
click at [1167, 0] on body "Reports Dazzler Studio Dashboards Plans SmartModel ™ Data Sources Team Settings…" at bounding box center [771, 0] width 1542 height 0
click at [1073, 352] on li "Last 3 Months" at bounding box center [1084, 344] width 230 height 35
type input "**********"
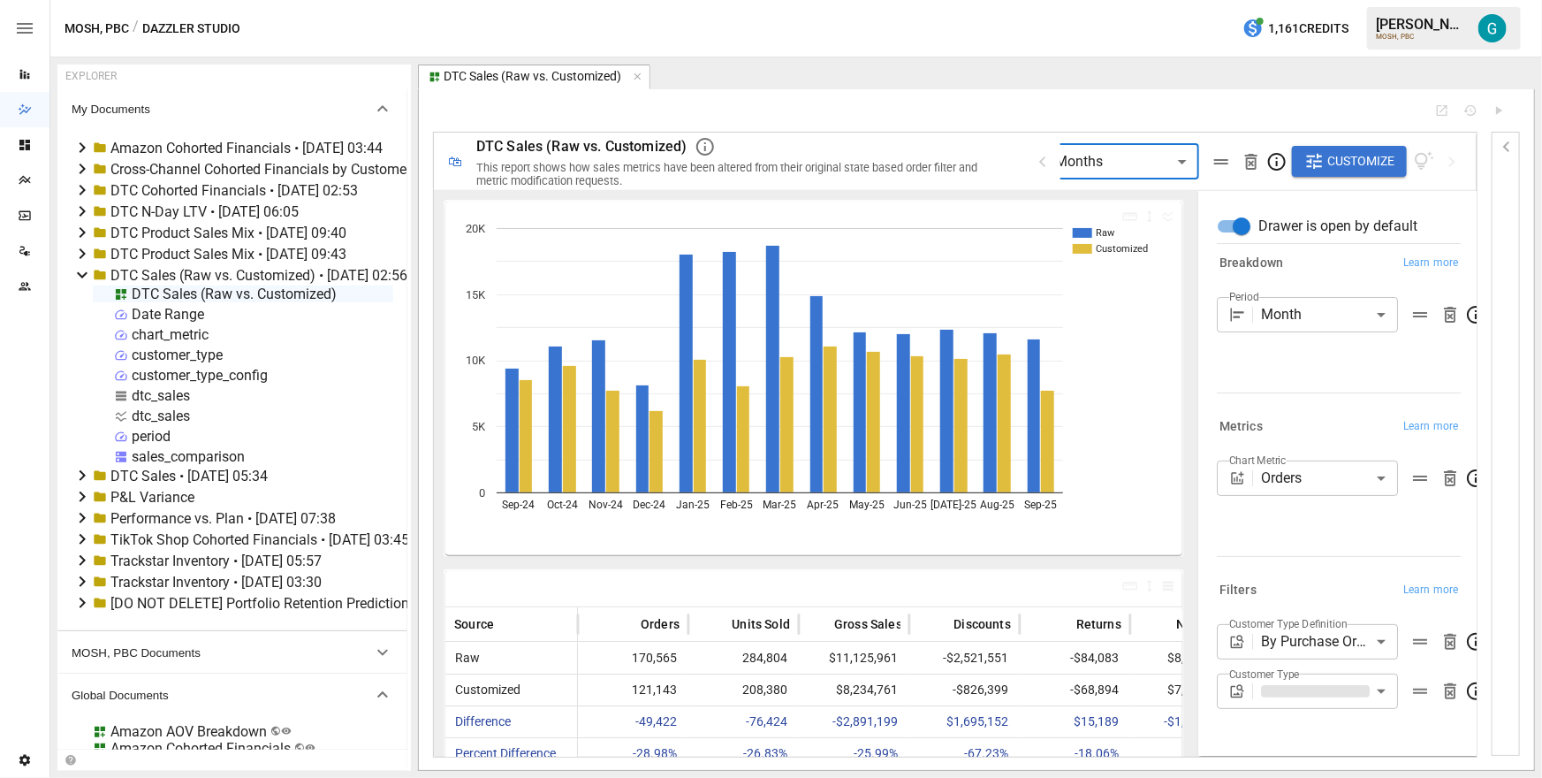
click at [1274, 374] on div "Period Month ***** ​" at bounding box center [1339, 341] width 244 height 88
